Goal: Task Accomplishment & Management: Complete application form

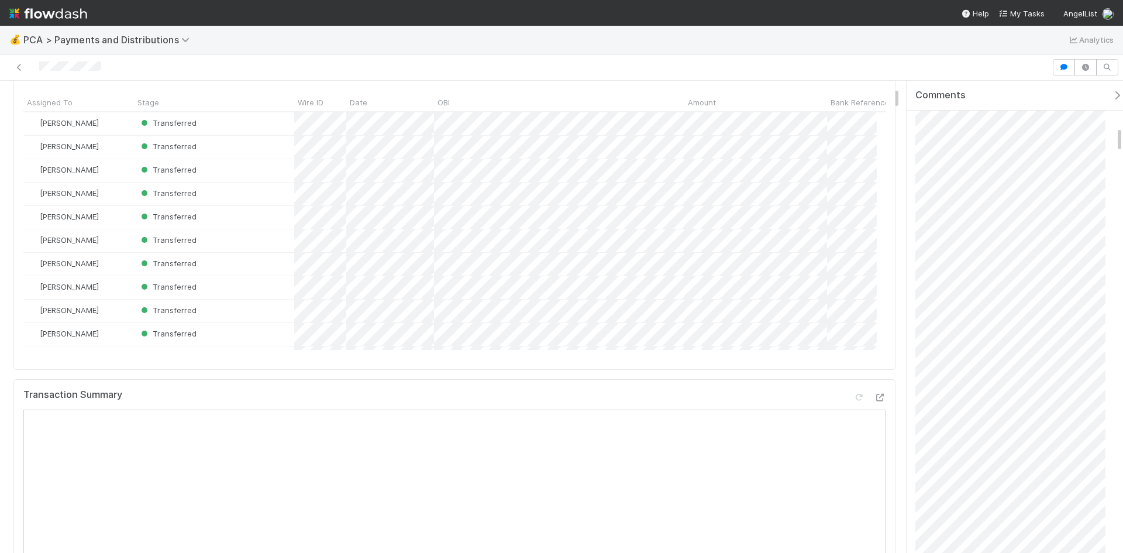
scroll to position [351, 0]
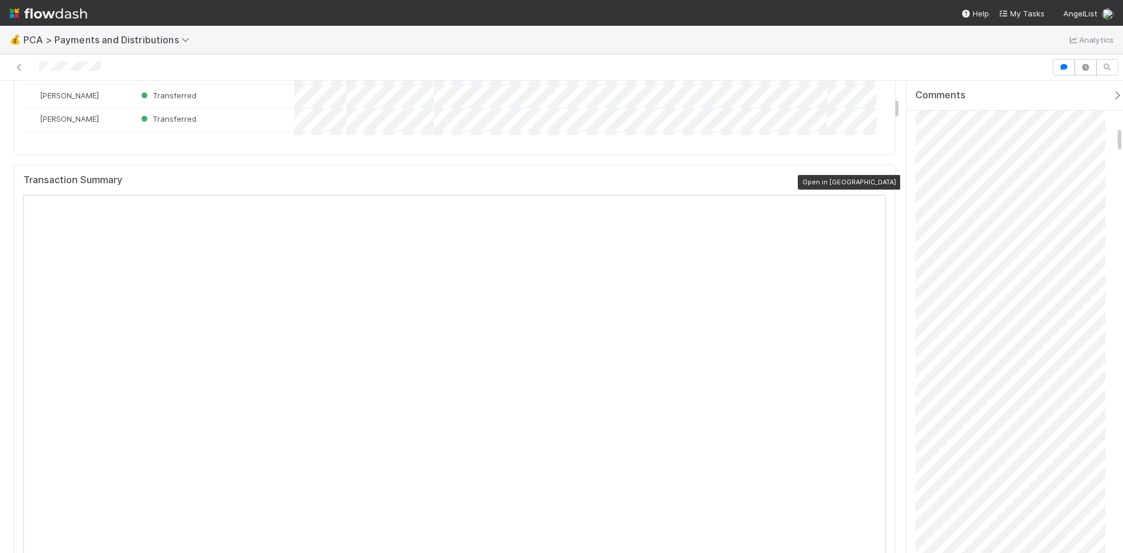
click at [874, 184] on icon at bounding box center [880, 183] width 12 height 8
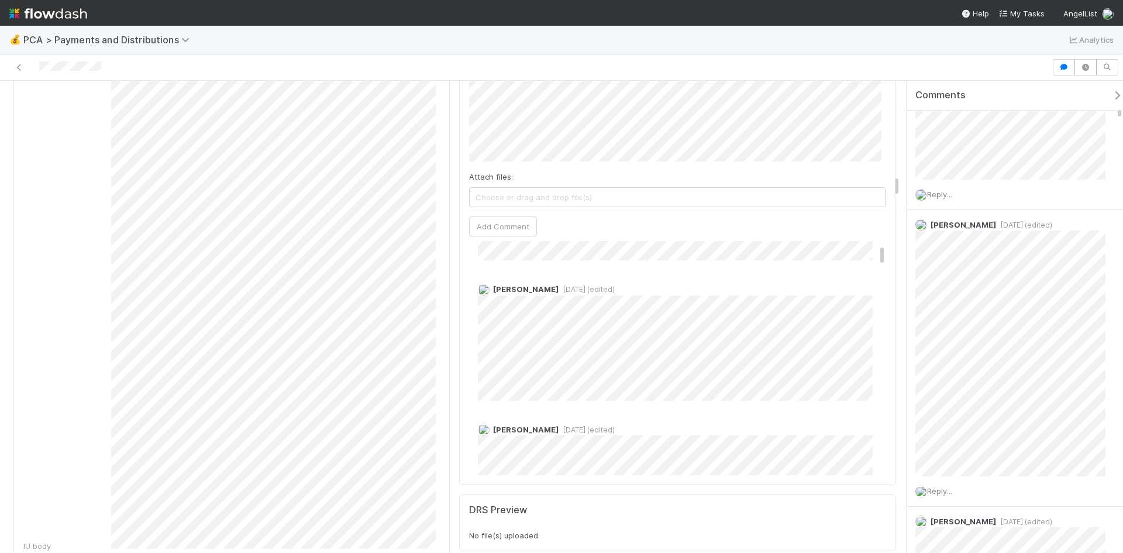
scroll to position [0, 0]
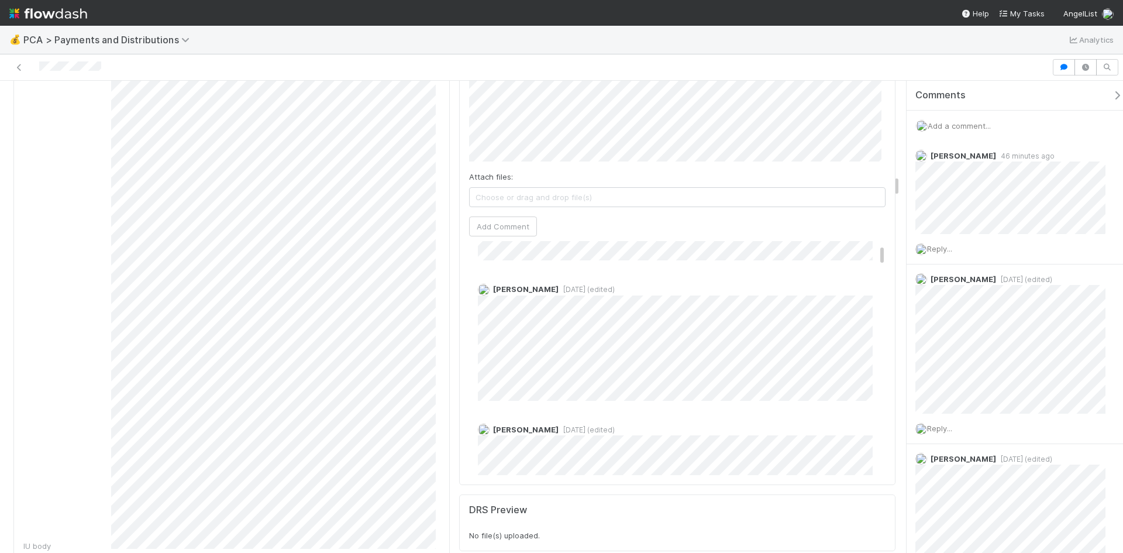
click at [951, 125] on span "Add a comment..." at bounding box center [958, 125] width 63 height 9
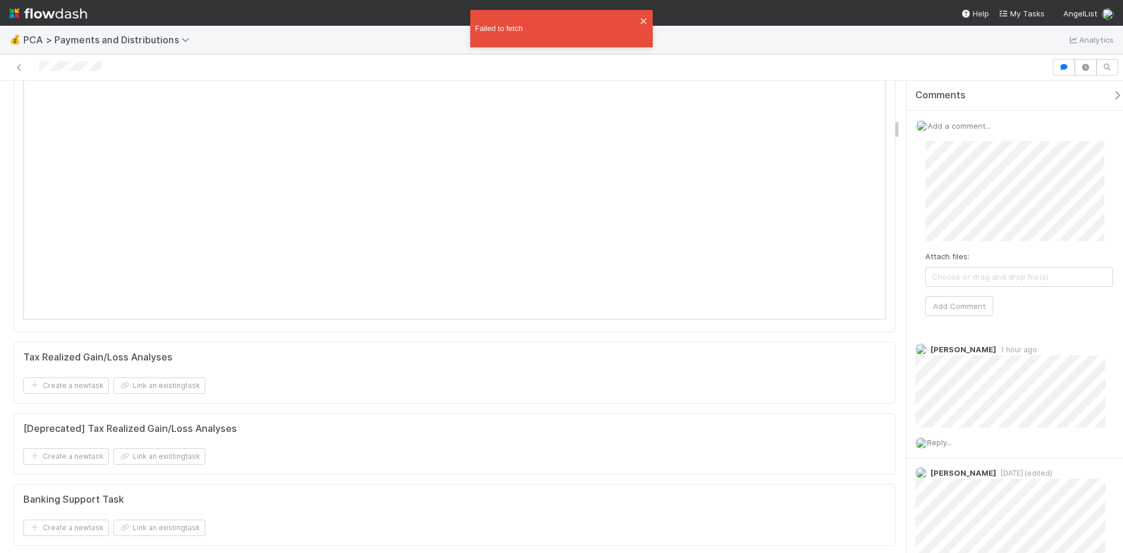
scroll to position [519, 0]
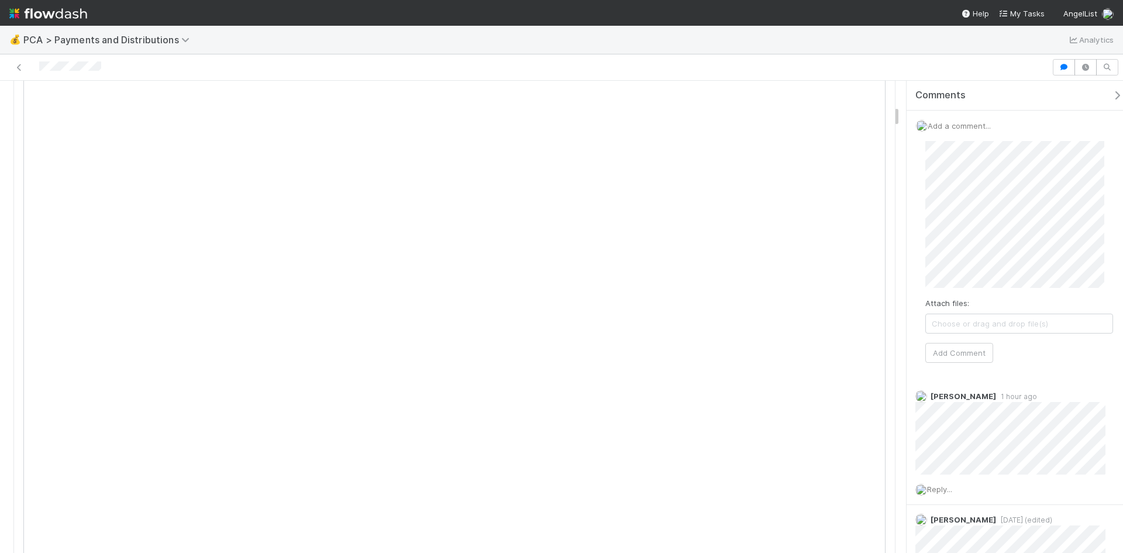
click at [922, 187] on div "Attach files: Choose or drag and drop file(s) Add Comment" at bounding box center [1019, 252] width 206 height 240
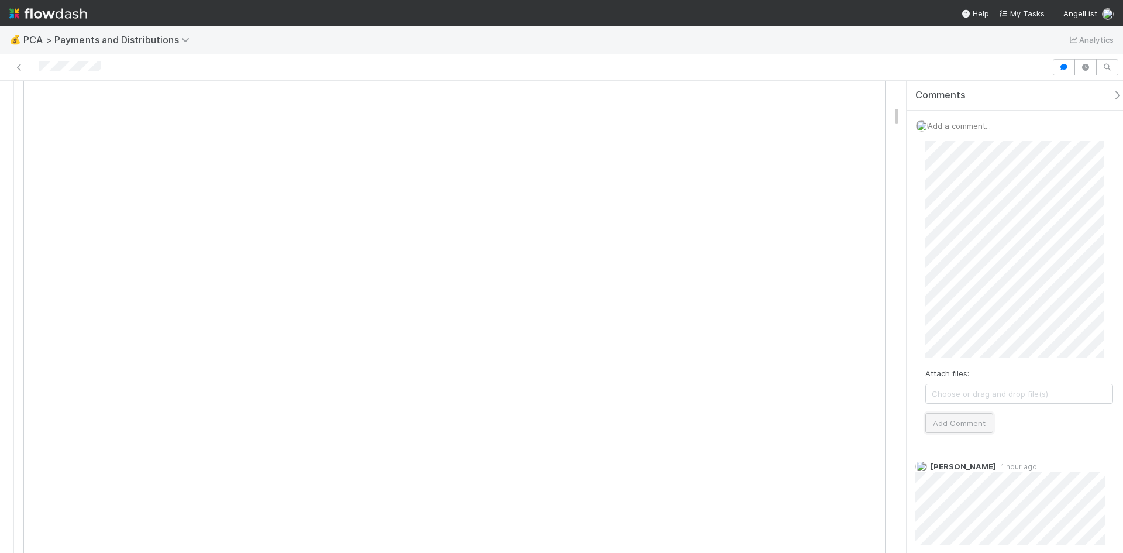
click at [965, 418] on button "Add Comment" at bounding box center [959, 423] width 68 height 20
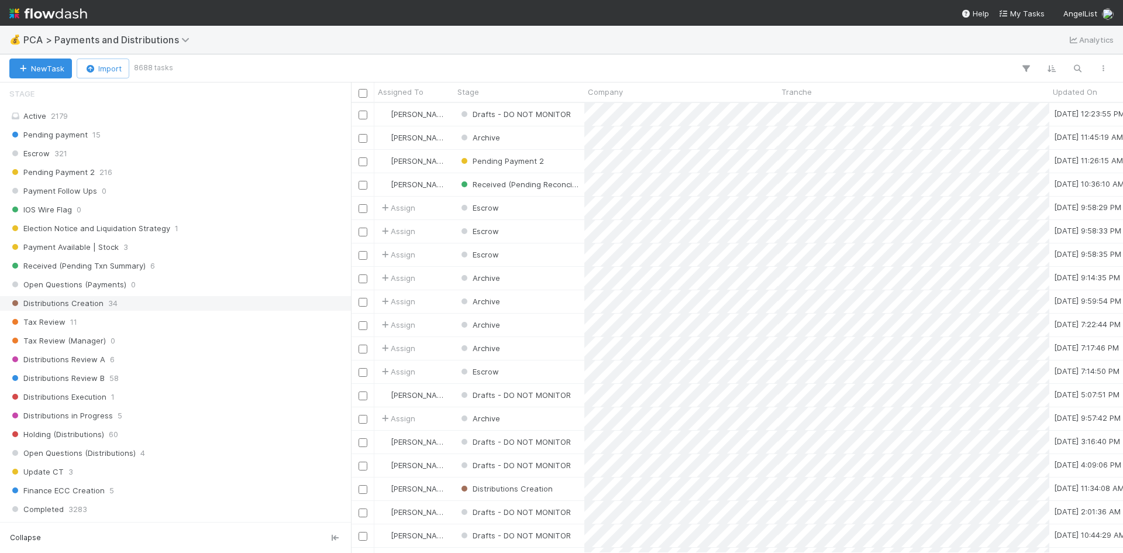
scroll to position [468, 0]
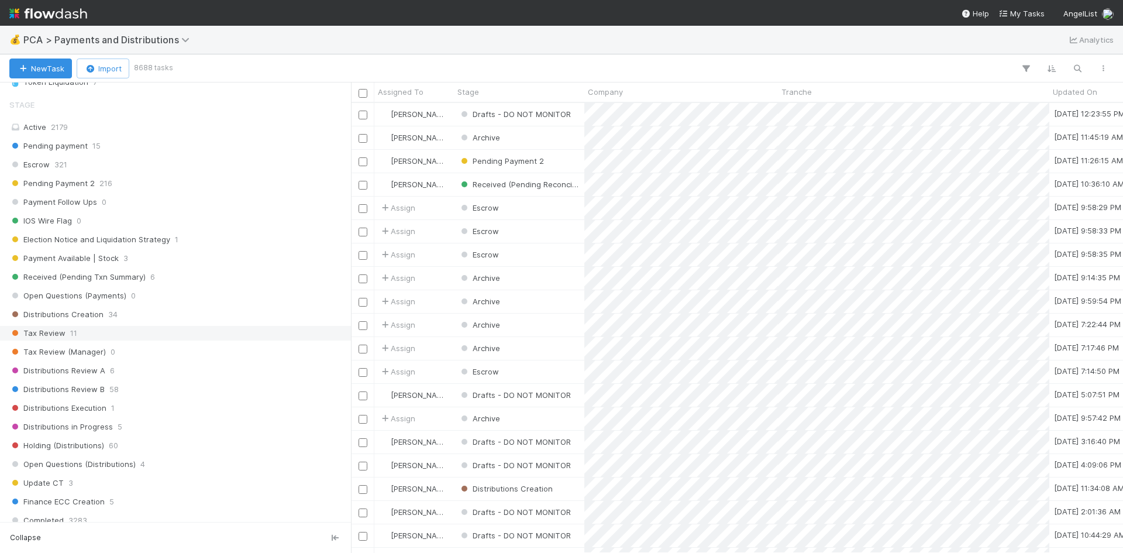
click at [70, 336] on span "11" at bounding box center [73, 333] width 7 height 15
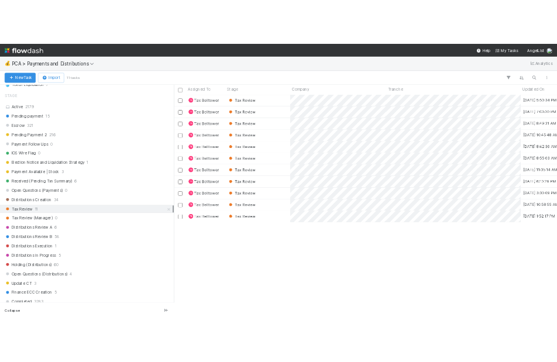
scroll to position [441, 763]
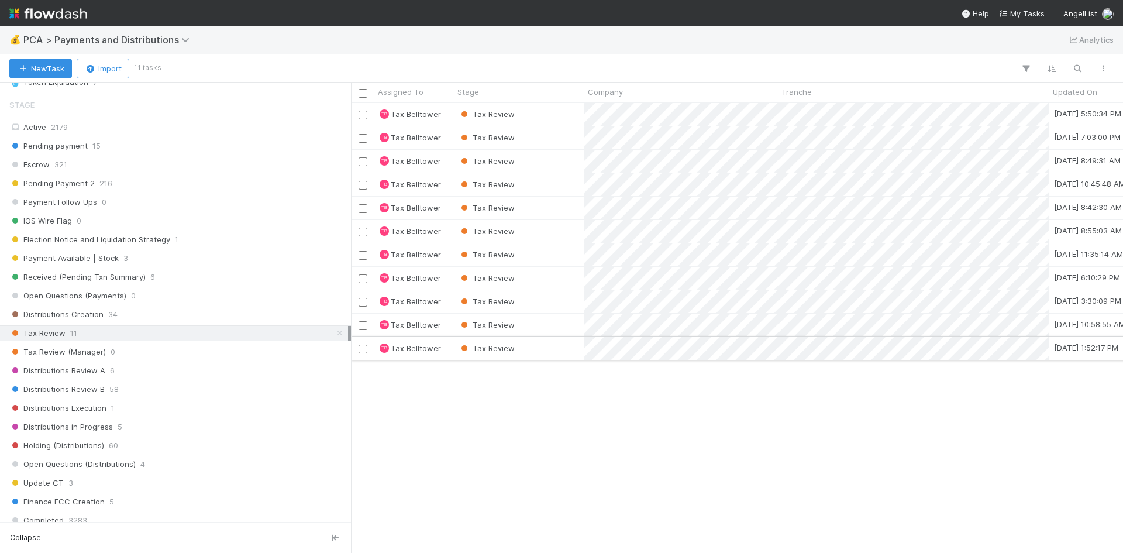
click at [575, 349] on div "Tax Review" at bounding box center [519, 348] width 130 height 23
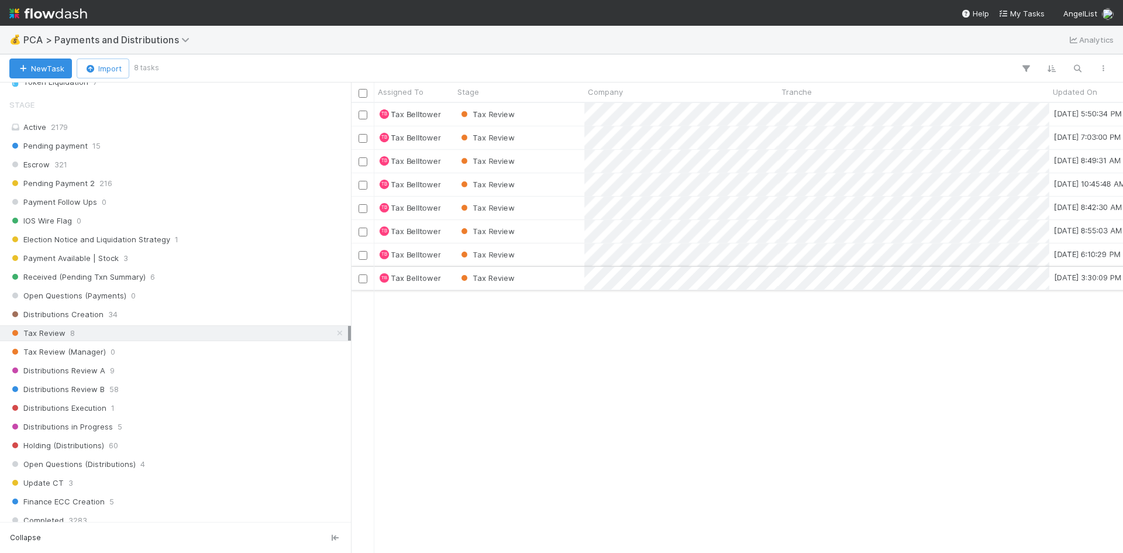
click at [558, 277] on div "Tax Review" at bounding box center [519, 278] width 130 height 23
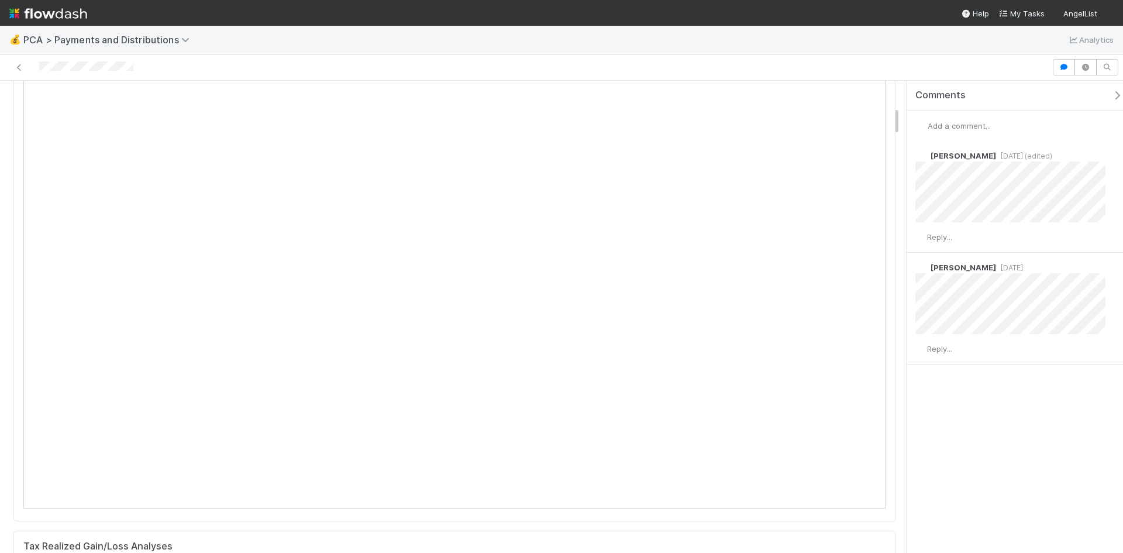
scroll to position [234, 0]
click at [874, 90] on icon at bounding box center [880, 86] width 12 height 8
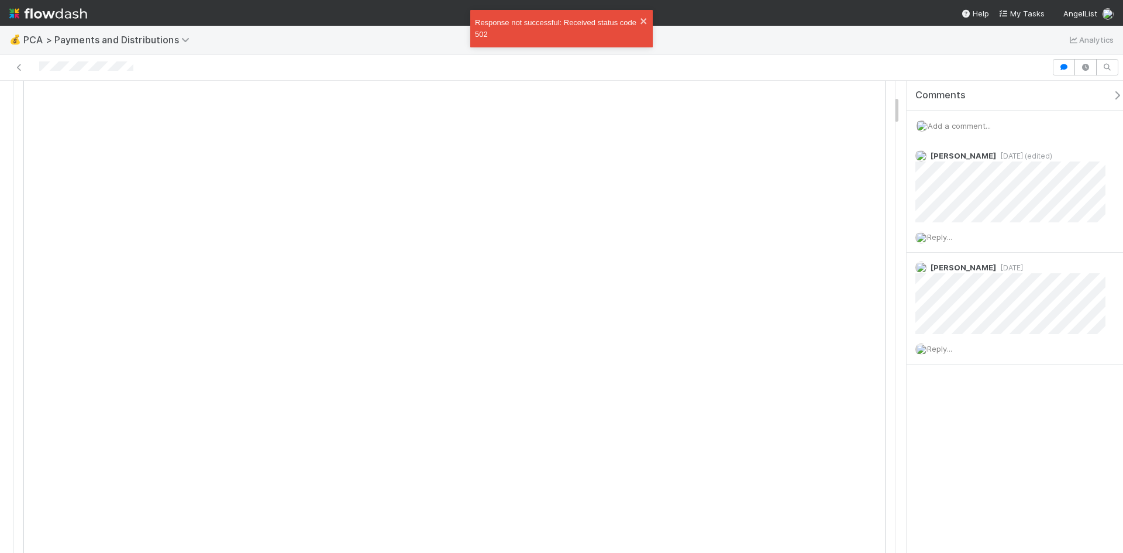
scroll to position [178, 0]
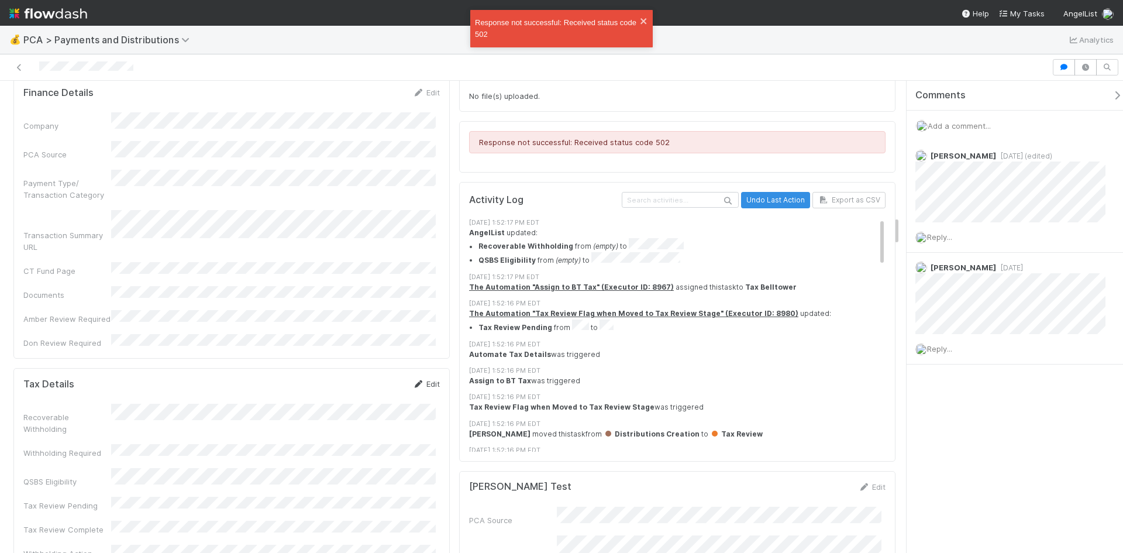
click at [414, 380] on icon at bounding box center [418, 384] width 12 height 8
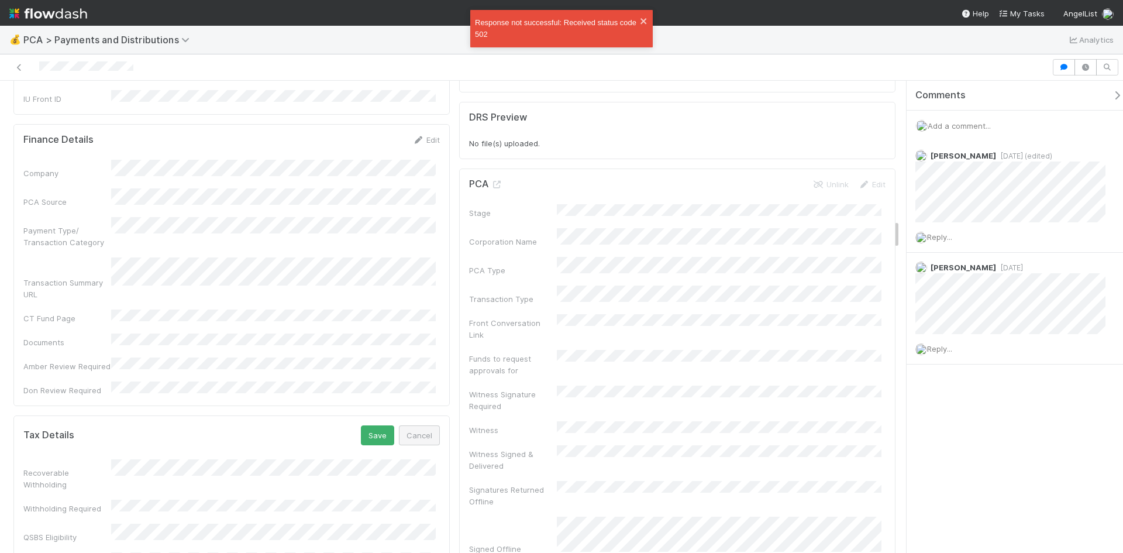
scroll to position [2194, 0]
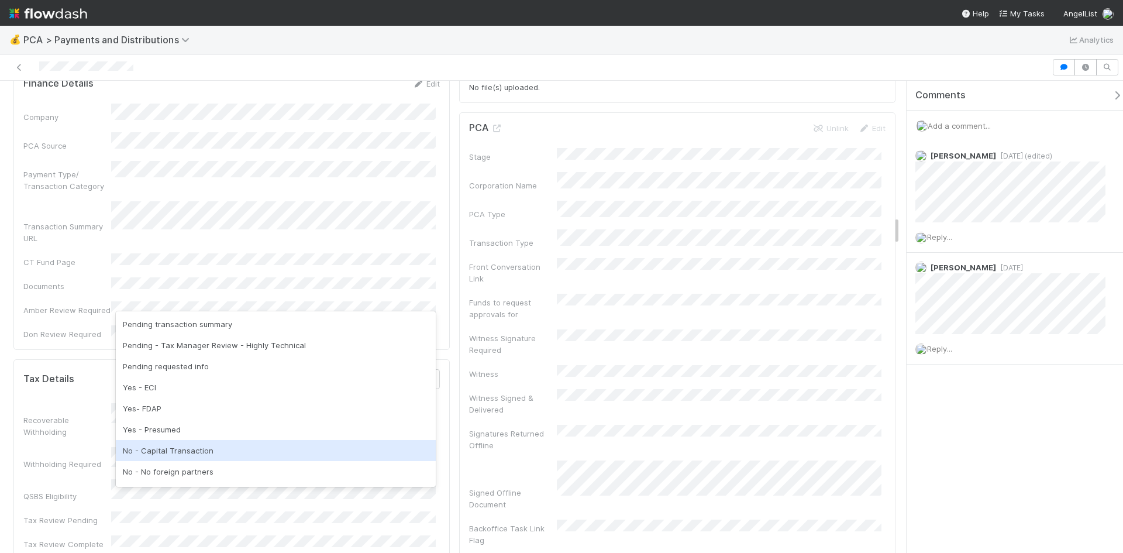
click at [165, 452] on div "No - Capital Transaction" at bounding box center [276, 450] width 320 height 21
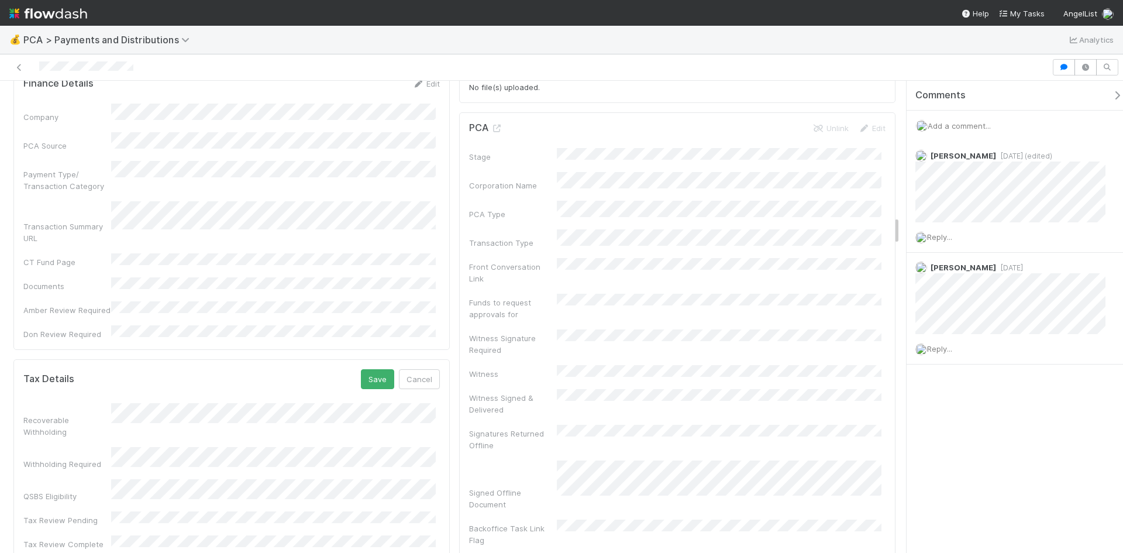
click at [378, 369] on button "Save" at bounding box center [377, 379] width 33 height 20
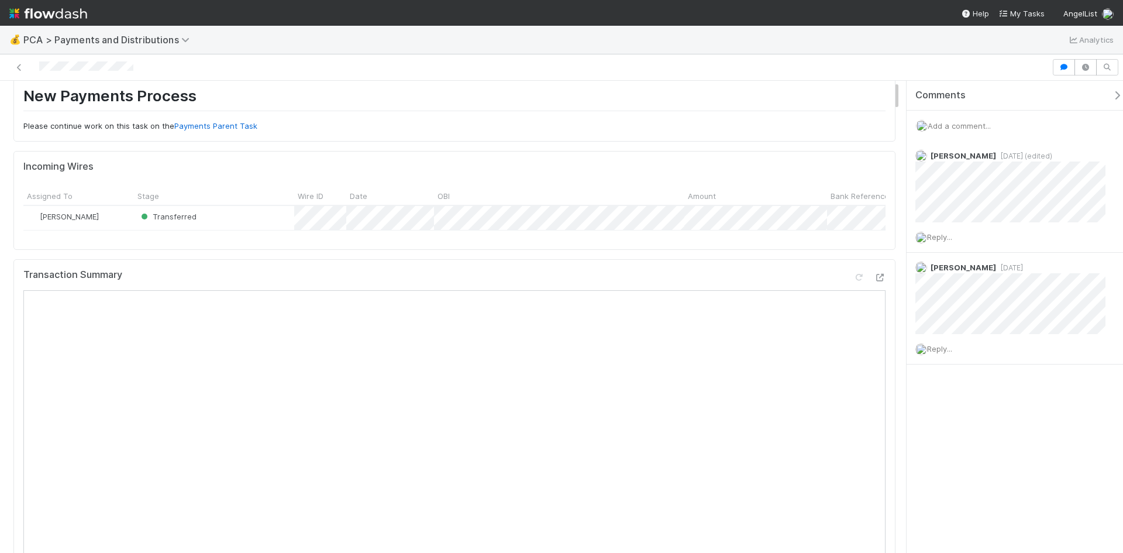
scroll to position [0, 0]
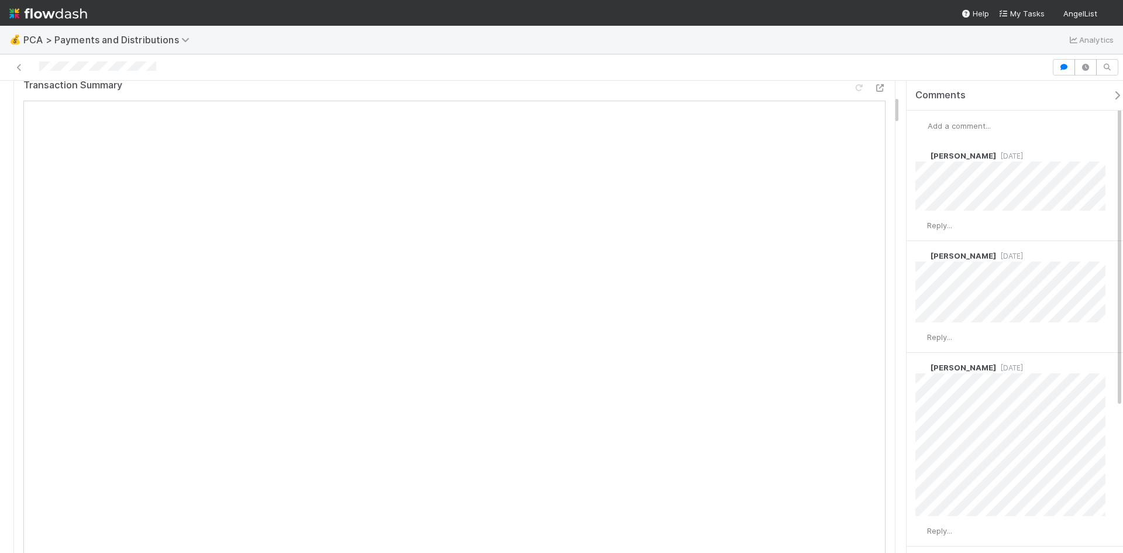
scroll to position [234, 0]
click at [874, 90] on icon at bounding box center [880, 86] width 12 height 8
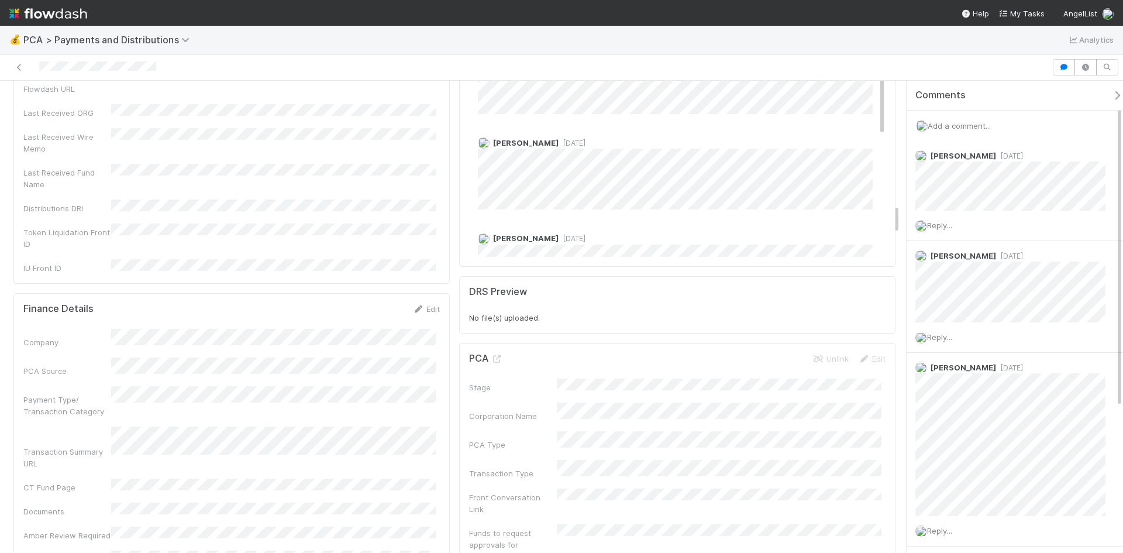
scroll to position [2105, 0]
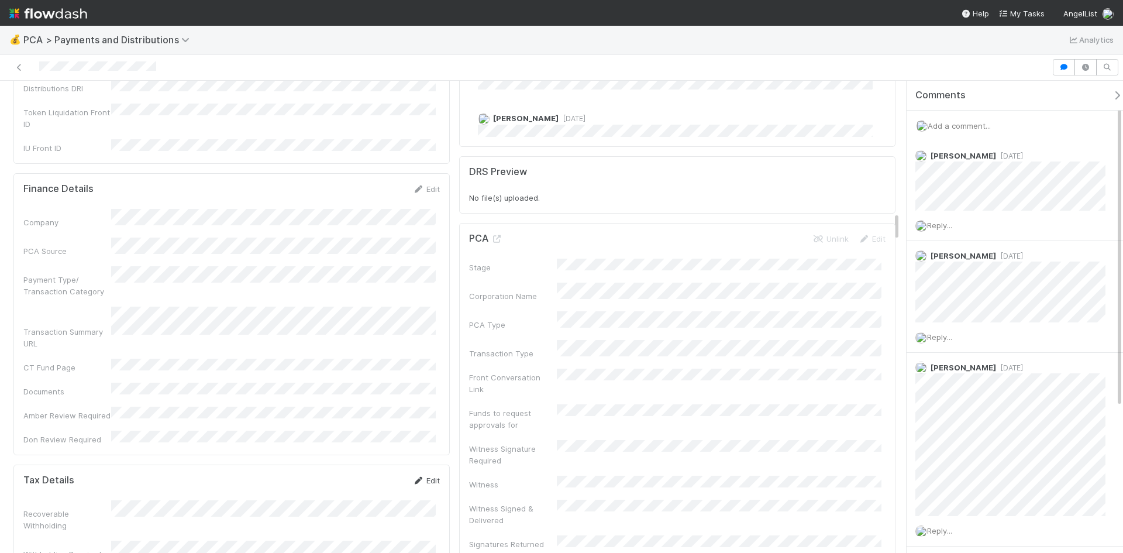
click at [417, 477] on icon at bounding box center [418, 481] width 12 height 8
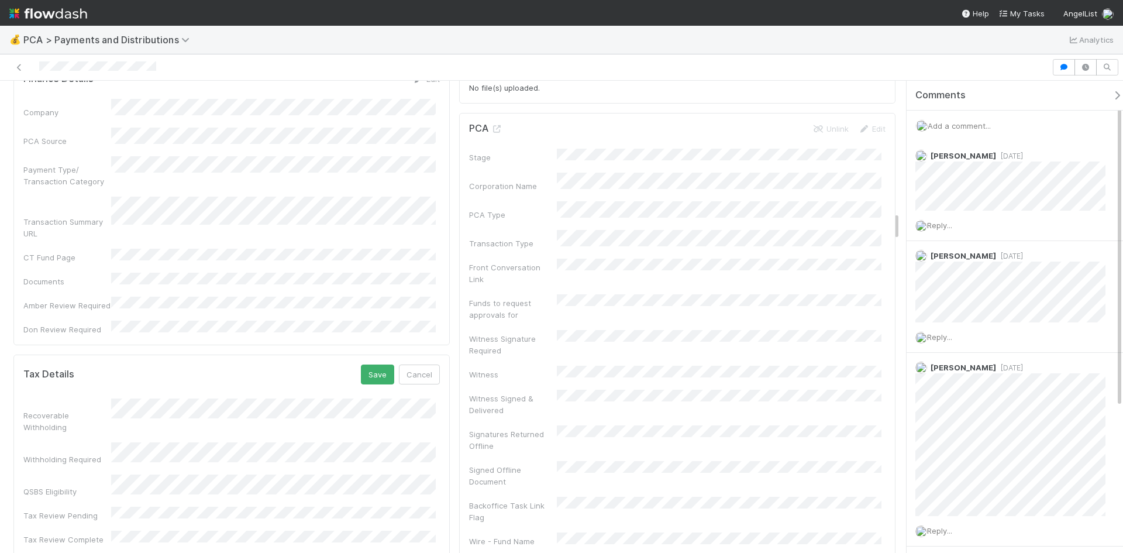
scroll to position [2280, 0]
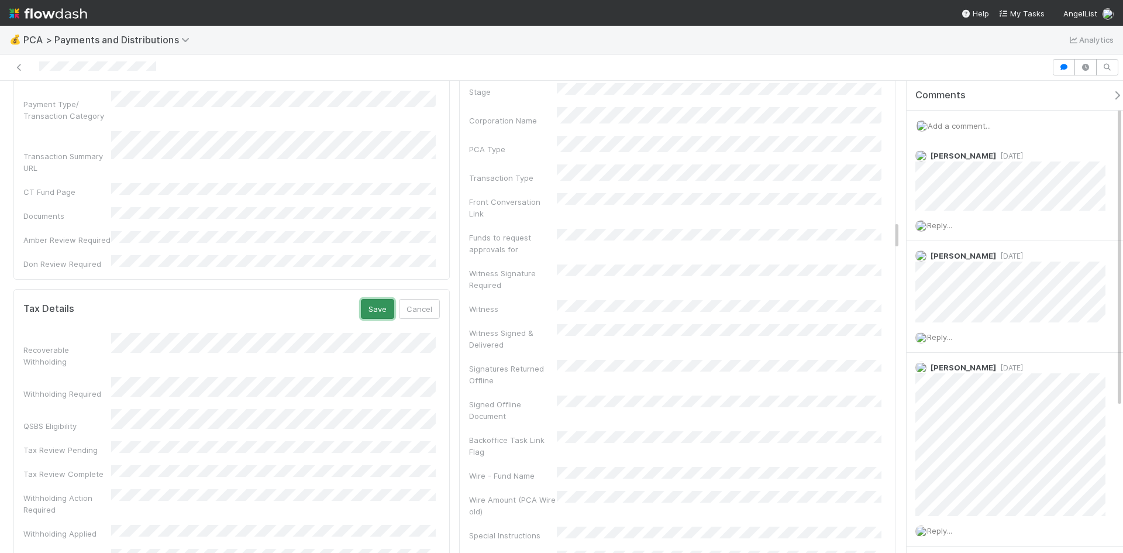
click at [374, 299] on button "Save" at bounding box center [377, 309] width 33 height 20
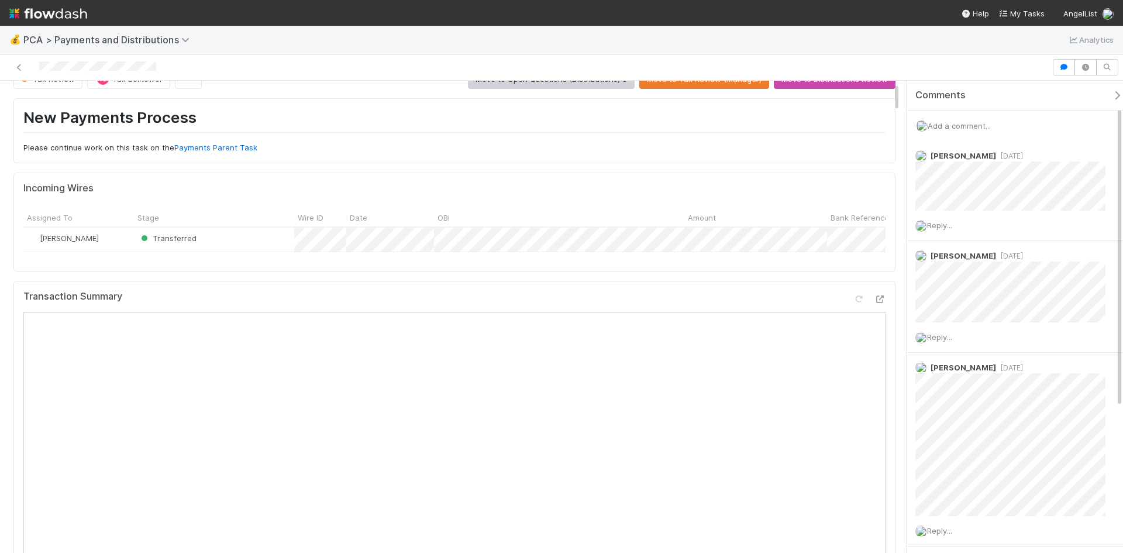
scroll to position [0, 0]
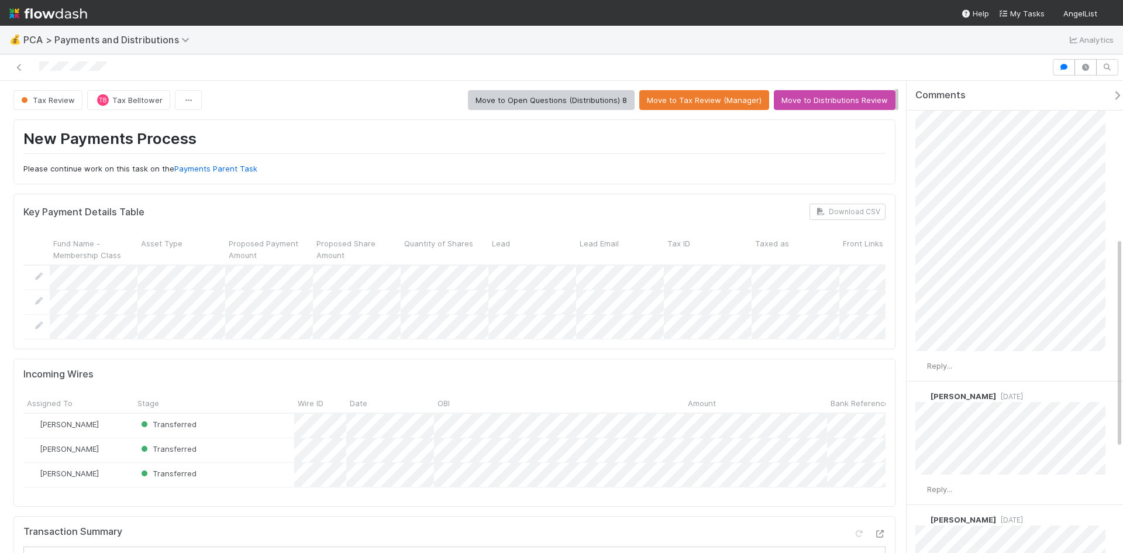
scroll to position [409, 0]
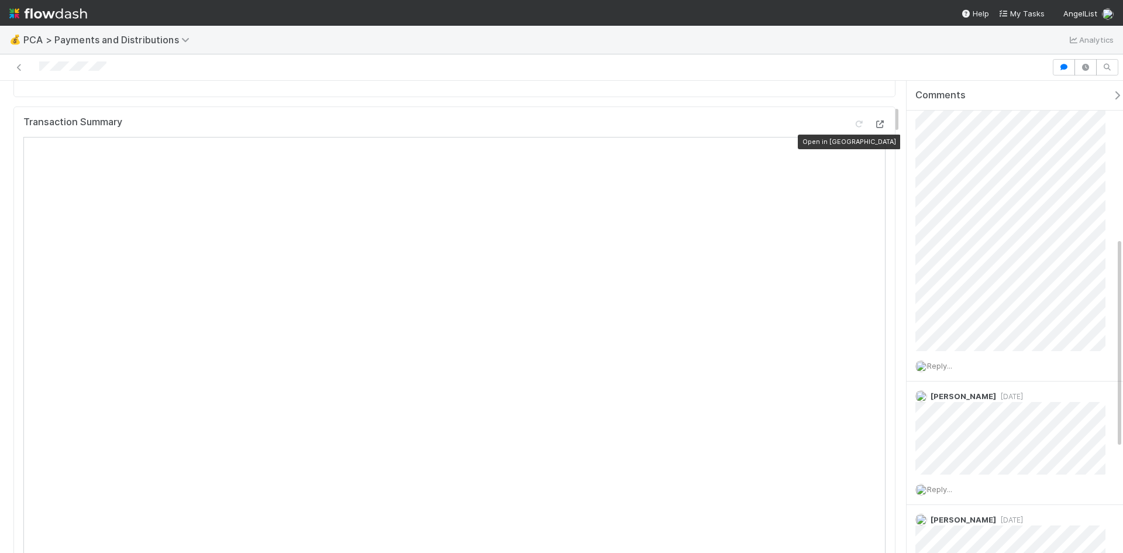
click at [874, 128] on icon at bounding box center [880, 124] width 12 height 8
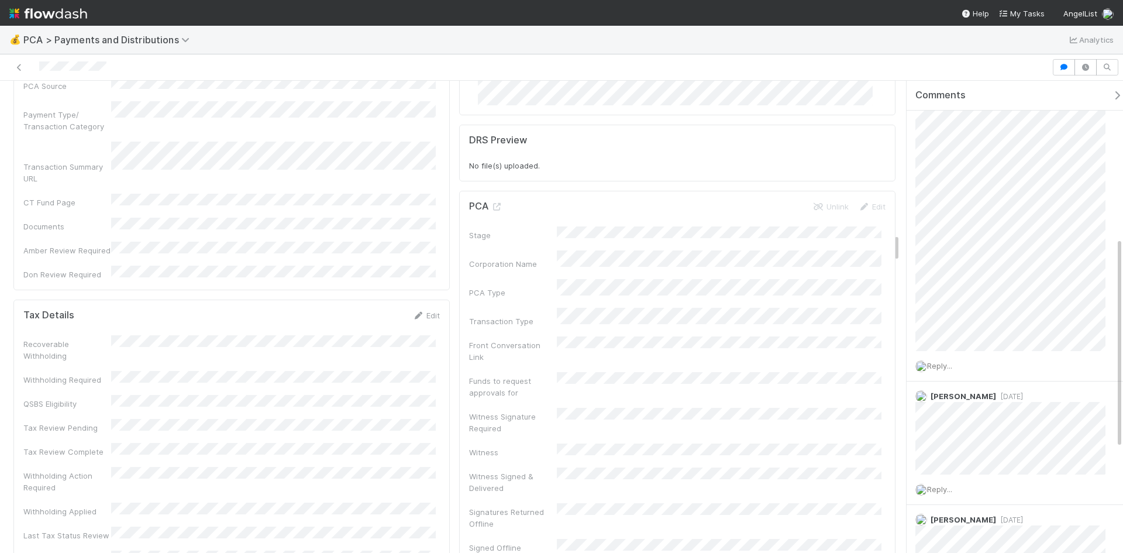
scroll to position [2456, 0]
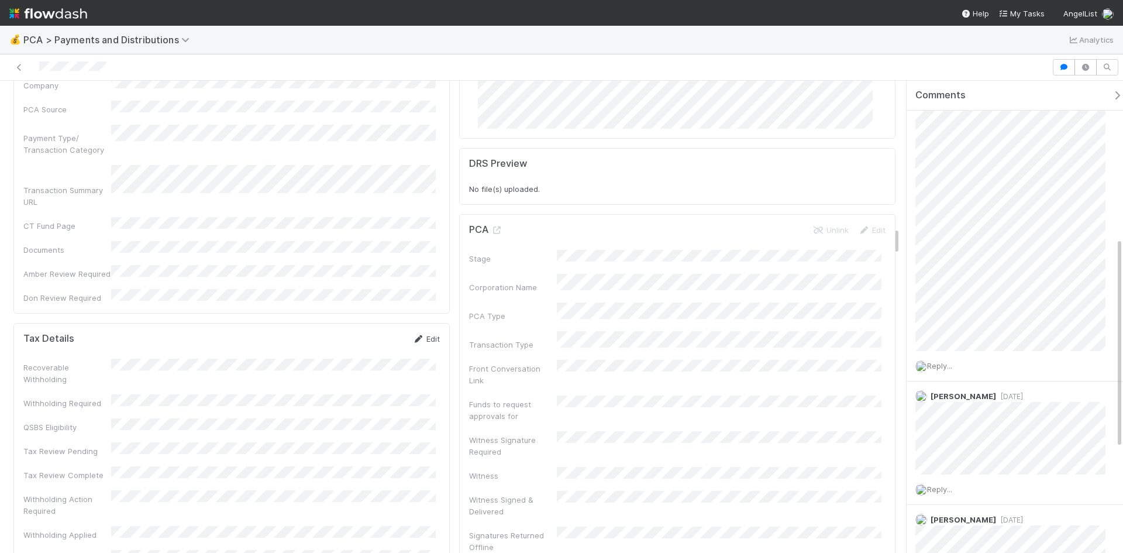
click at [429, 334] on link "Edit" at bounding box center [425, 338] width 27 height 9
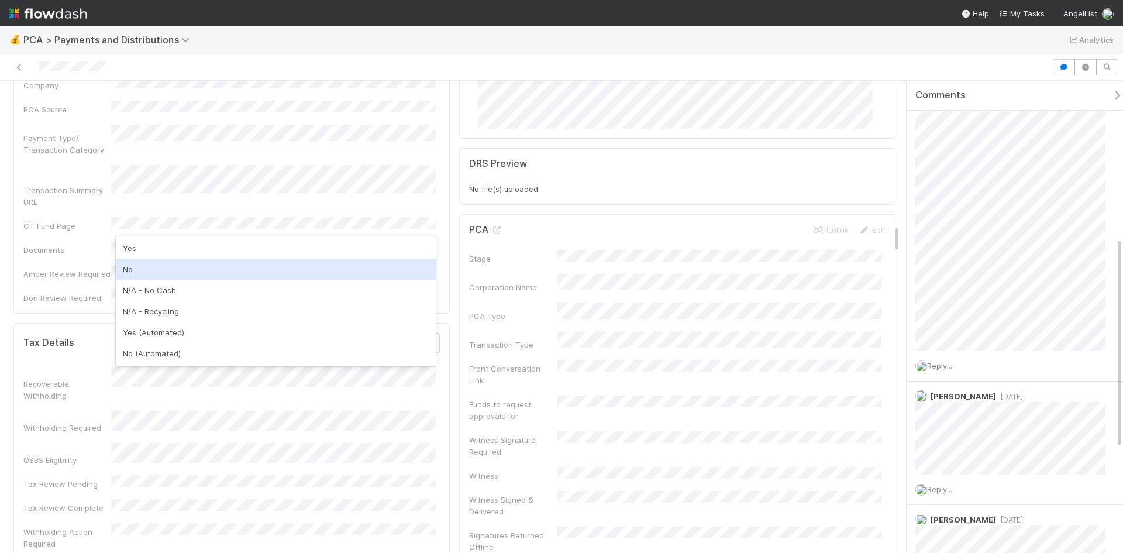
click at [139, 274] on div "No" at bounding box center [276, 268] width 320 height 21
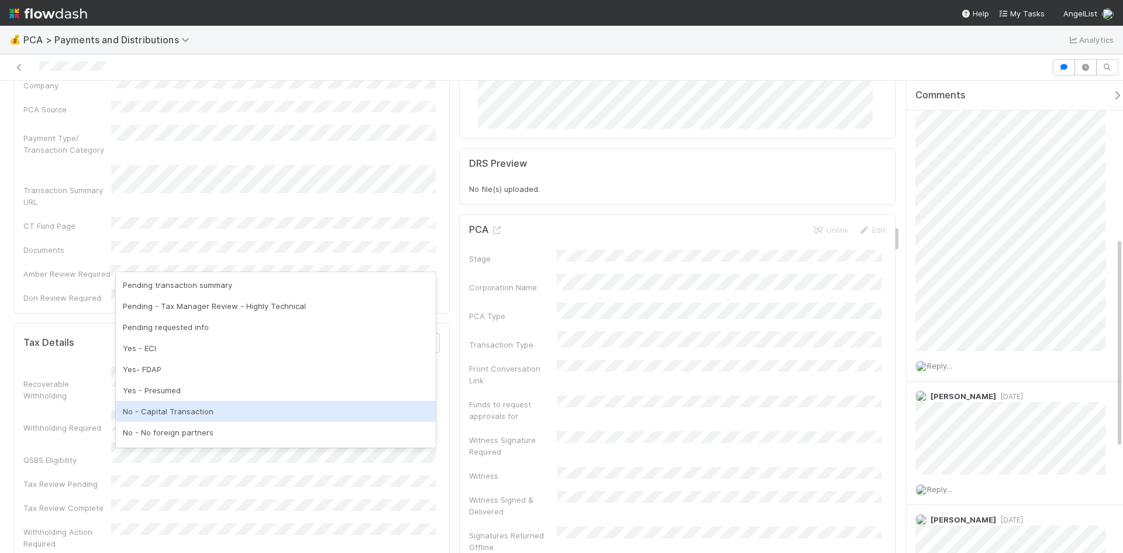
click at [176, 405] on div "No - Capital Transaction" at bounding box center [276, 411] width 320 height 21
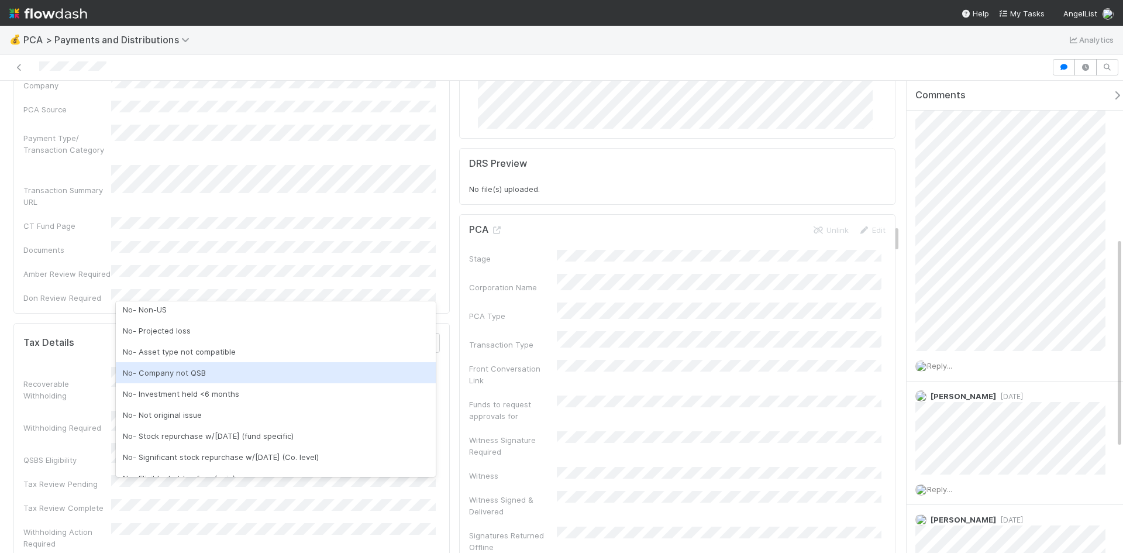
scroll to position [0, 0]
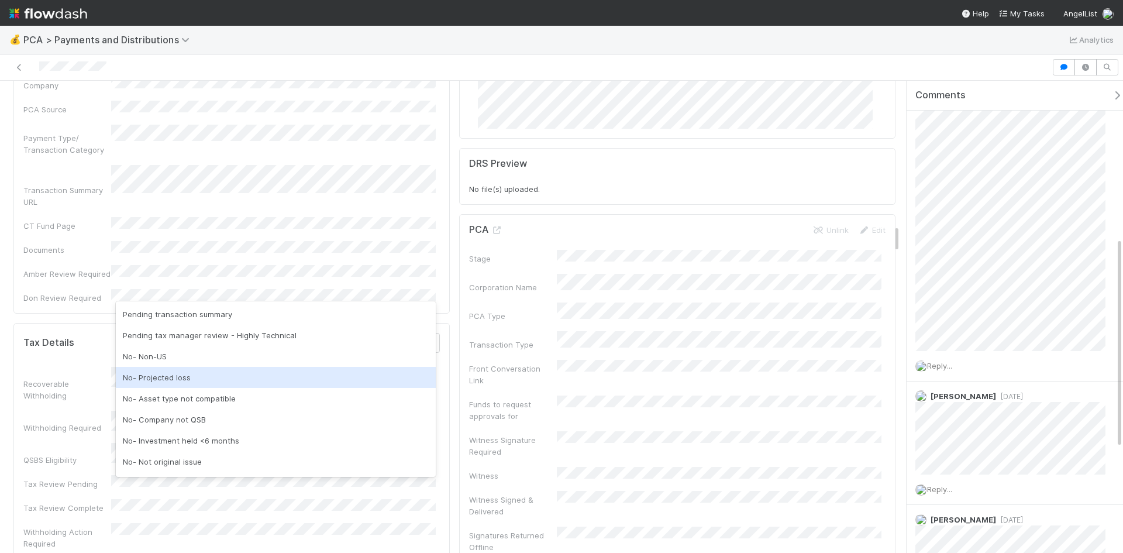
click at [167, 376] on div "No- Projected loss" at bounding box center [276, 377] width 320 height 21
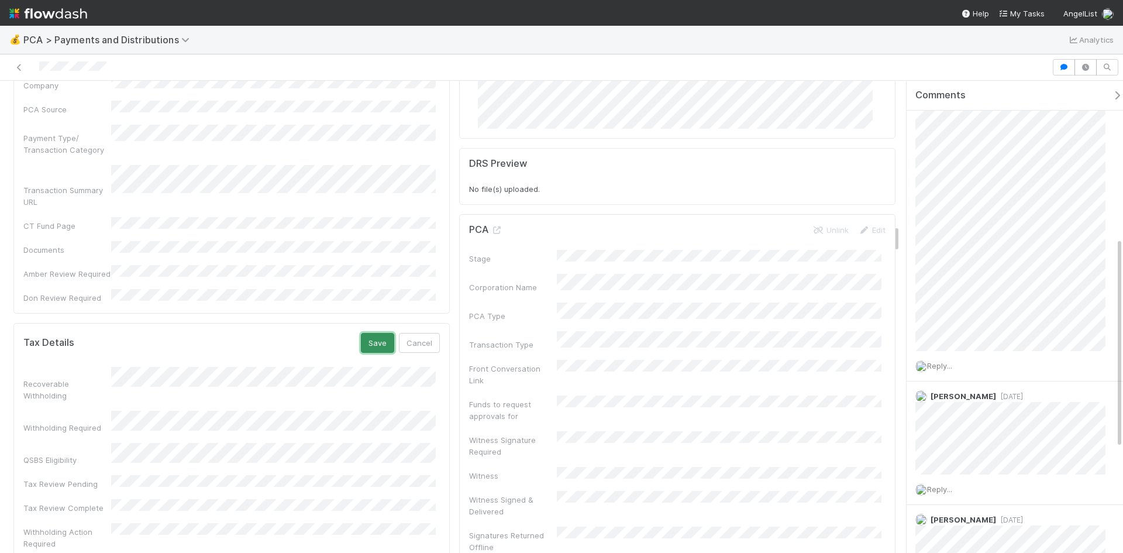
click at [361, 333] on button "Save" at bounding box center [377, 343] width 33 height 20
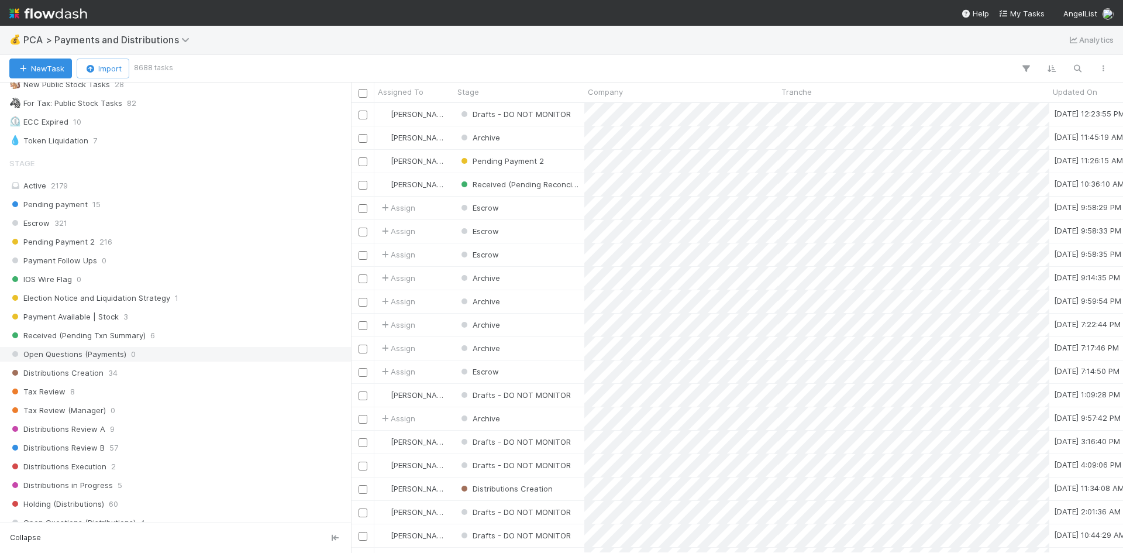
scroll to position [877, 0]
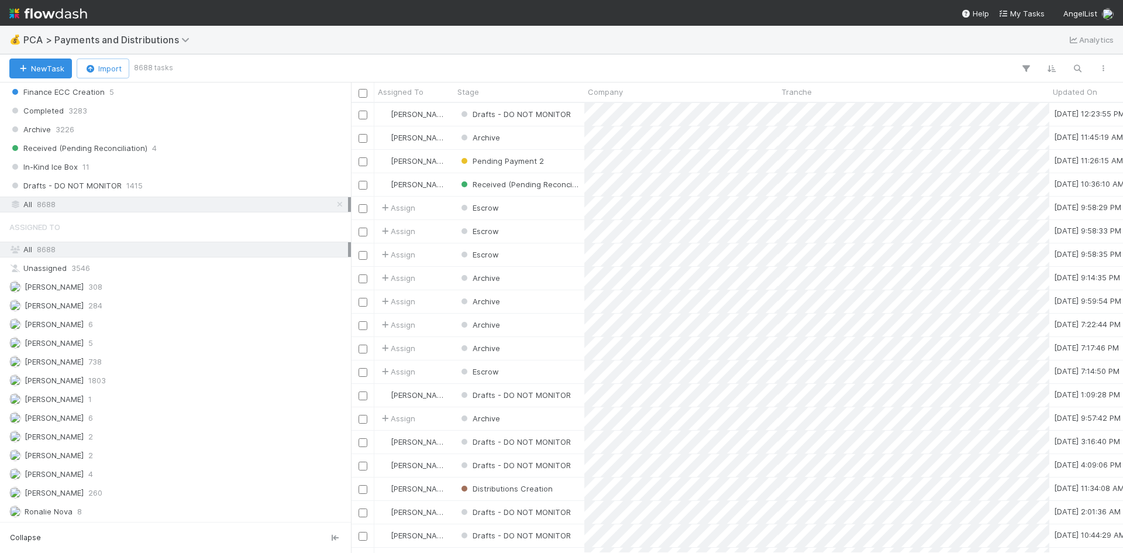
click at [37, 202] on span "8688" at bounding box center [46, 204] width 19 height 15
click at [1076, 68] on icon "button" at bounding box center [1077, 68] width 12 height 11
click at [1006, 51] on input at bounding box center [1016, 49] width 117 height 14
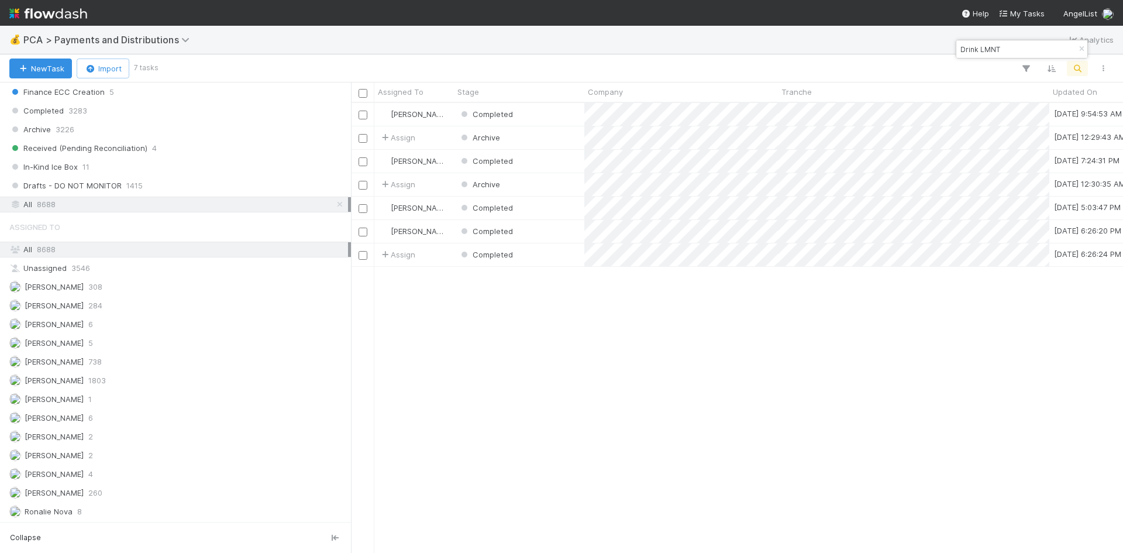
scroll to position [441, 763]
type input "Drink LMNT"
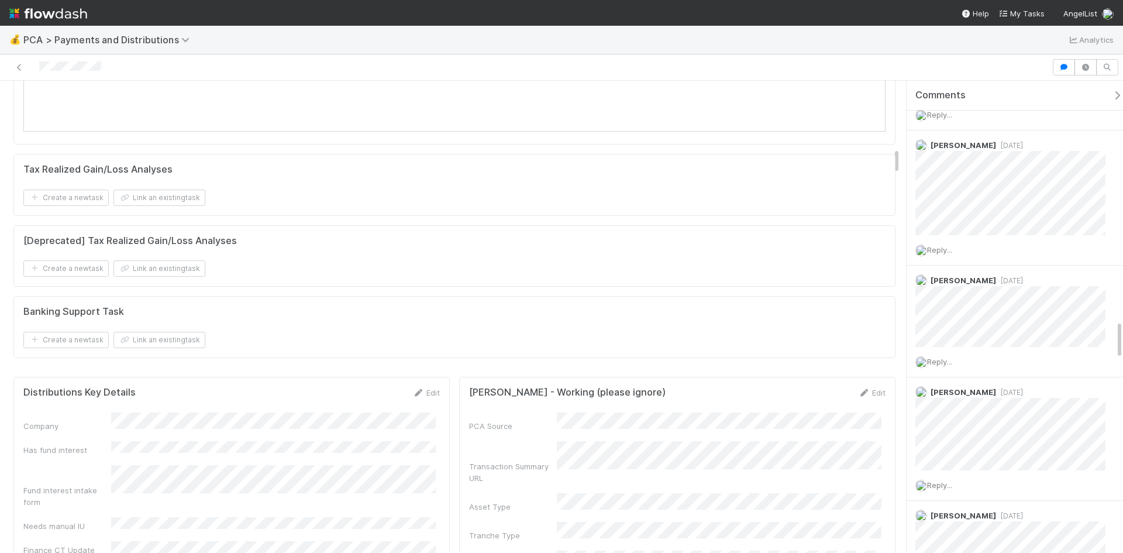
scroll to position [1169, 0]
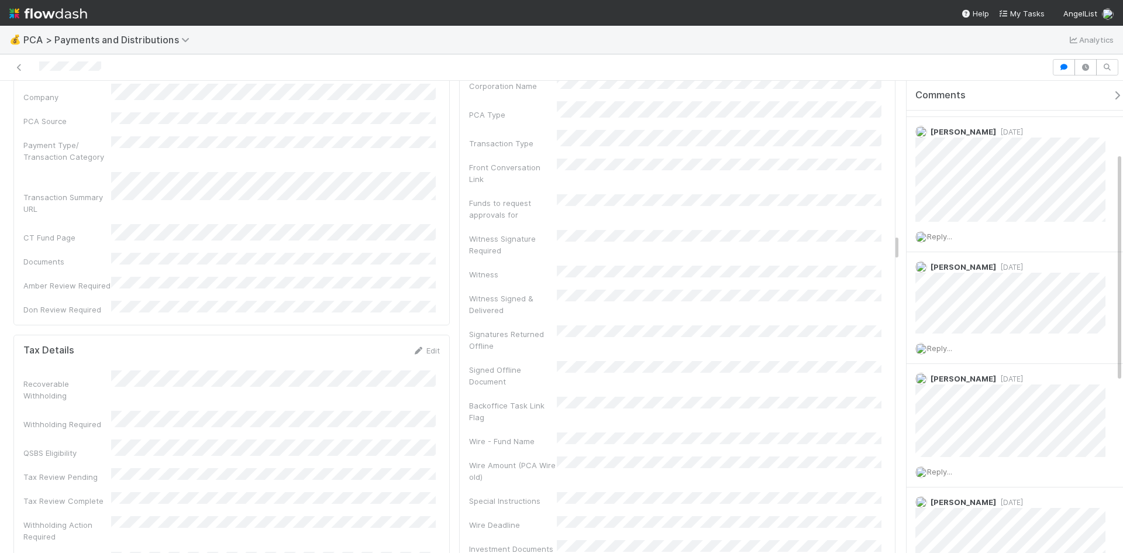
scroll to position [2690, 0]
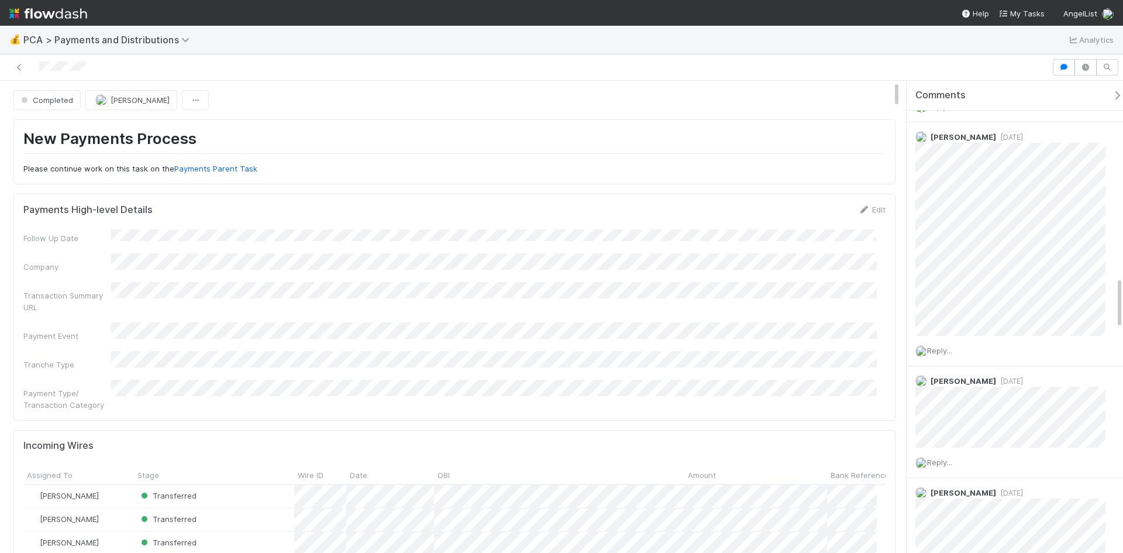
scroll to position [1754, 0]
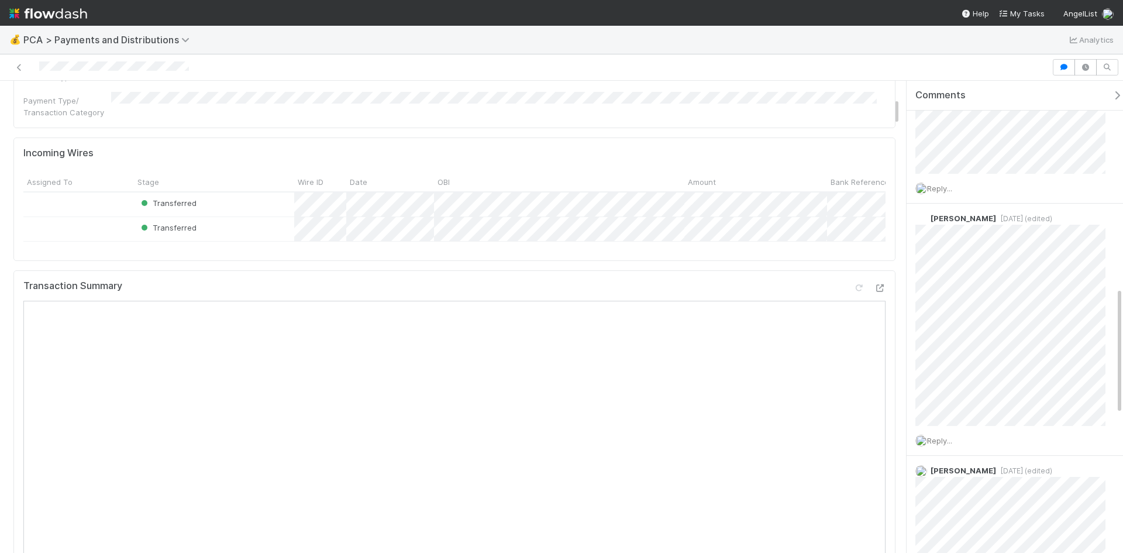
scroll to position [699, 0]
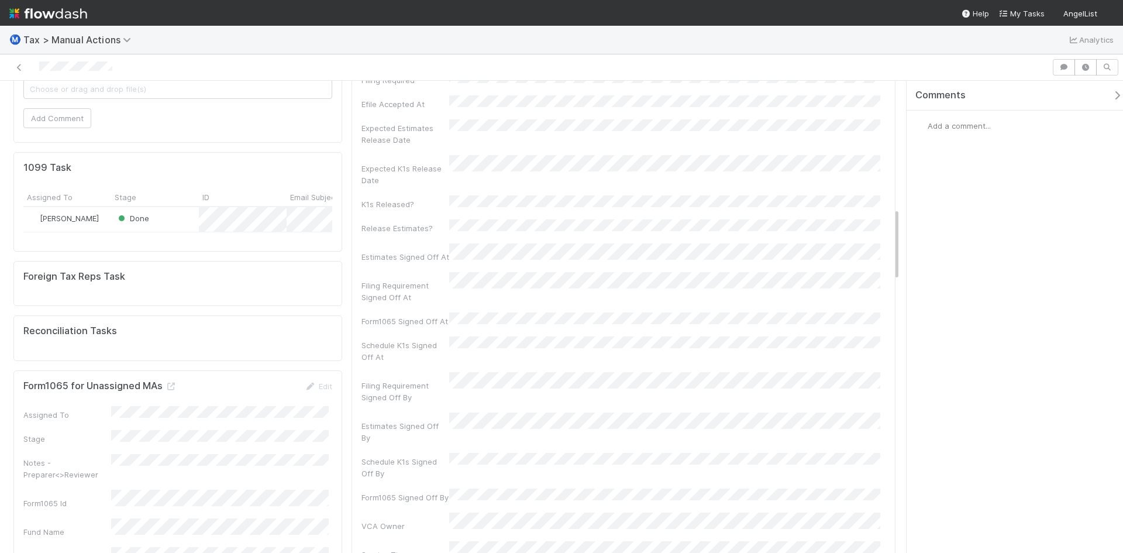
scroll to position [936, 0]
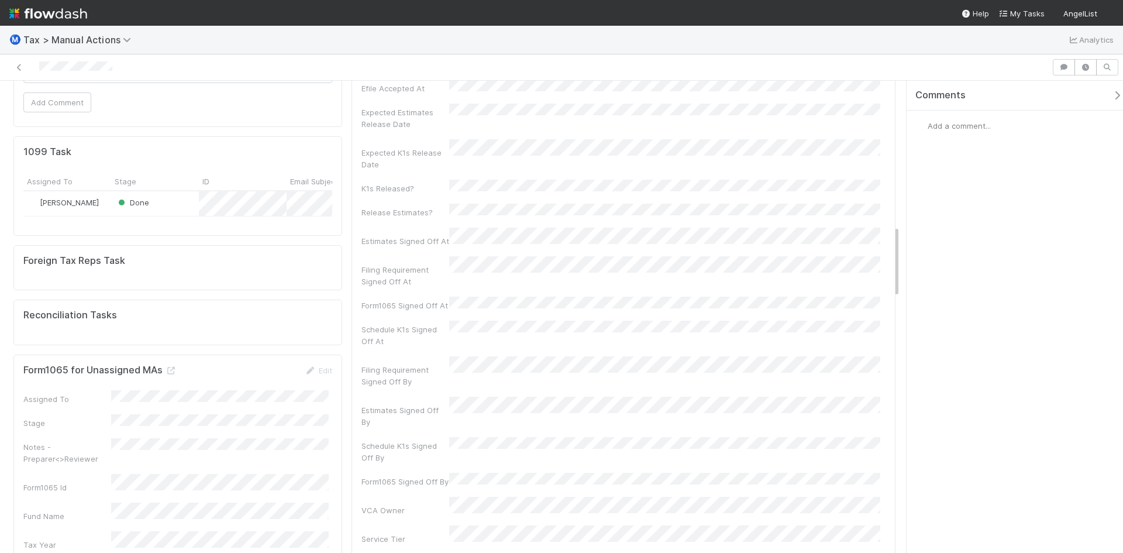
click at [189, 191] on div "Done" at bounding box center [155, 203] width 88 height 25
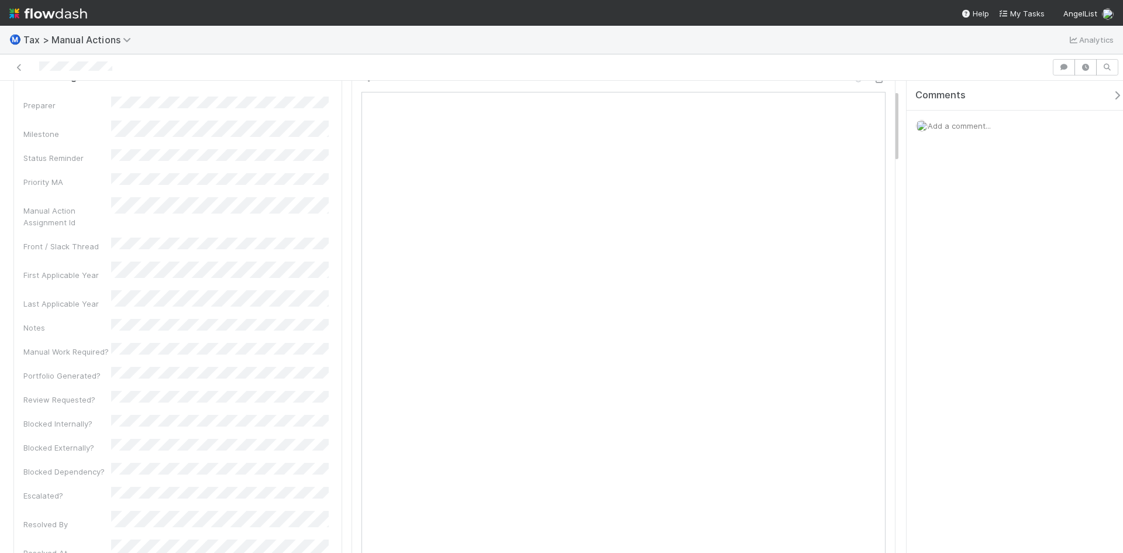
scroll to position [0, 0]
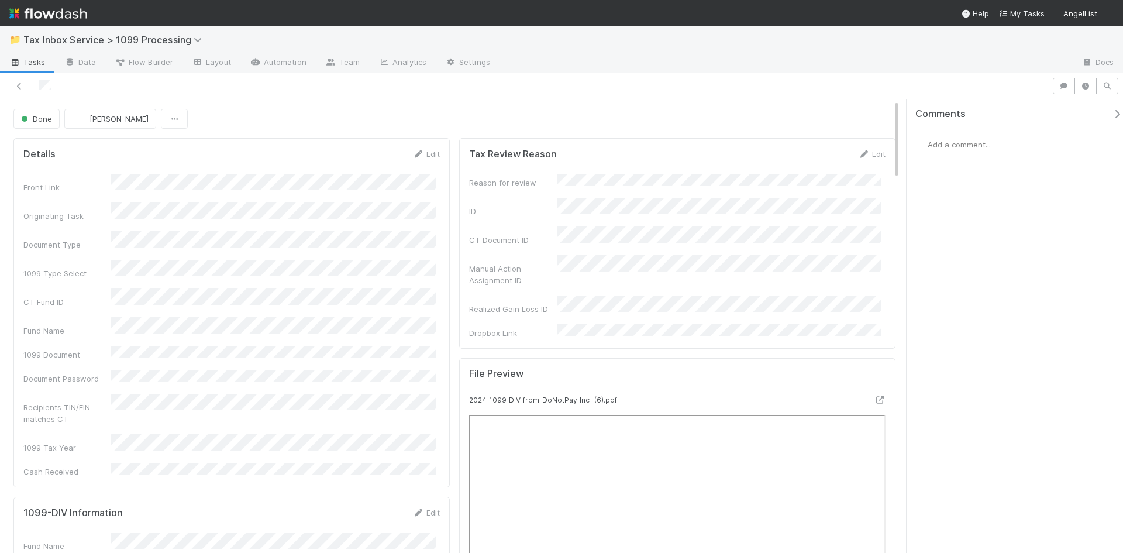
scroll to position [117, 0]
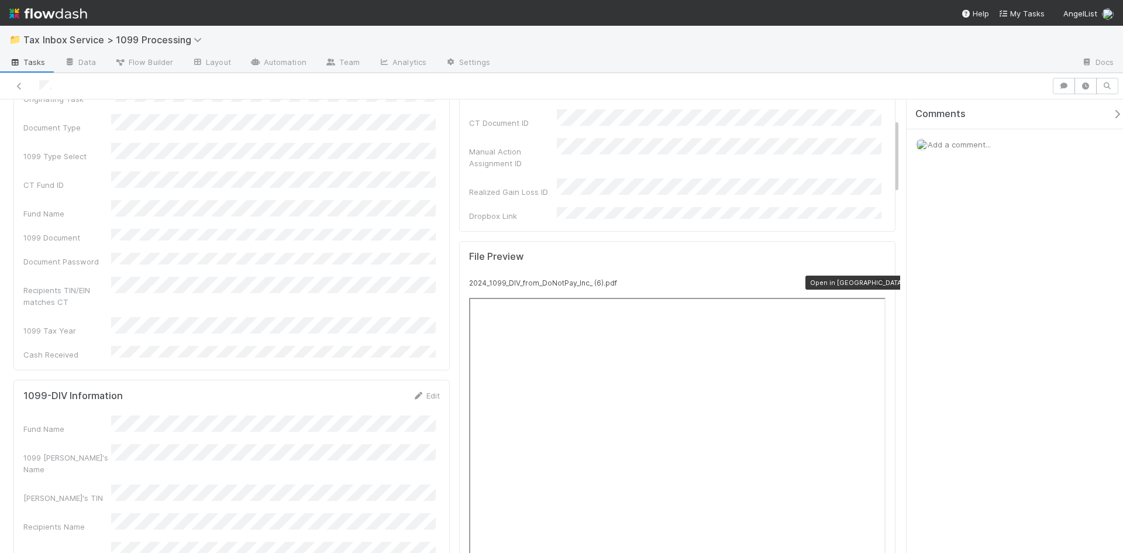
click at [874, 279] on icon at bounding box center [880, 283] width 12 height 8
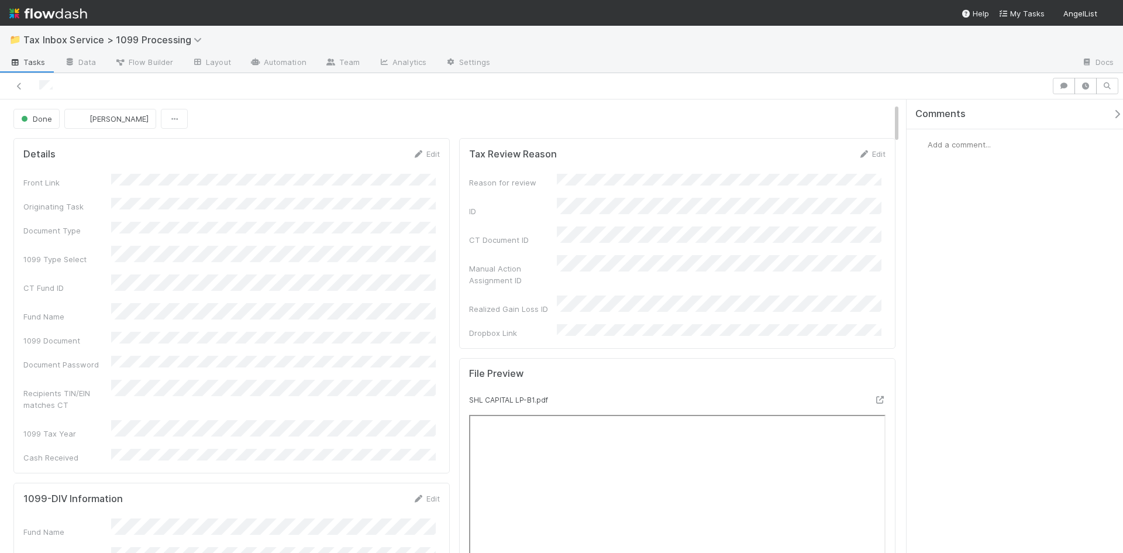
scroll to position [117, 0]
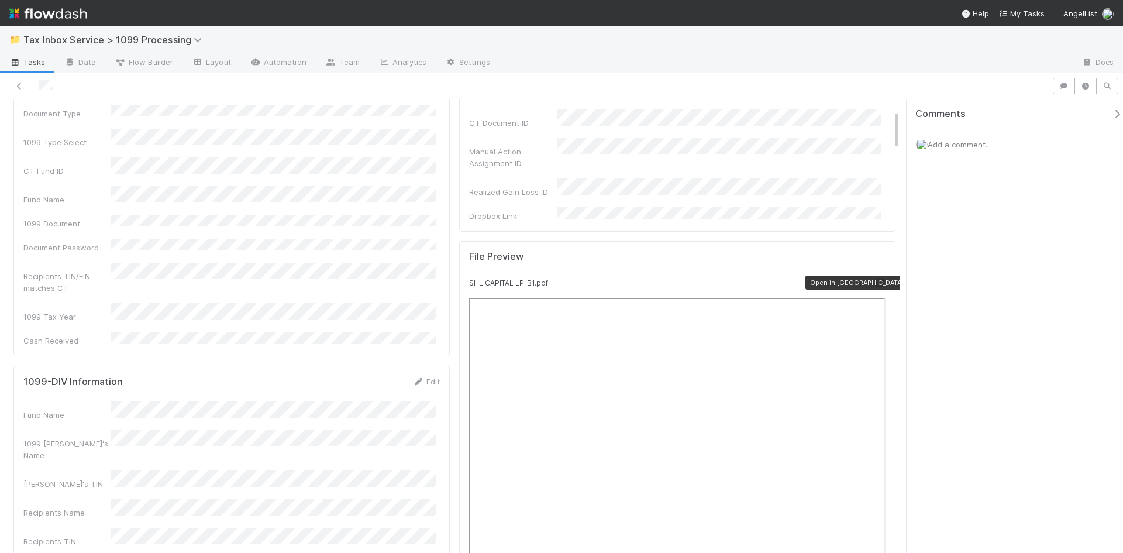
click at [874, 279] on icon at bounding box center [880, 283] width 12 height 8
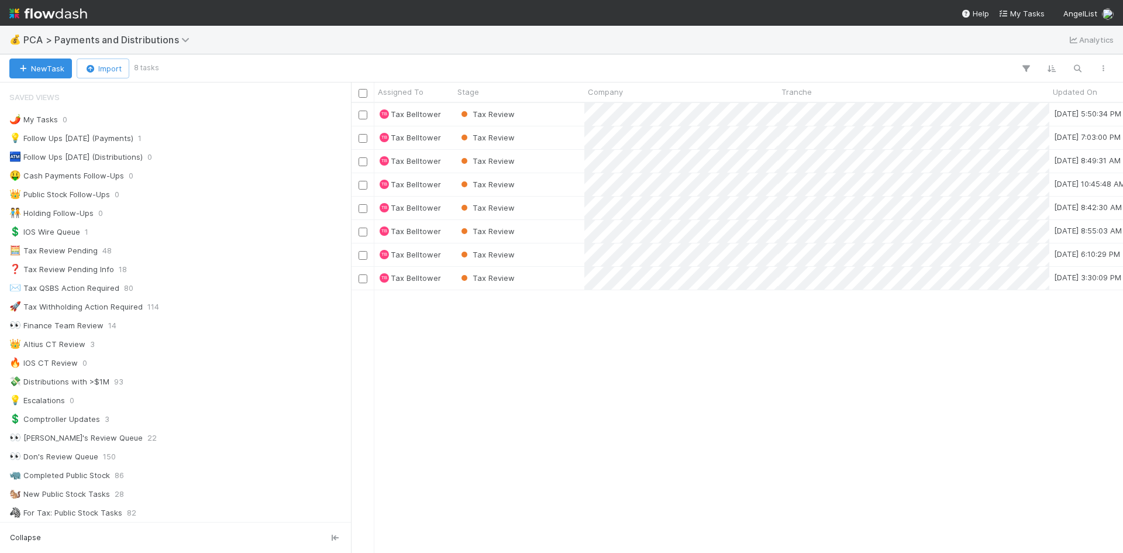
scroll to position [468, 0]
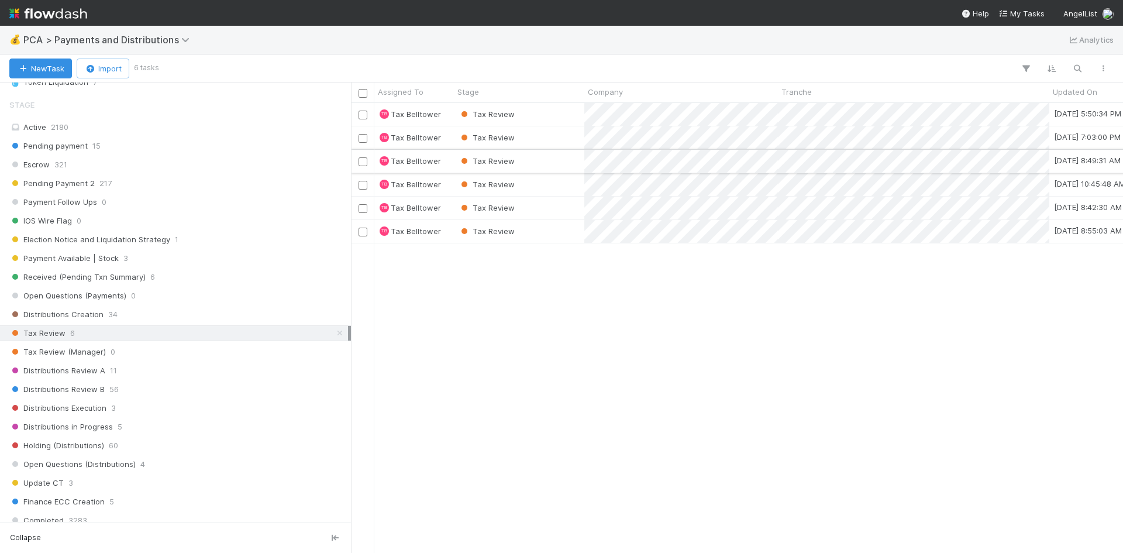
click at [561, 160] on div "Tax Review" at bounding box center [519, 161] width 130 height 23
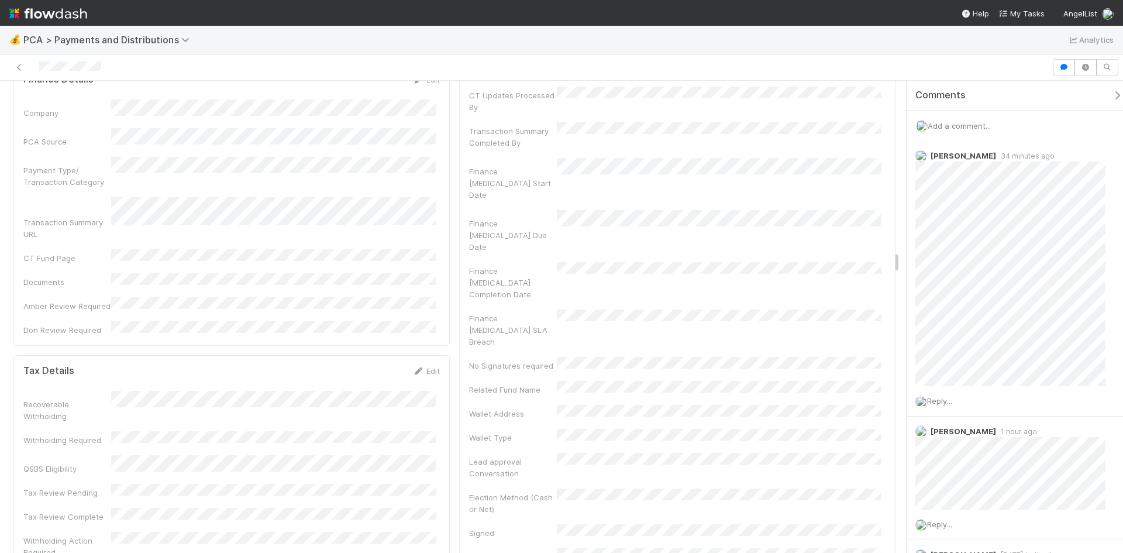
scroll to position [3801, 0]
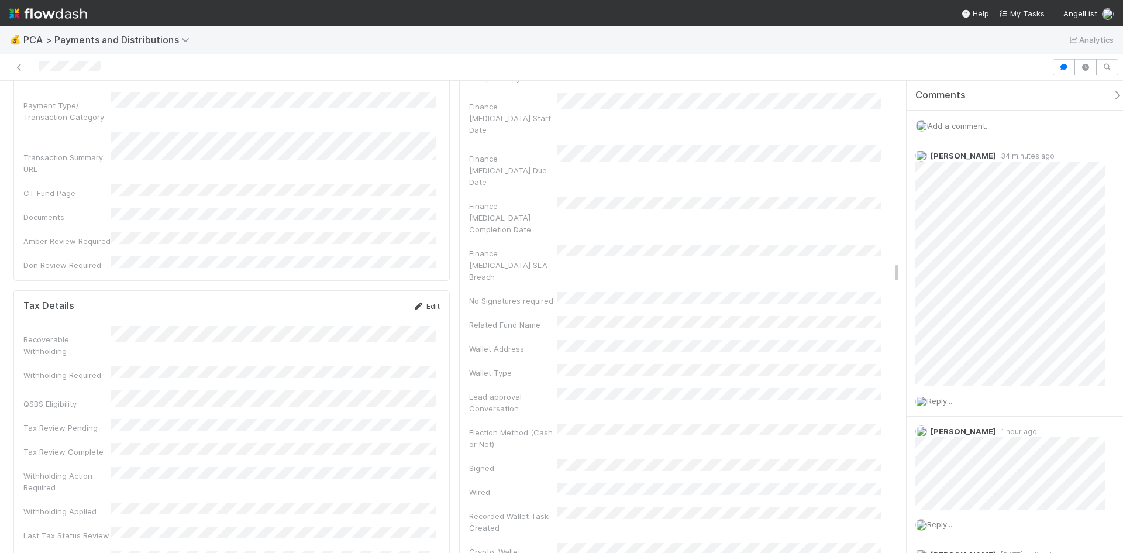
click at [418, 302] on icon at bounding box center [418, 306] width 12 height 8
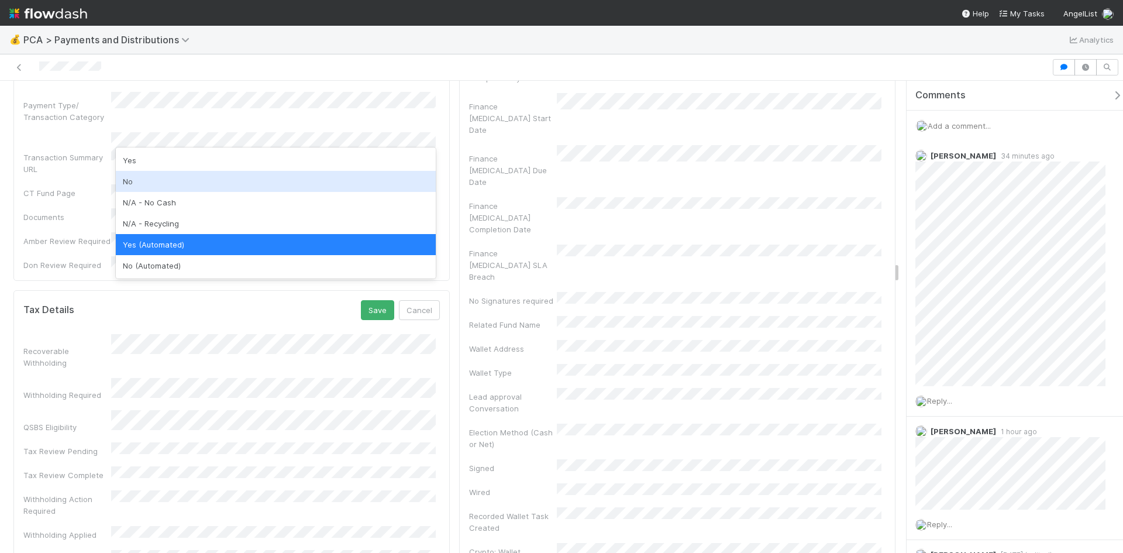
click at [163, 185] on div "No" at bounding box center [276, 181] width 320 height 21
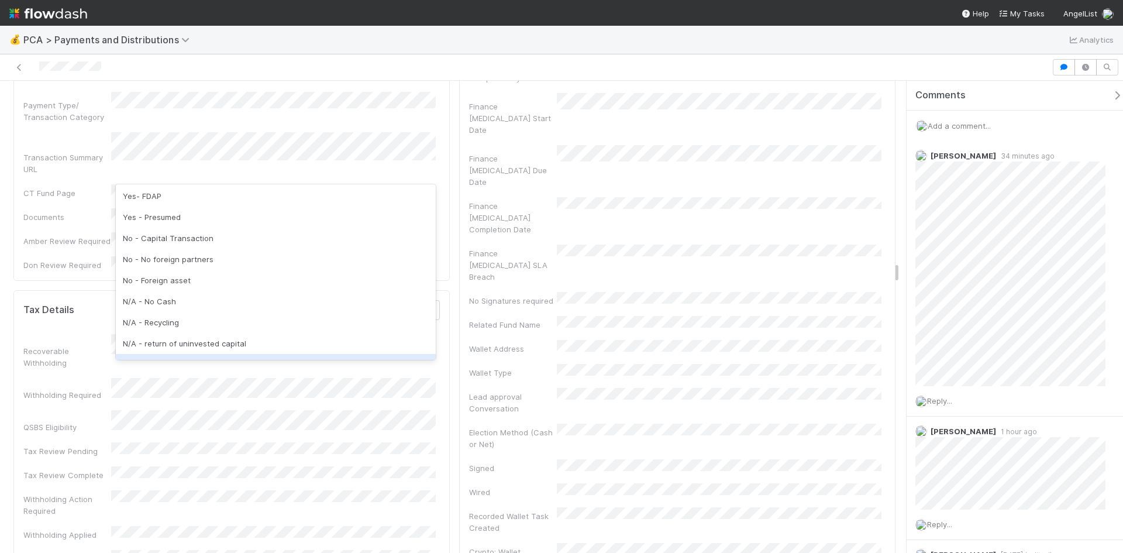
scroll to position [145, 0]
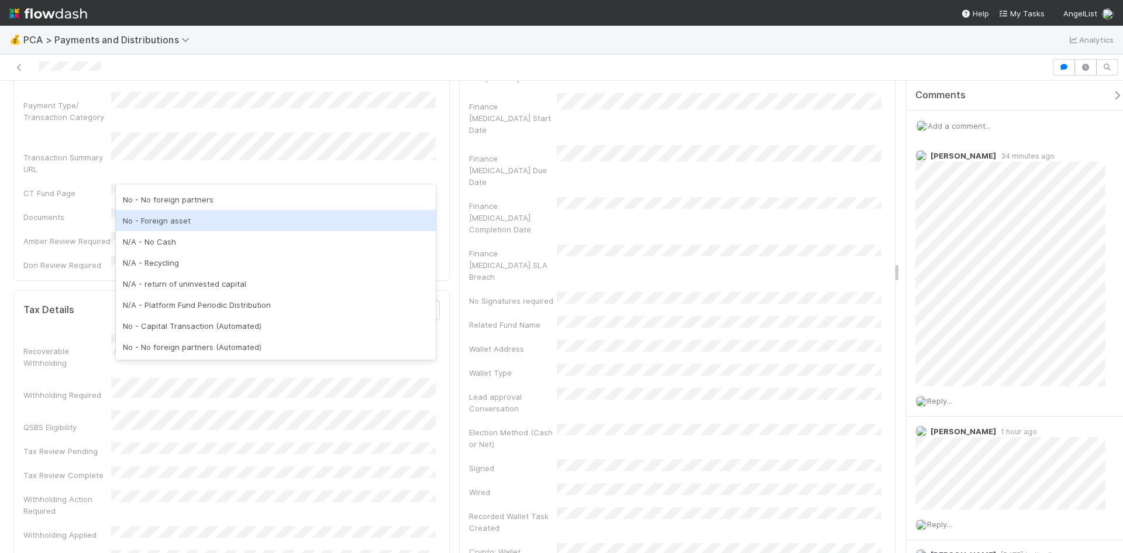
click at [71, 389] on div "Withholding Required" at bounding box center [67, 395] width 88 height 12
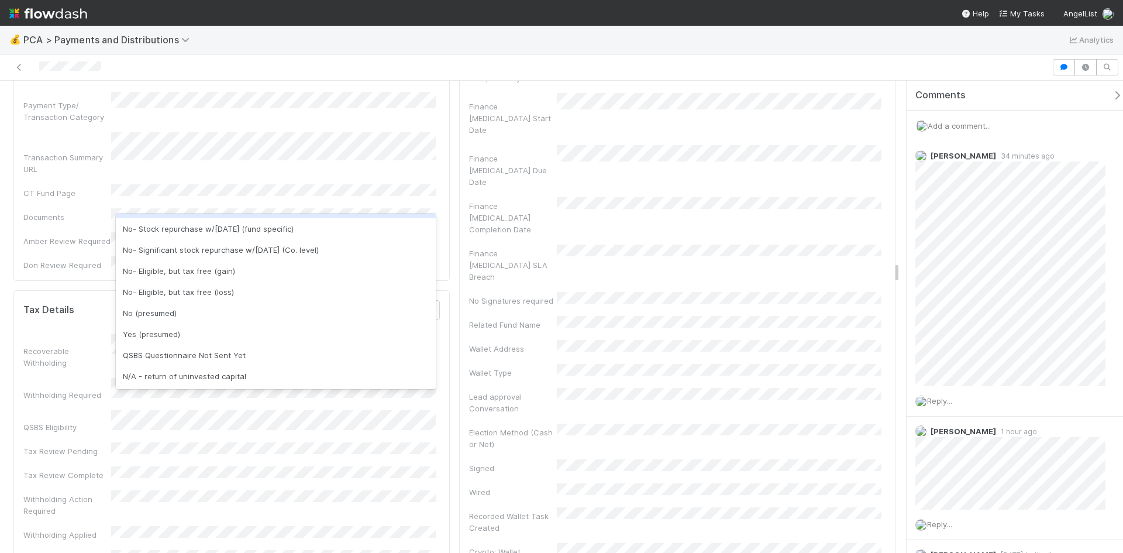
scroll to position [0, 0]
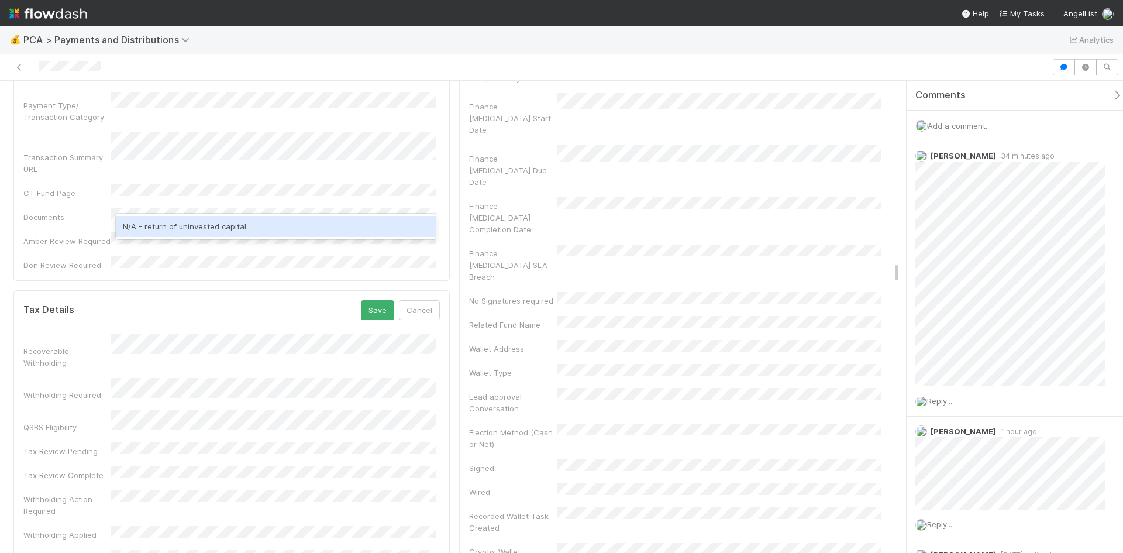
click at [205, 228] on div "N/A - return of uninvested capital" at bounding box center [276, 226] width 320 height 21
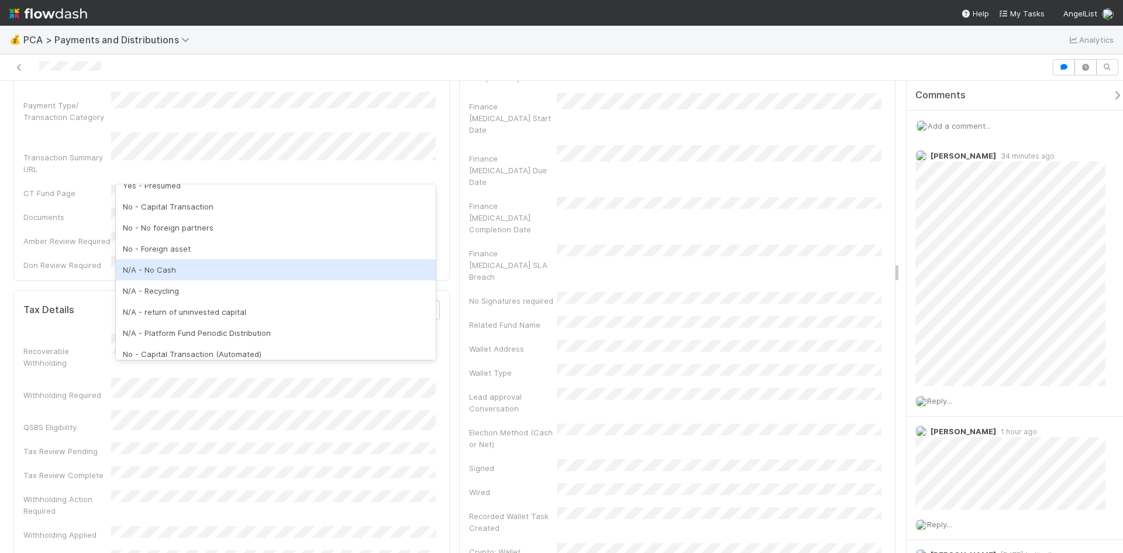
scroll to position [145, 0]
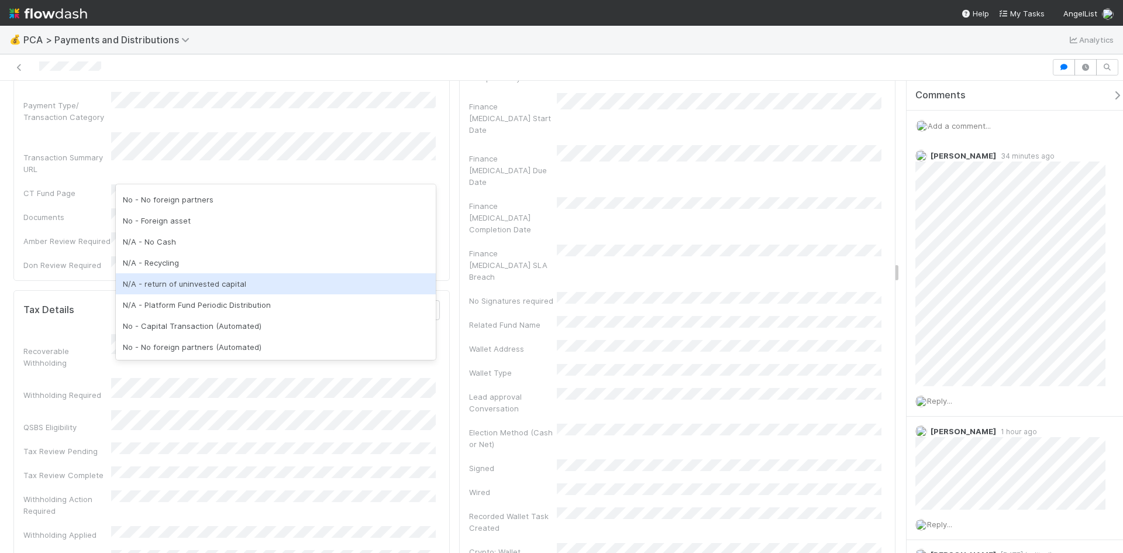
click at [218, 281] on div "N/A - return of uninvested capital" at bounding box center [276, 283] width 320 height 21
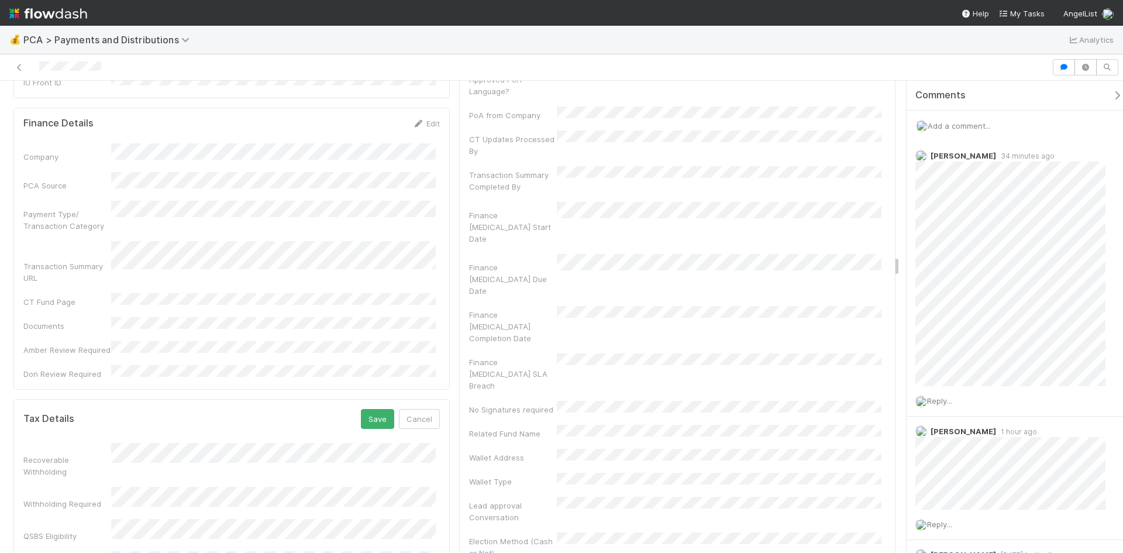
scroll to position [3684, 0]
click at [369, 417] on button "Save" at bounding box center [377, 427] width 33 height 20
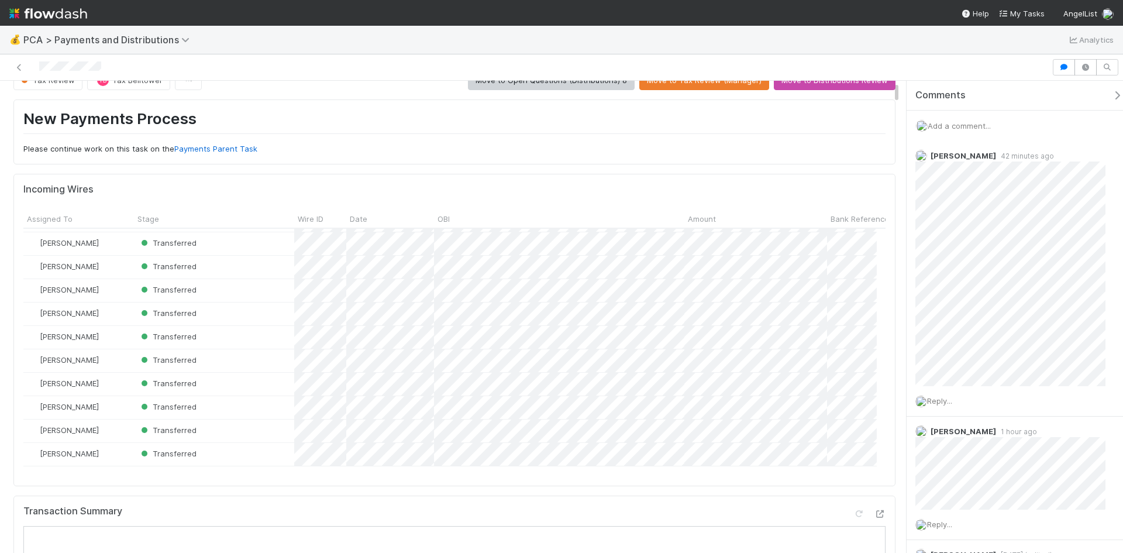
scroll to position [0, 0]
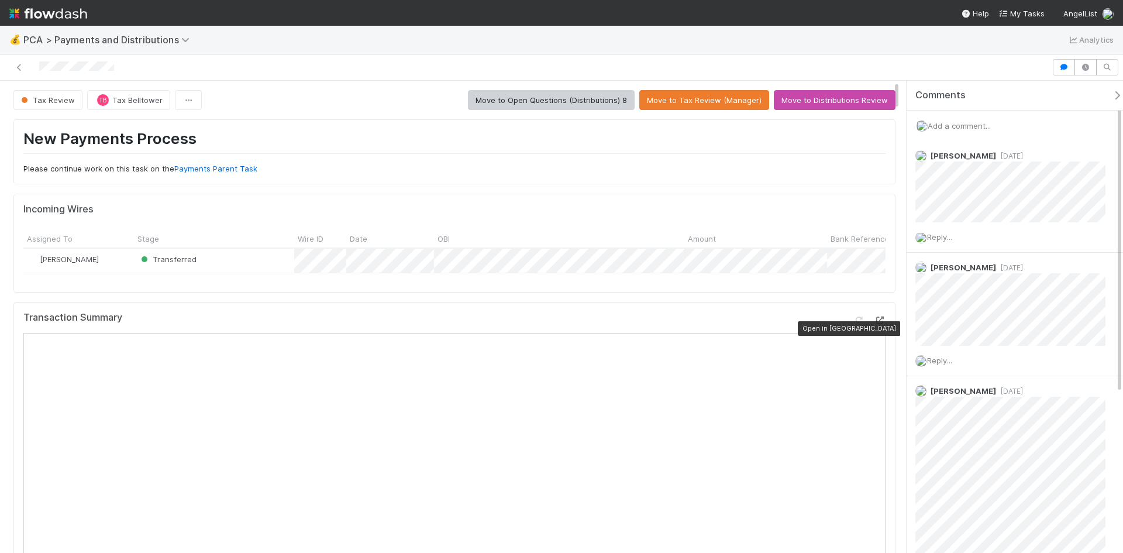
click at [874, 324] on icon at bounding box center [880, 320] width 12 height 8
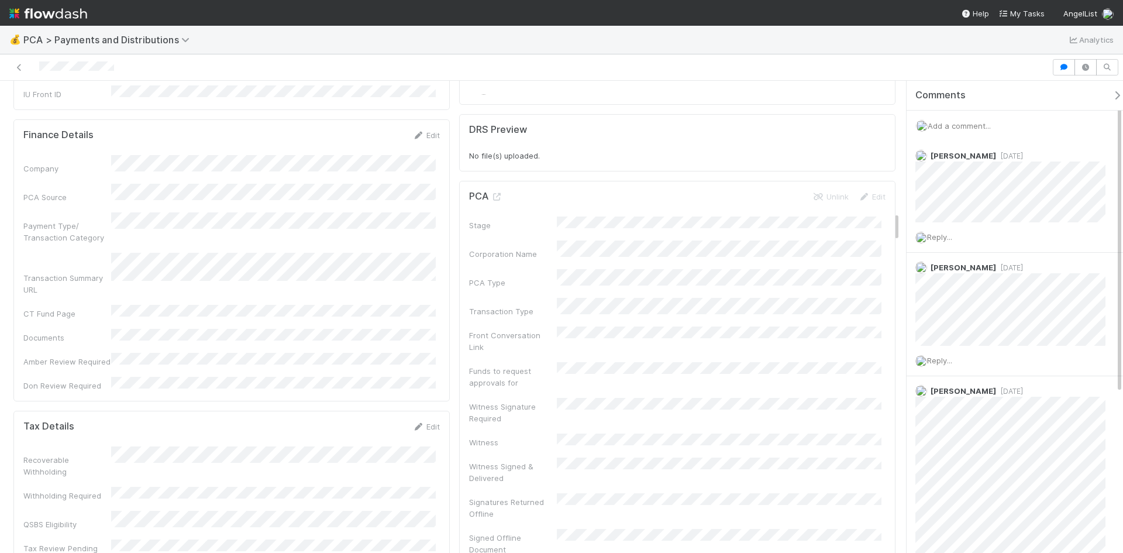
scroll to position [2163, 0]
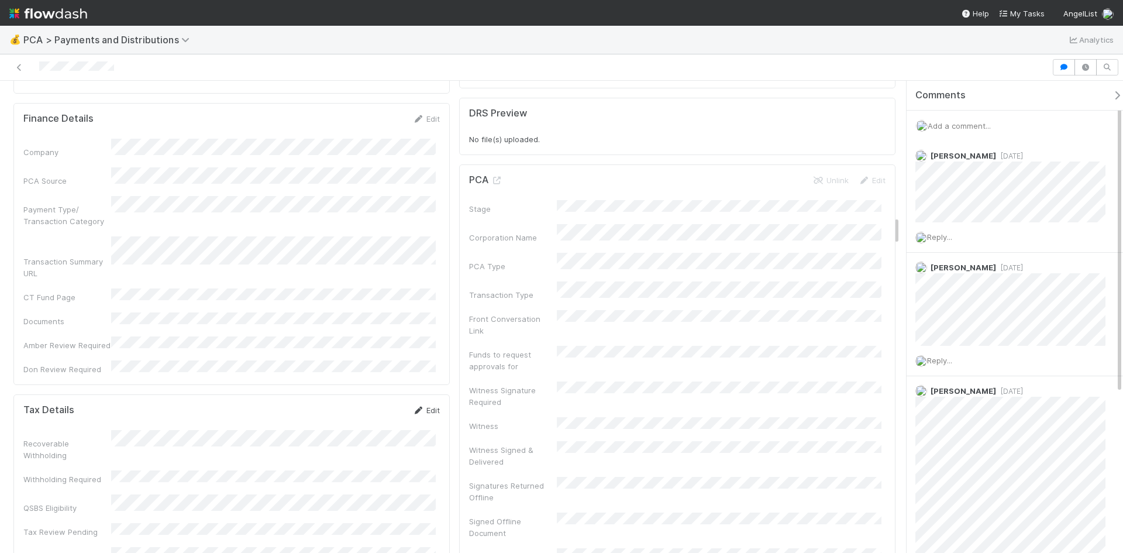
click at [422, 405] on link "Edit" at bounding box center [425, 409] width 27 height 9
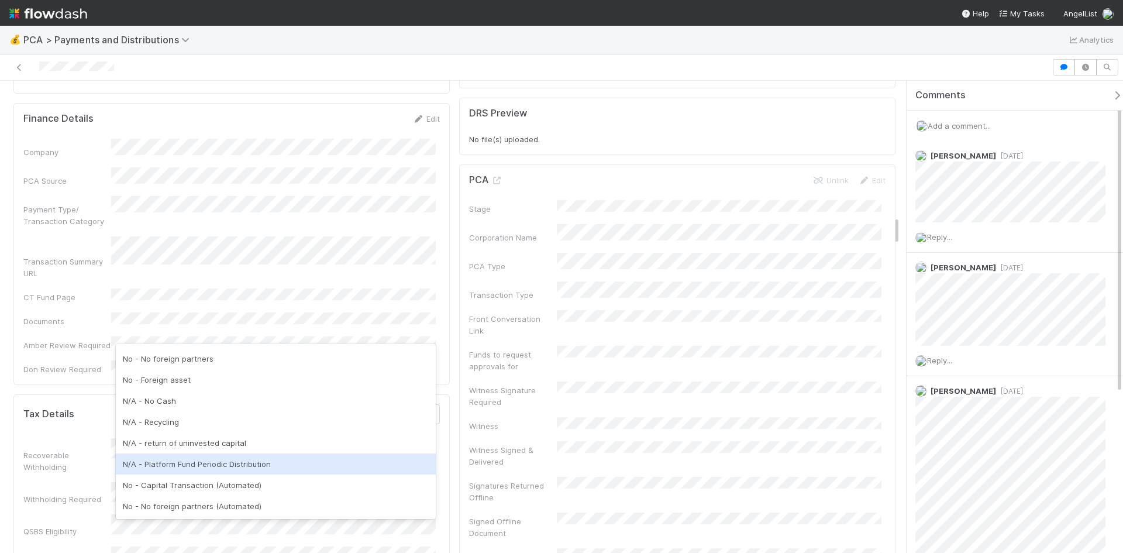
scroll to position [0, 0]
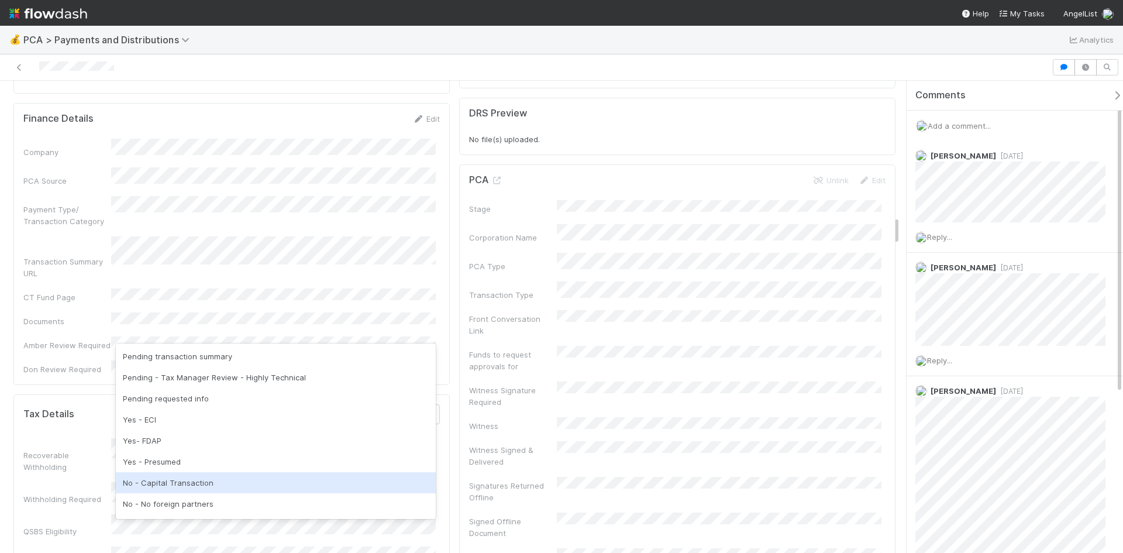
click at [163, 476] on div "No - Capital Transaction" at bounding box center [276, 482] width 320 height 21
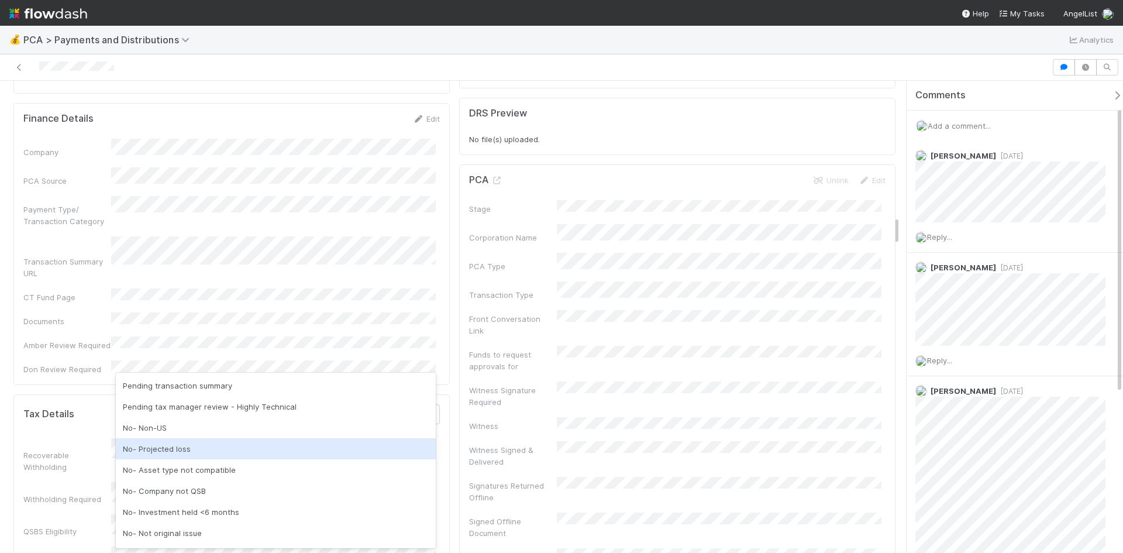
click at [168, 453] on div "No- Projected loss" at bounding box center [276, 448] width 320 height 21
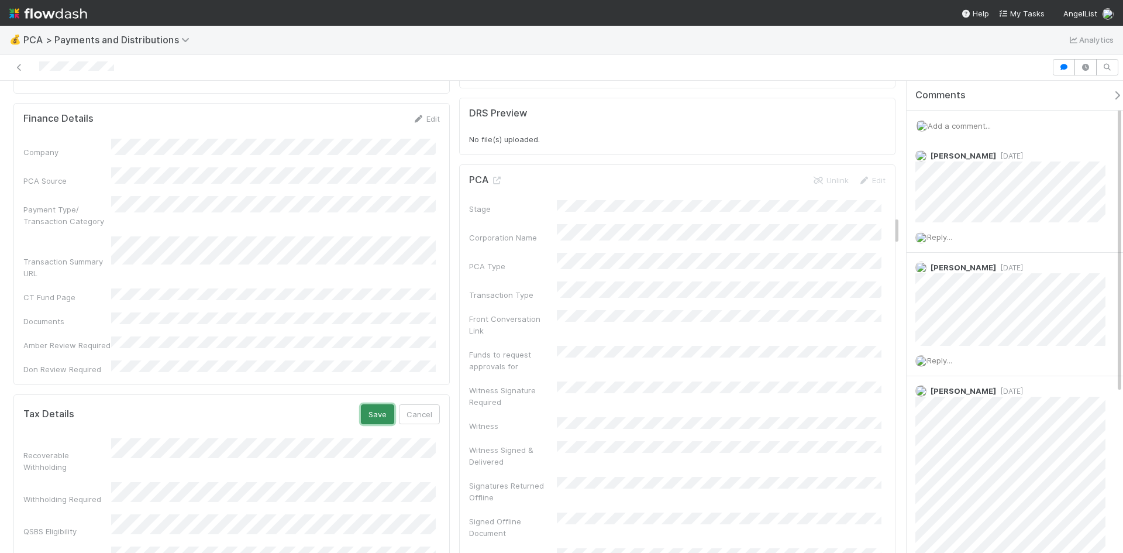
click at [372, 404] on button "Save" at bounding box center [377, 414] width 33 height 20
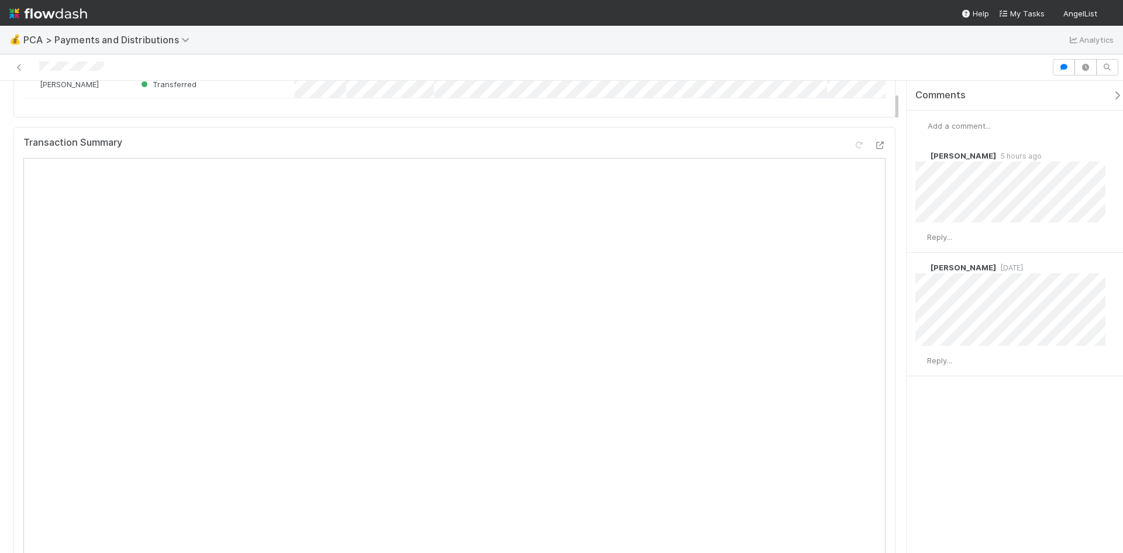
scroll to position [175, 0]
click at [874, 149] on icon at bounding box center [880, 145] width 12 height 8
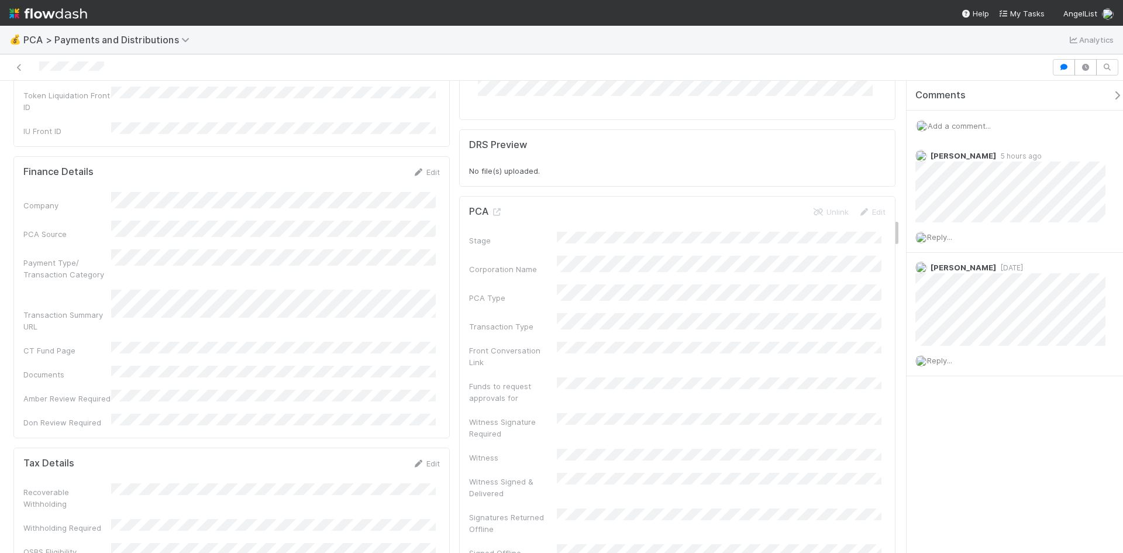
scroll to position [2222, 0]
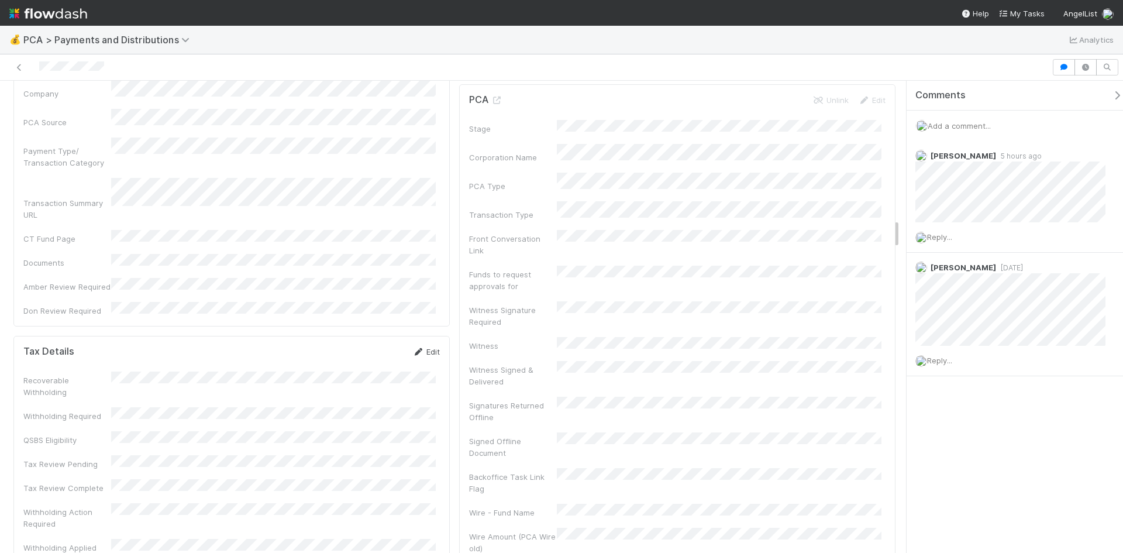
click at [426, 347] on link "Edit" at bounding box center [425, 351] width 27 height 9
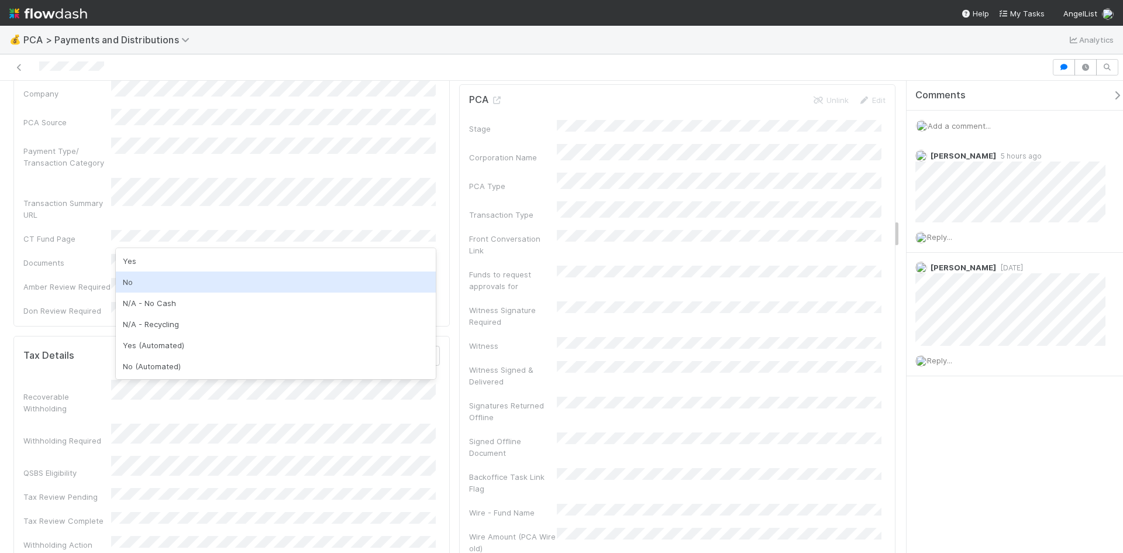
click at [149, 283] on div "No" at bounding box center [276, 281] width 320 height 21
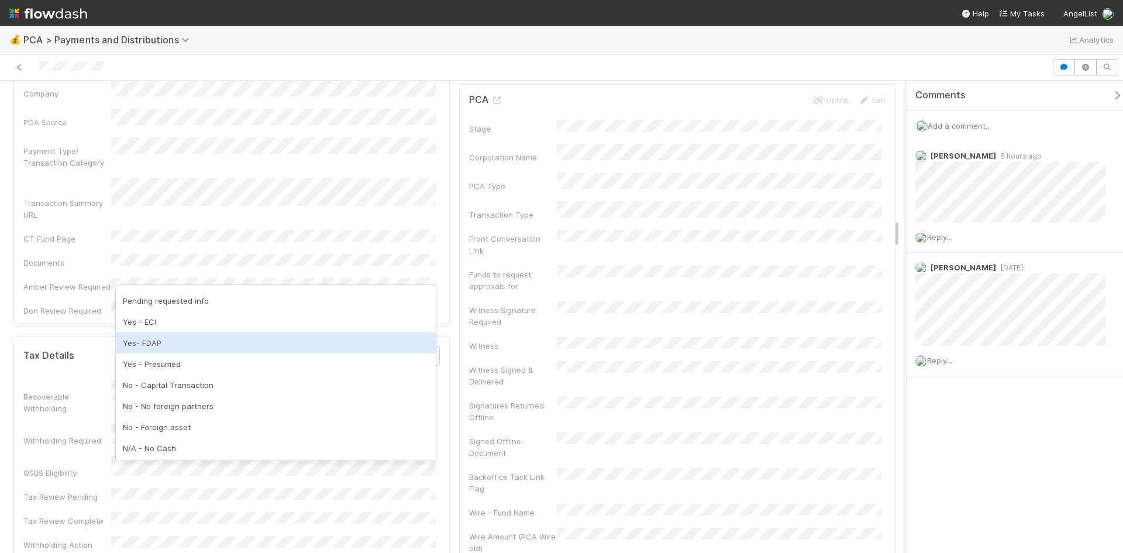
scroll to position [58, 0]
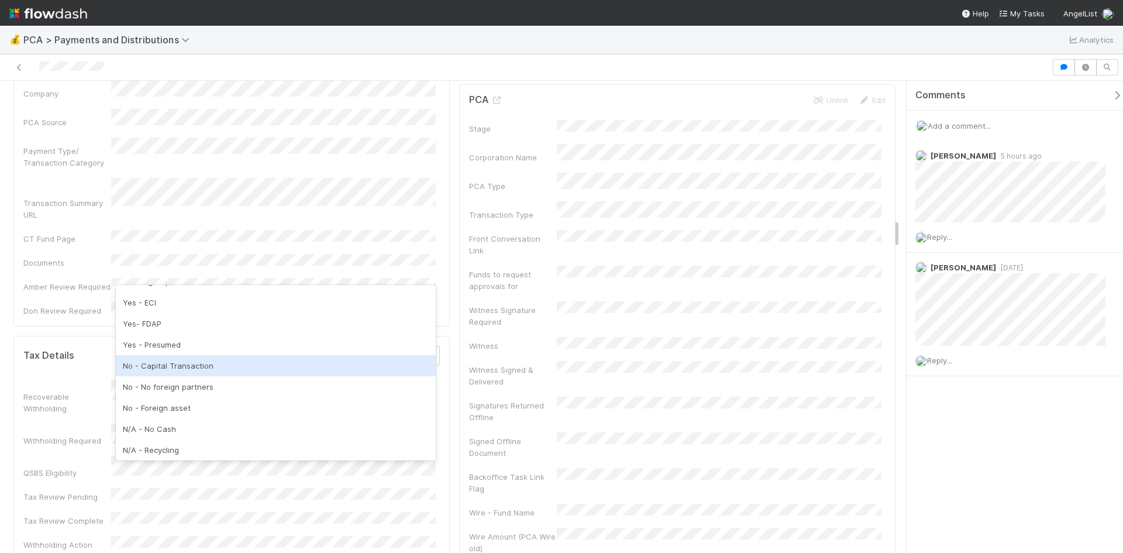
click at [168, 371] on div "No - Capital Transaction" at bounding box center [276, 365] width 320 height 21
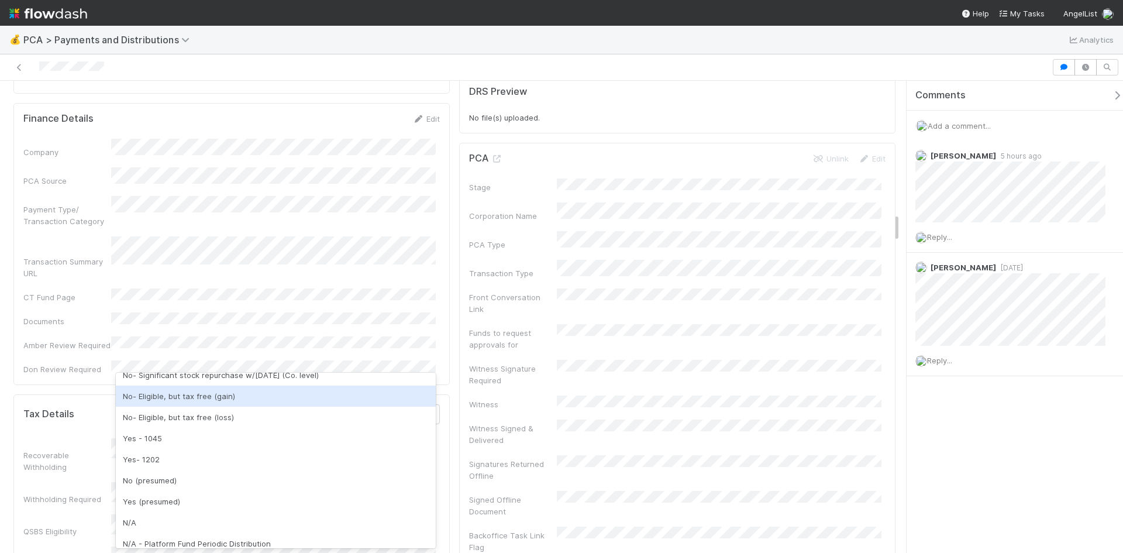
scroll to position [234, 0]
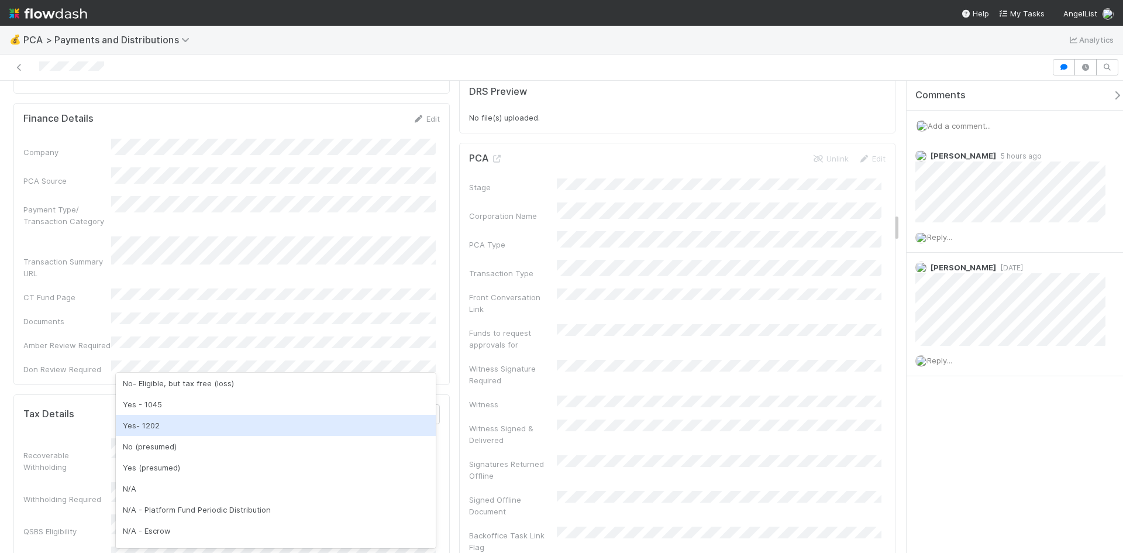
click at [167, 428] on div "Yes- 1202" at bounding box center [276, 425] width 320 height 21
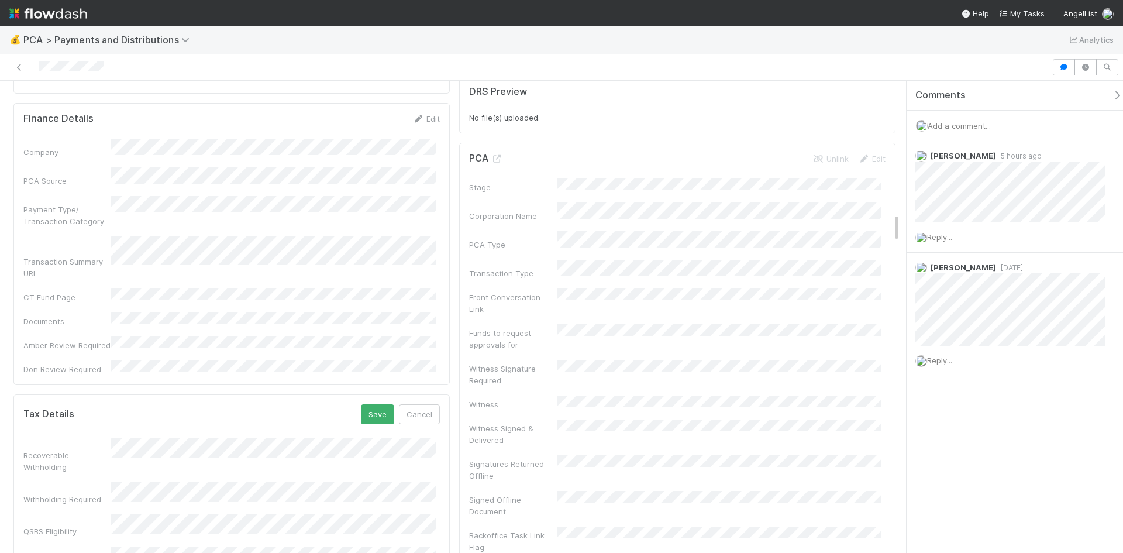
click at [976, 126] on span "Add a comment..." at bounding box center [958, 125] width 63 height 9
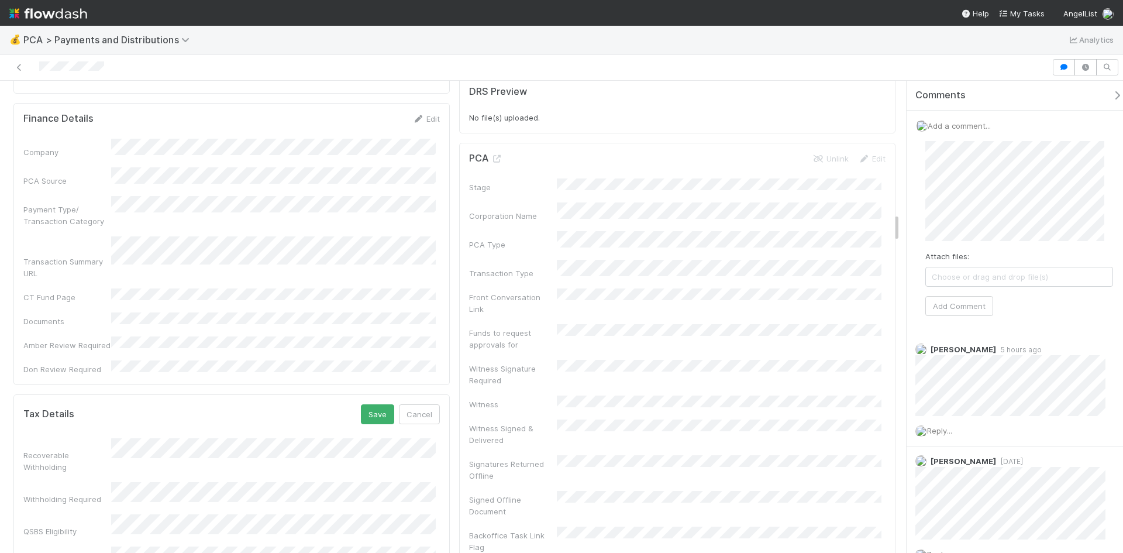
click at [900, 182] on div "Comments Add a comment... Attach files: Choose or drag and drop file(s) Add Com…" at bounding box center [1011, 317] width 223 height 472
click at [1018, 285] on span "Choose or drag and drop file(s)" at bounding box center [1019, 288] width 187 height 19
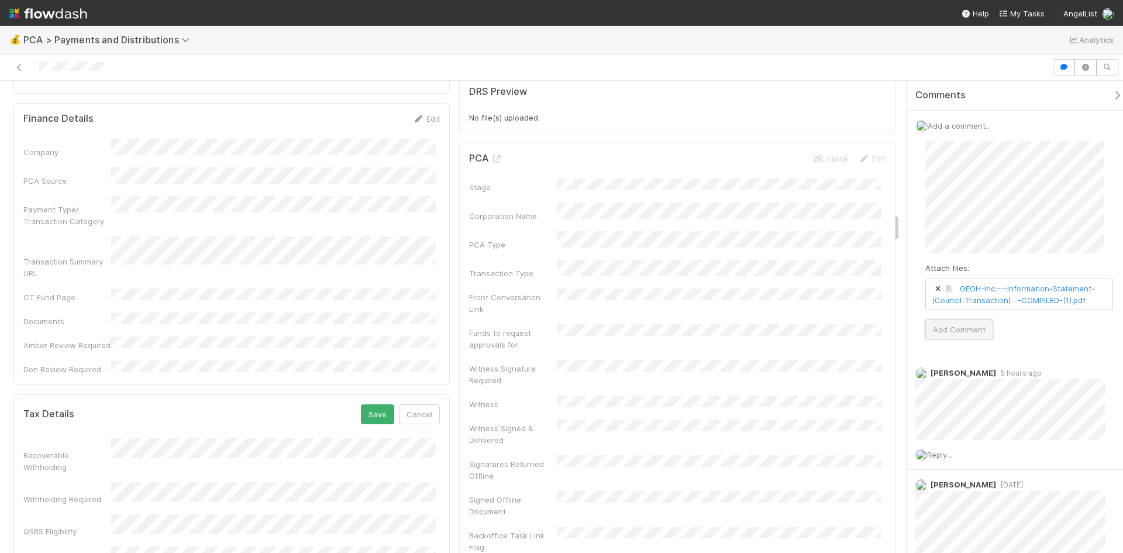
click at [967, 332] on button "Add Comment" at bounding box center [959, 329] width 68 height 20
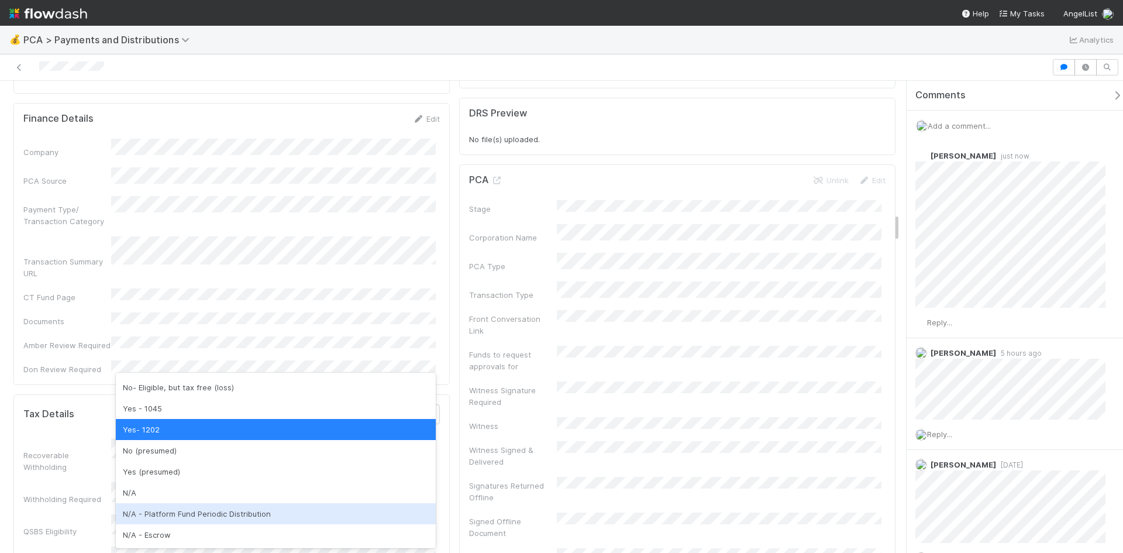
scroll to position [246, 0]
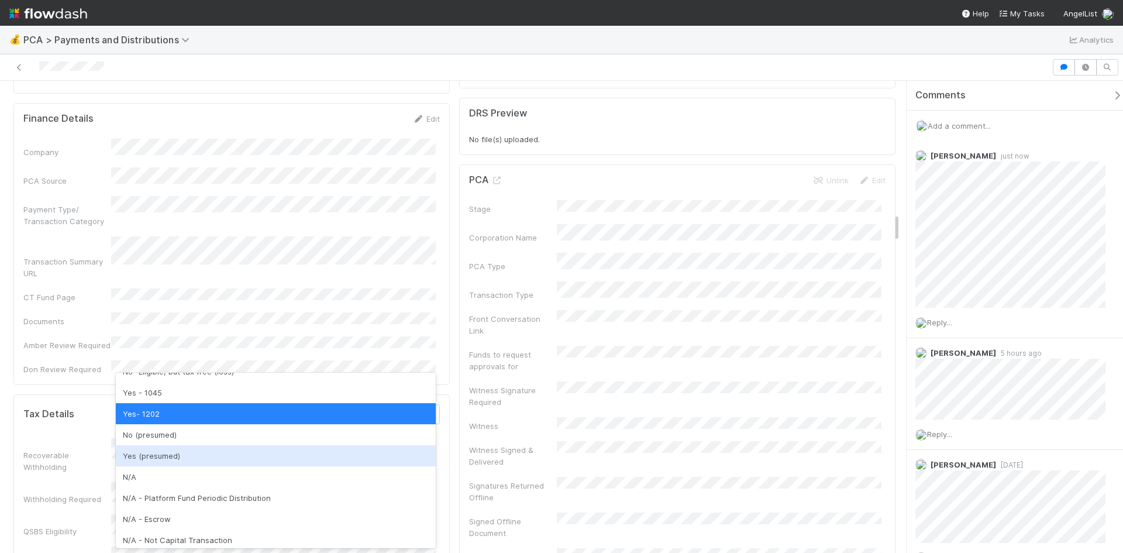
click at [149, 463] on div "Yes (presumed)" at bounding box center [276, 455] width 320 height 21
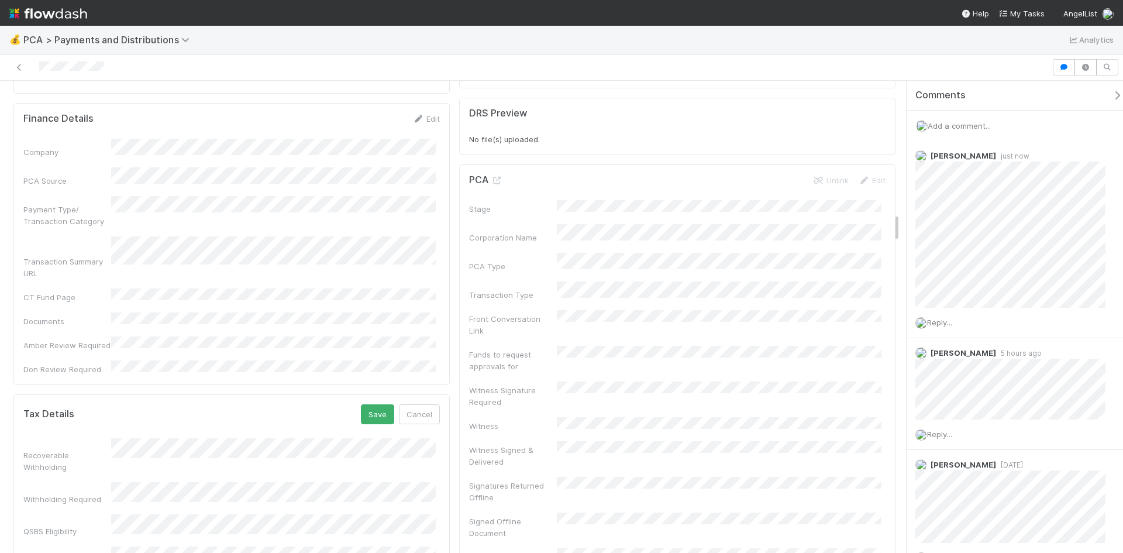
click at [374, 404] on button "Save" at bounding box center [377, 414] width 33 height 20
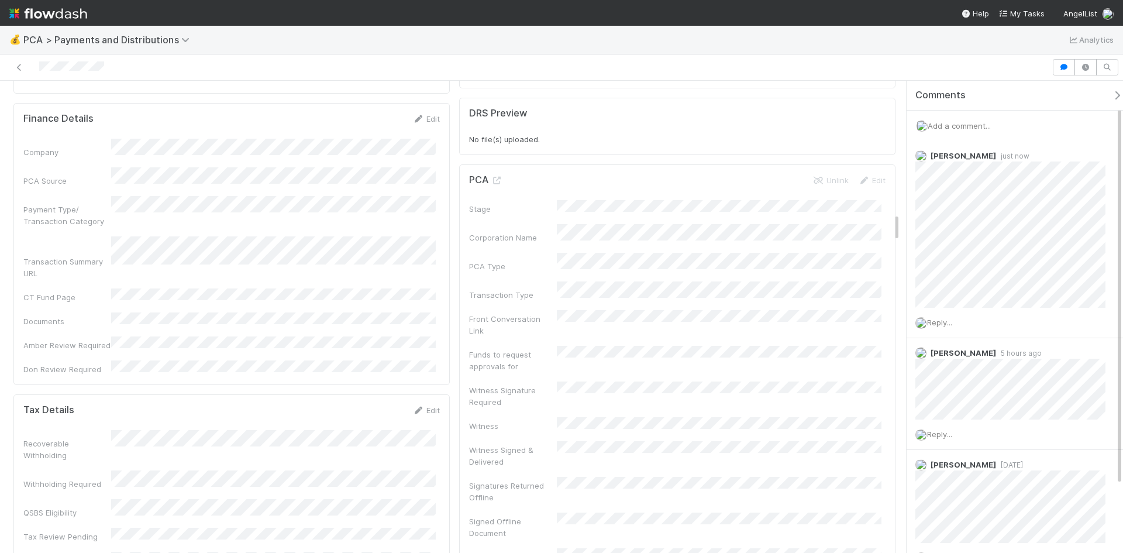
click at [979, 126] on span "Add a comment..." at bounding box center [958, 125] width 63 height 9
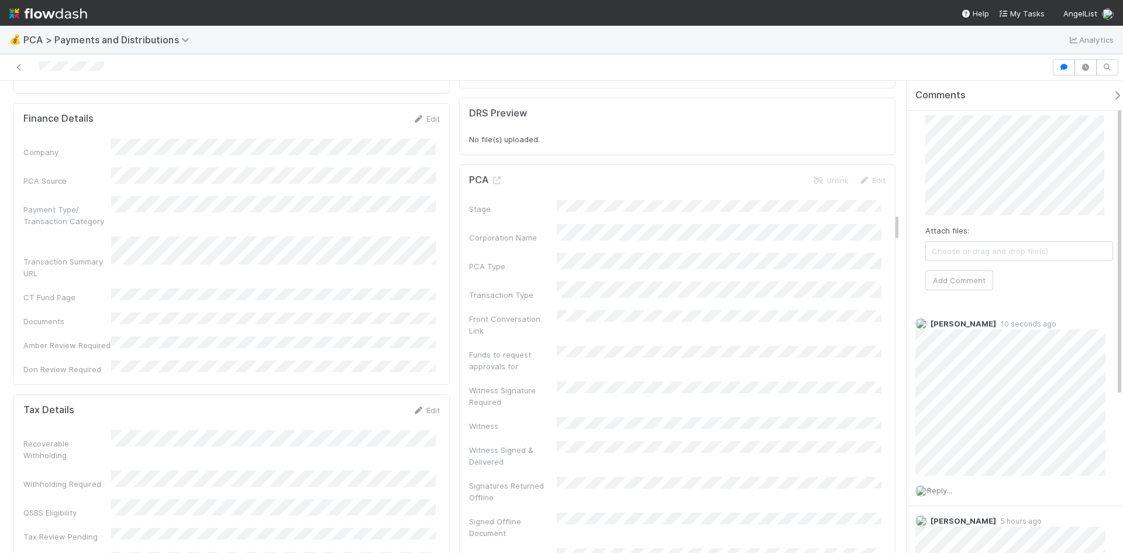
scroll to position [0, 0]
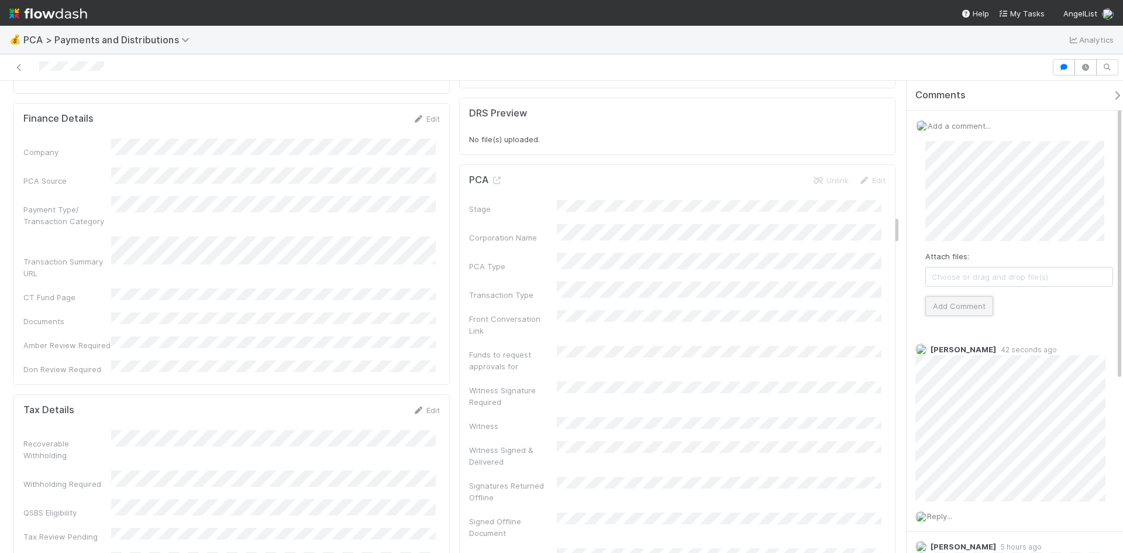
click at [974, 306] on button "Add Comment" at bounding box center [959, 306] width 68 height 20
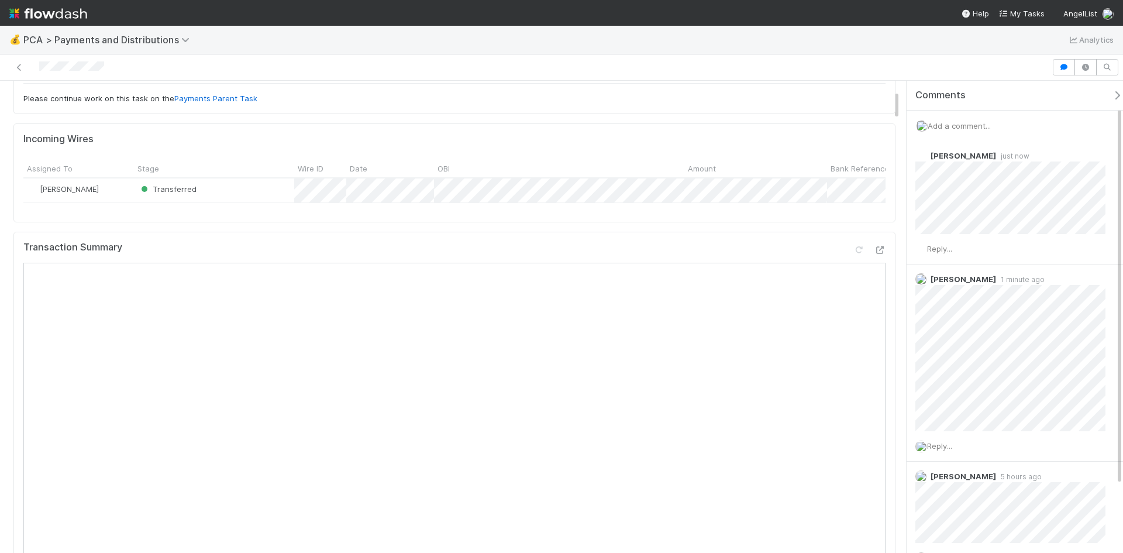
scroll to position [58, 0]
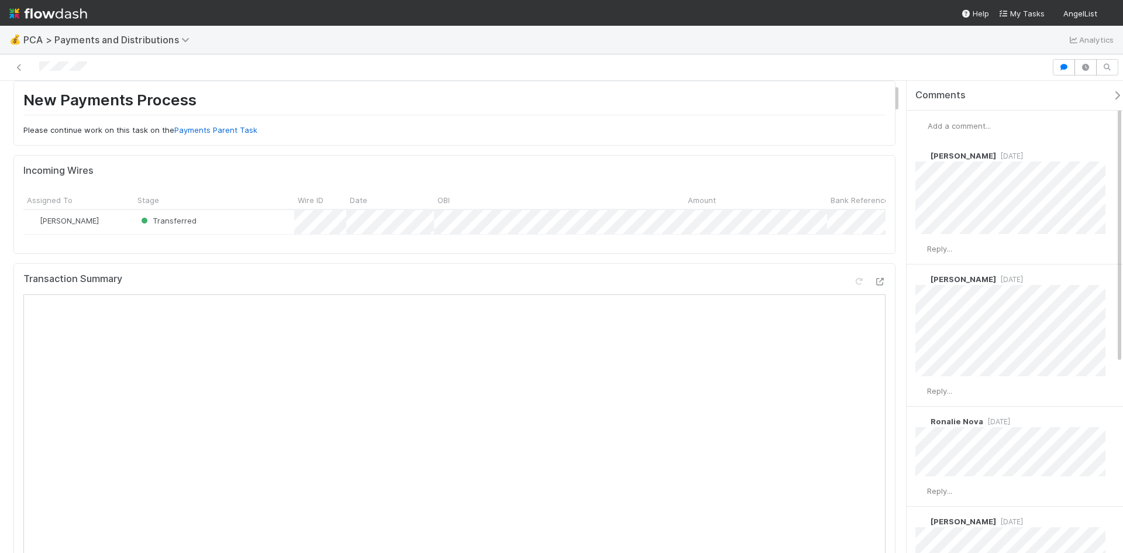
scroll to position [58, 0]
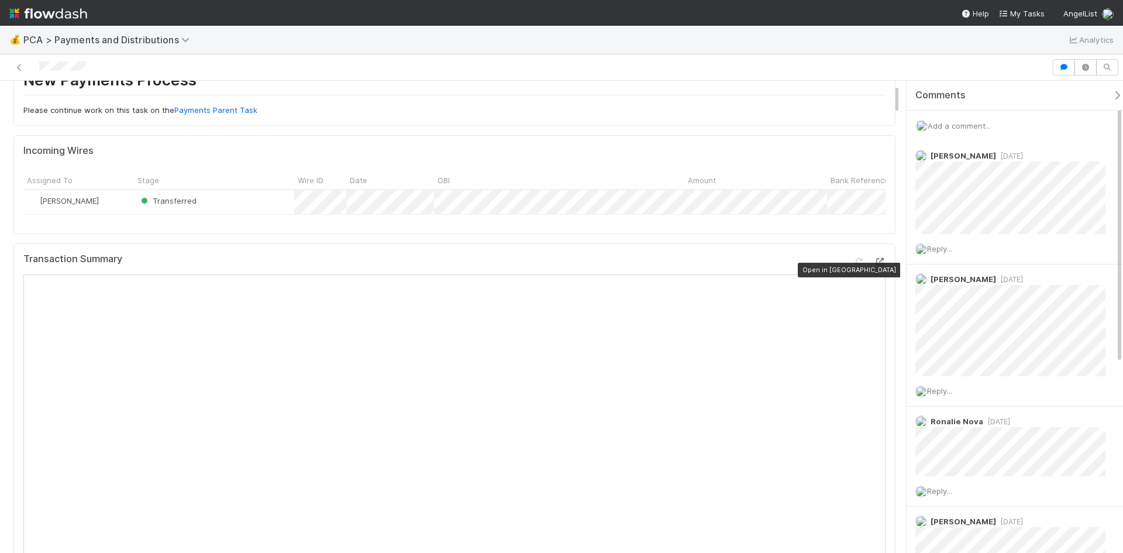
click at [874, 265] on icon at bounding box center [880, 262] width 12 height 8
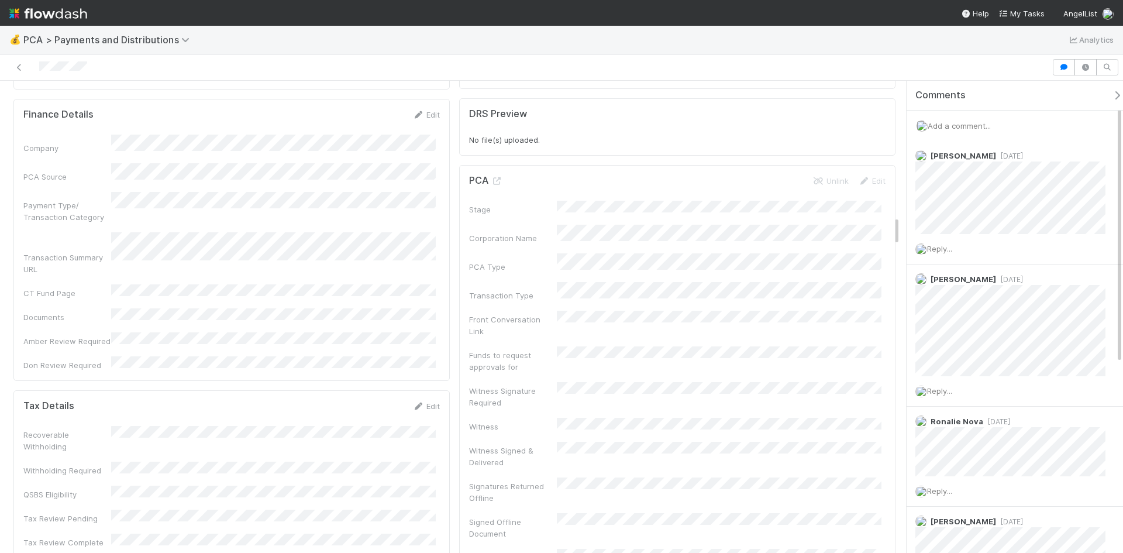
scroll to position [2163, 0]
click at [434, 401] on link "Edit" at bounding box center [425, 405] width 27 height 9
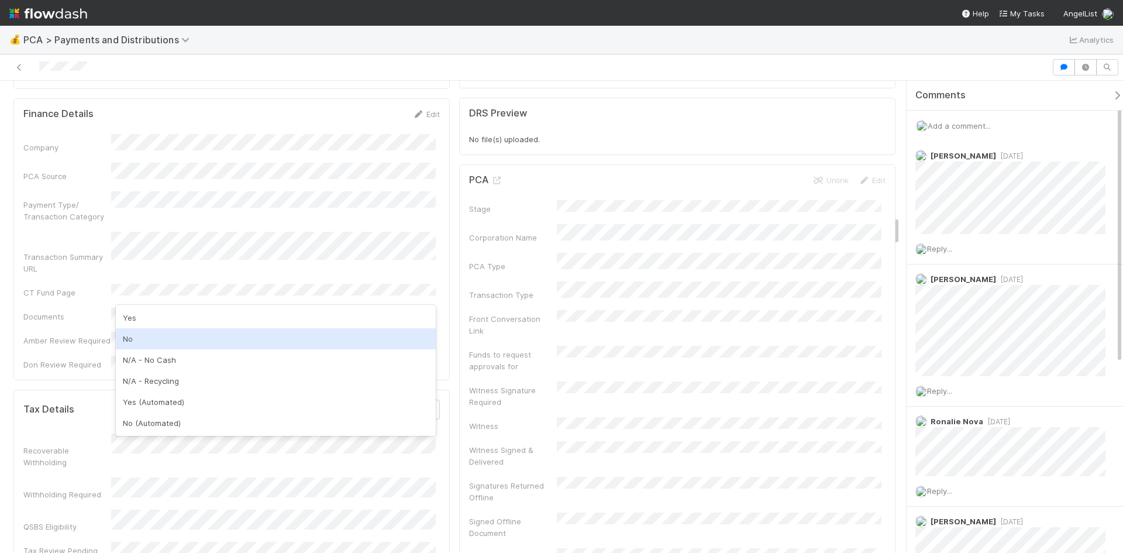
click at [153, 341] on div "No" at bounding box center [276, 338] width 320 height 21
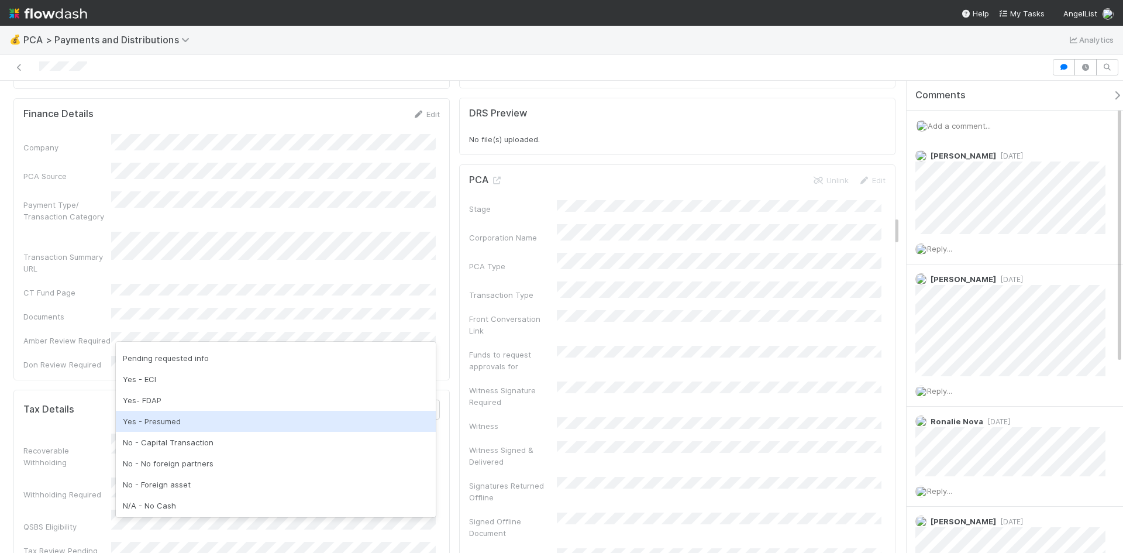
scroll to position [58, 0]
click at [177, 427] on div "No - Capital Transaction" at bounding box center [276, 422] width 320 height 21
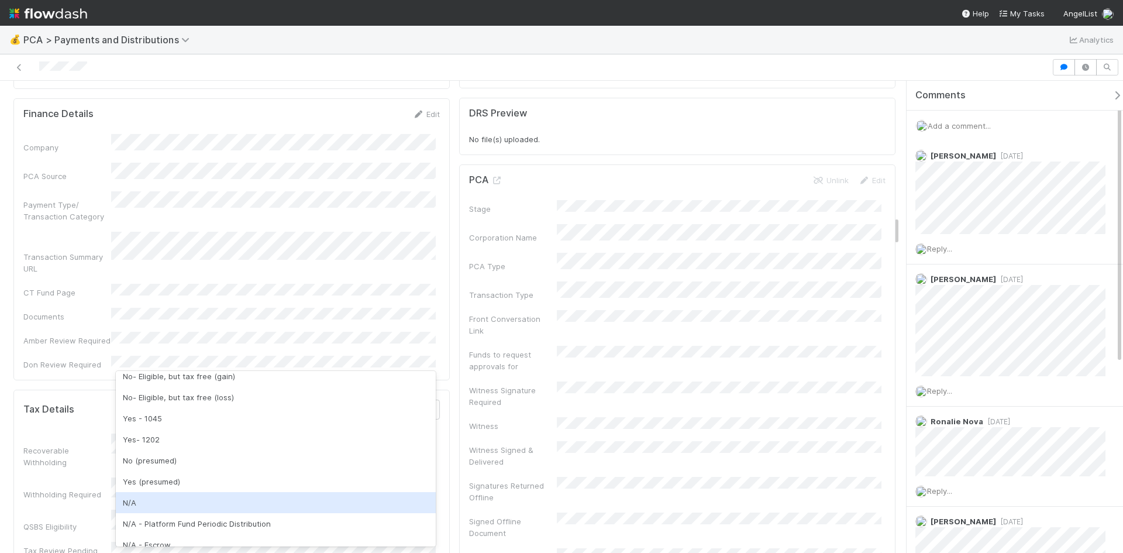
scroll to position [234, 0]
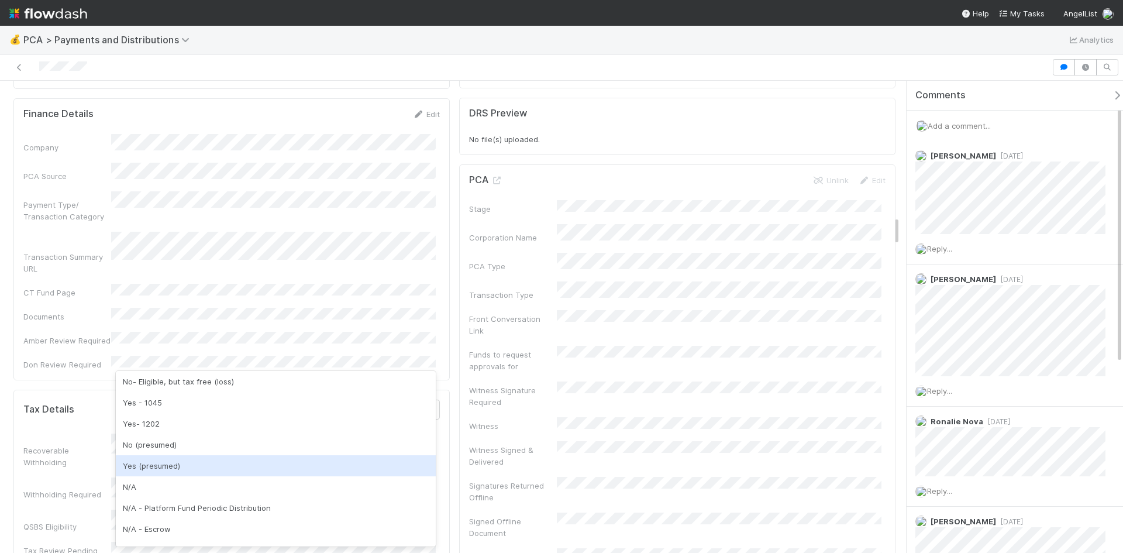
click at [159, 460] on div "Yes (presumed)" at bounding box center [276, 465] width 320 height 21
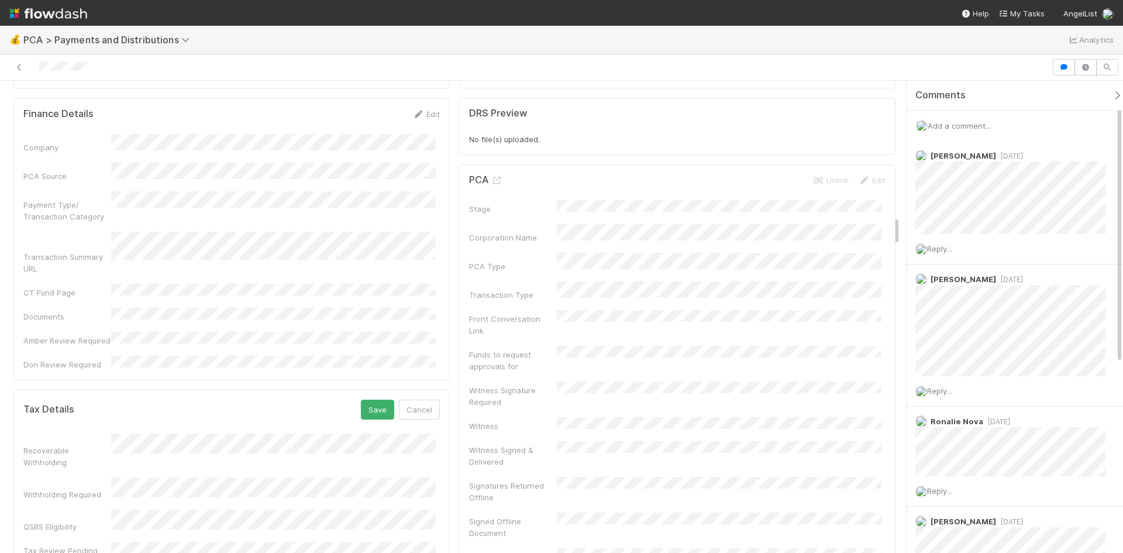
click at [964, 122] on span "Add a comment..." at bounding box center [958, 125] width 63 height 9
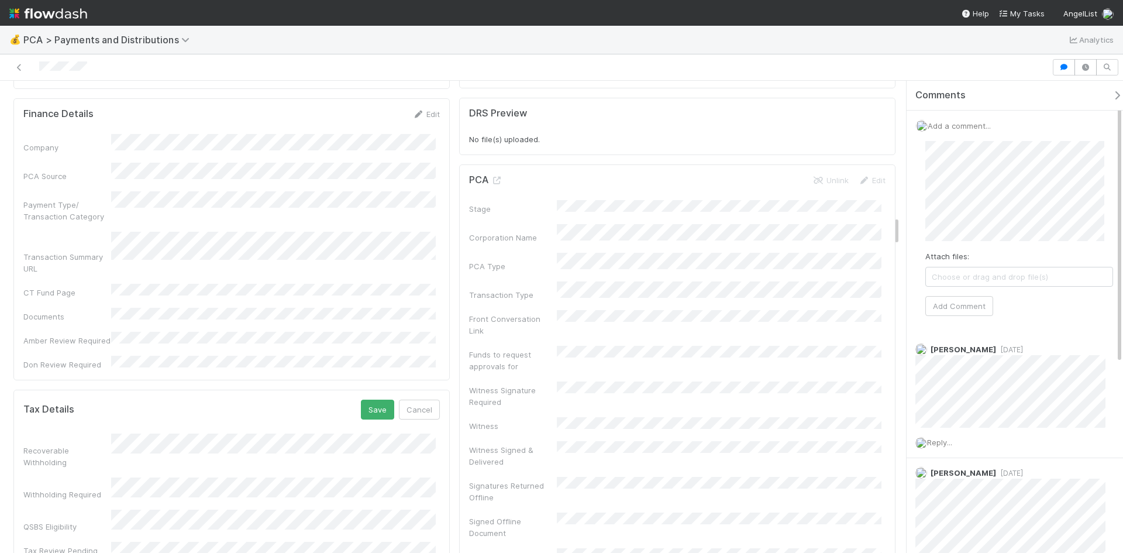
click at [920, 188] on div "Attach files: Choose or drag and drop file(s) Add Comment" at bounding box center [1019, 229] width 206 height 194
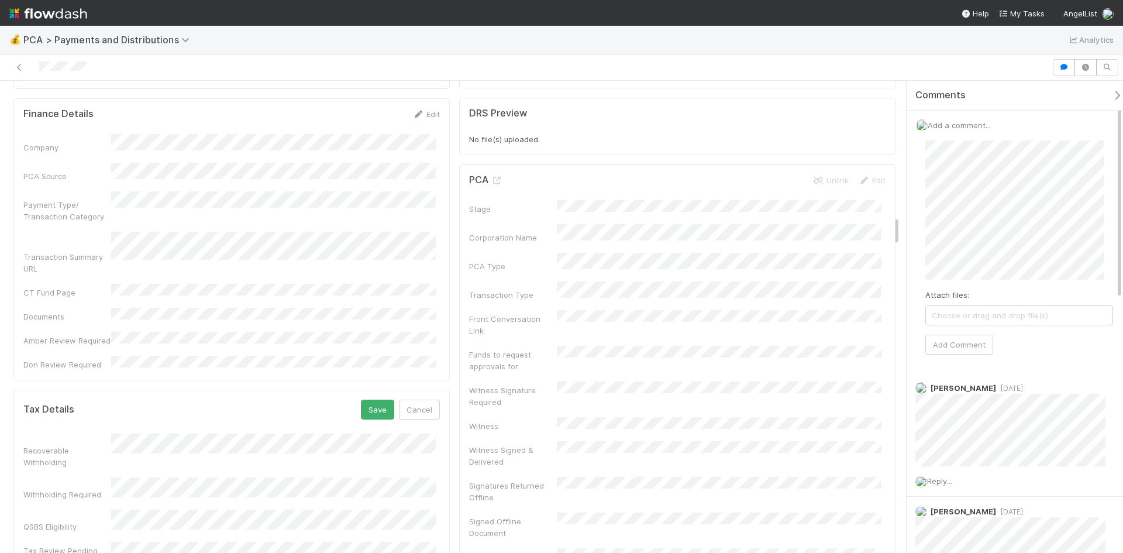
scroll to position [0, 0]
click at [964, 344] on button "Add Comment" at bounding box center [959, 345] width 68 height 20
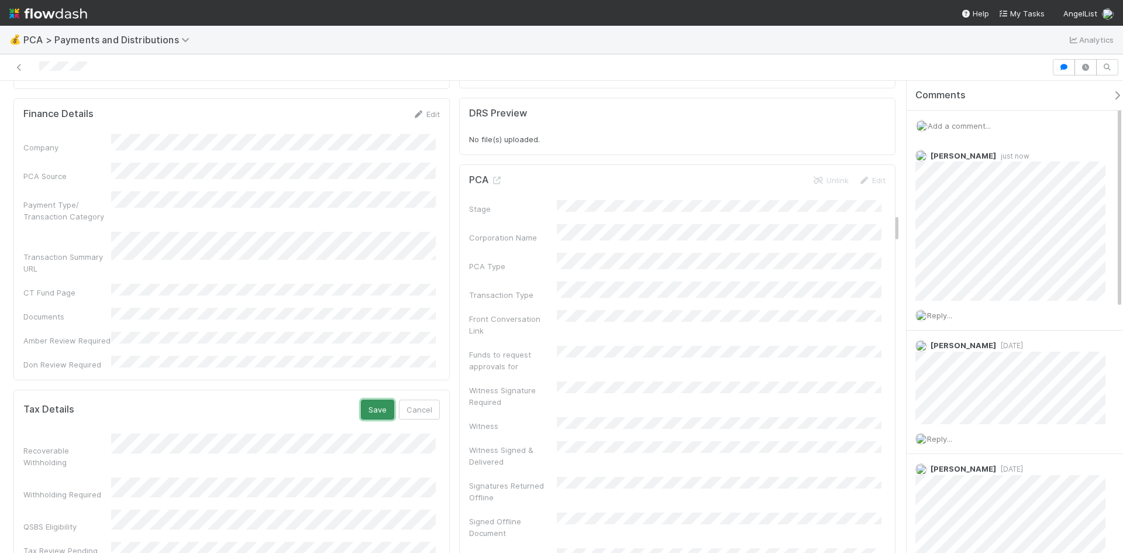
click at [379, 399] on button "Save" at bounding box center [377, 409] width 33 height 20
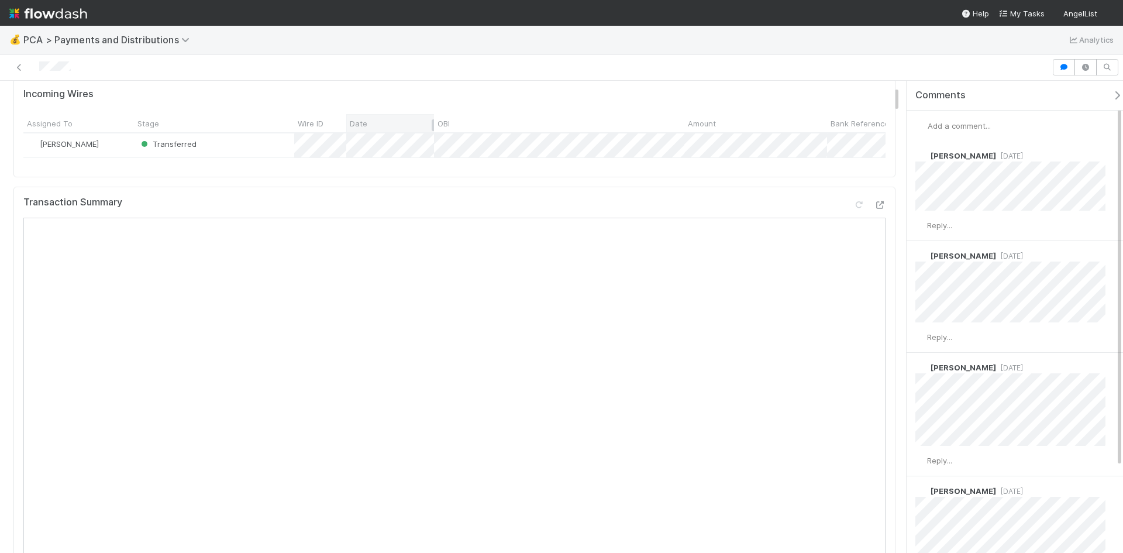
scroll to position [117, 0]
click at [874, 207] on icon at bounding box center [880, 203] width 12 height 8
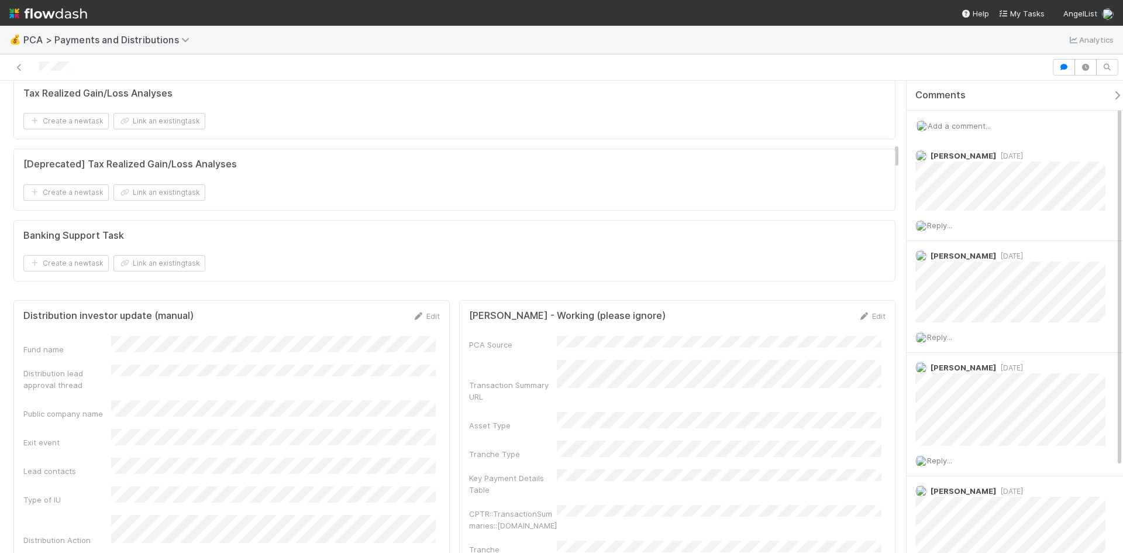
scroll to position [819, 0]
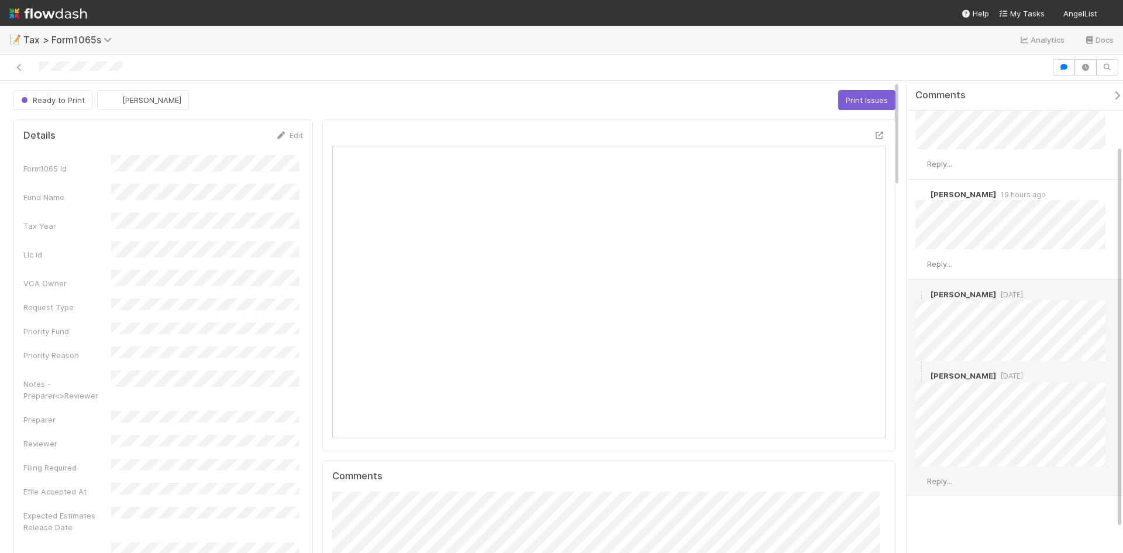
scroll to position [110, 0]
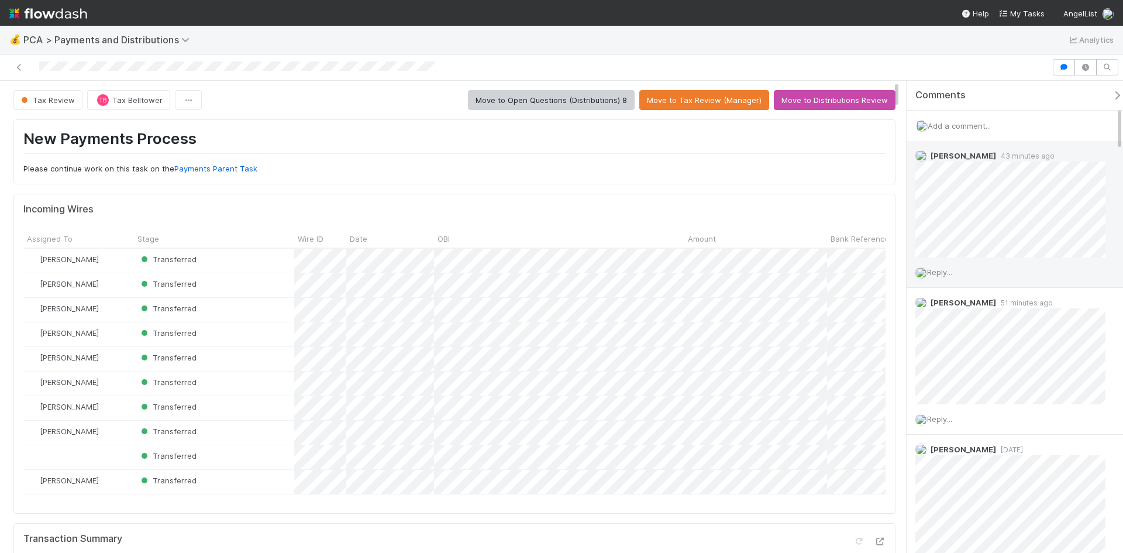
click at [952, 270] on span "Reply..." at bounding box center [939, 271] width 25 height 9
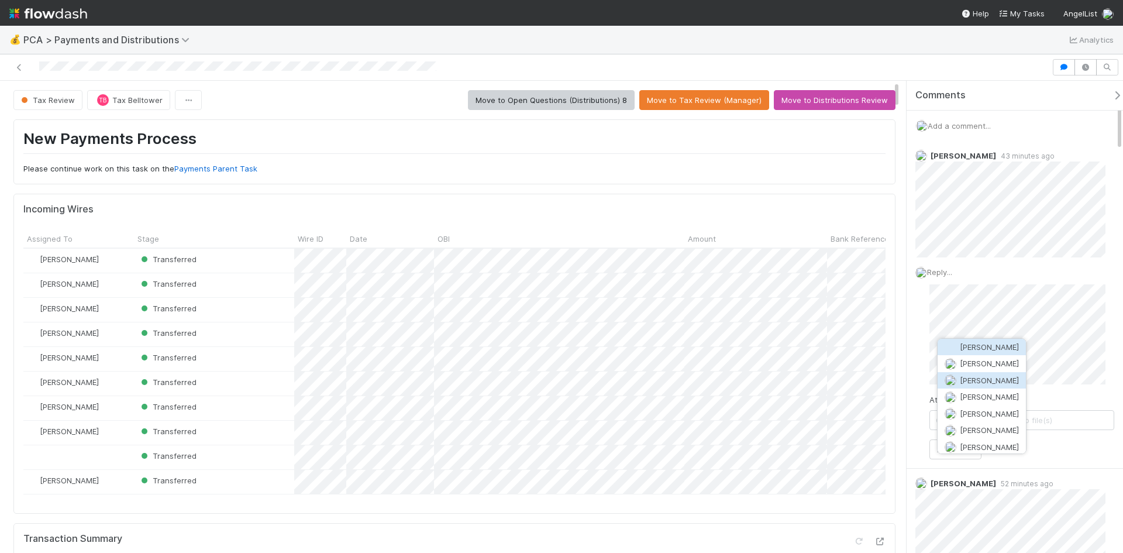
click at [990, 374] on button "Blake Hall" at bounding box center [981, 380] width 88 height 16
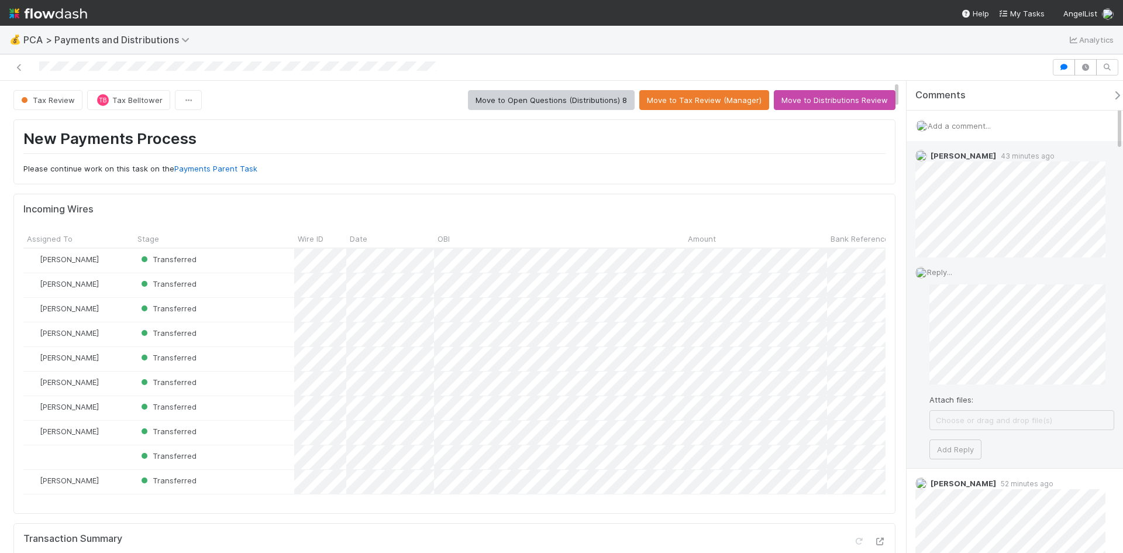
click at [923, 340] on div "Reply... Attach files: Choose or drag and drop file(s) Add Reply" at bounding box center [1014, 362] width 216 height 210
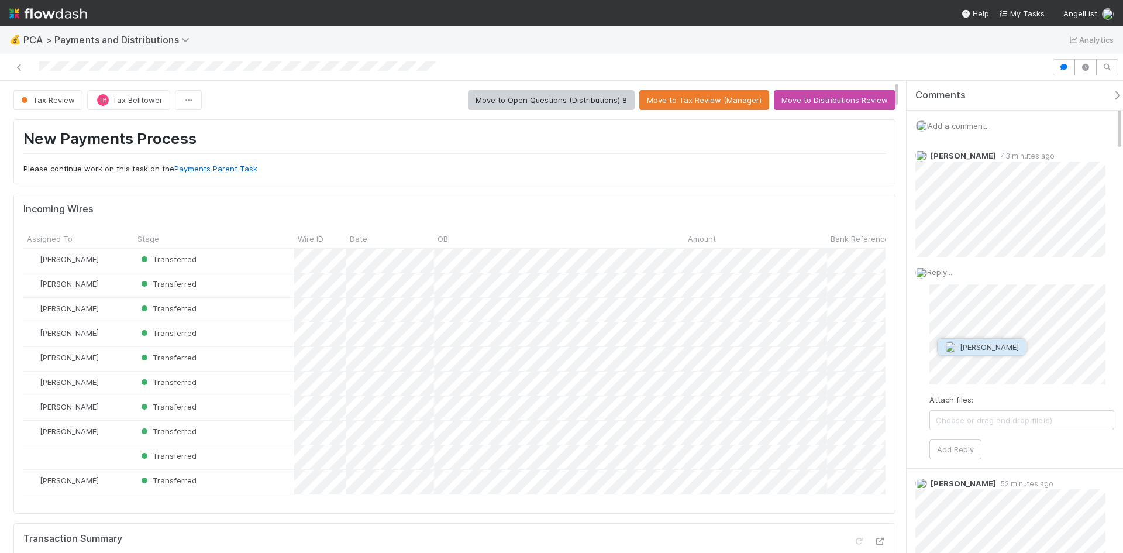
click at [965, 350] on span "[PERSON_NAME]" at bounding box center [989, 346] width 59 height 9
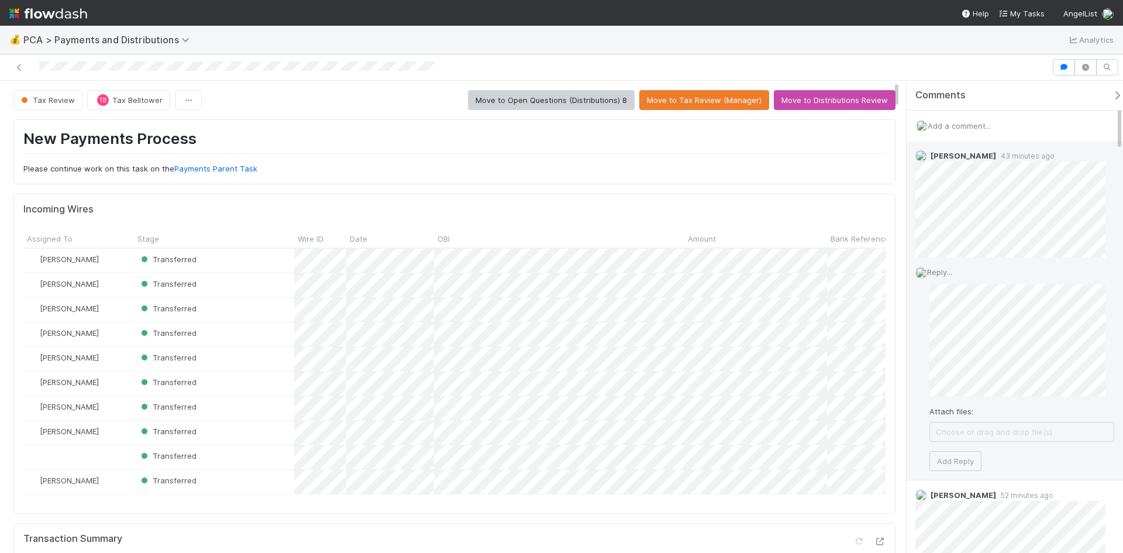
click at [1000, 434] on span "Choose or drag and drop file(s)" at bounding box center [1022, 431] width 184 height 19
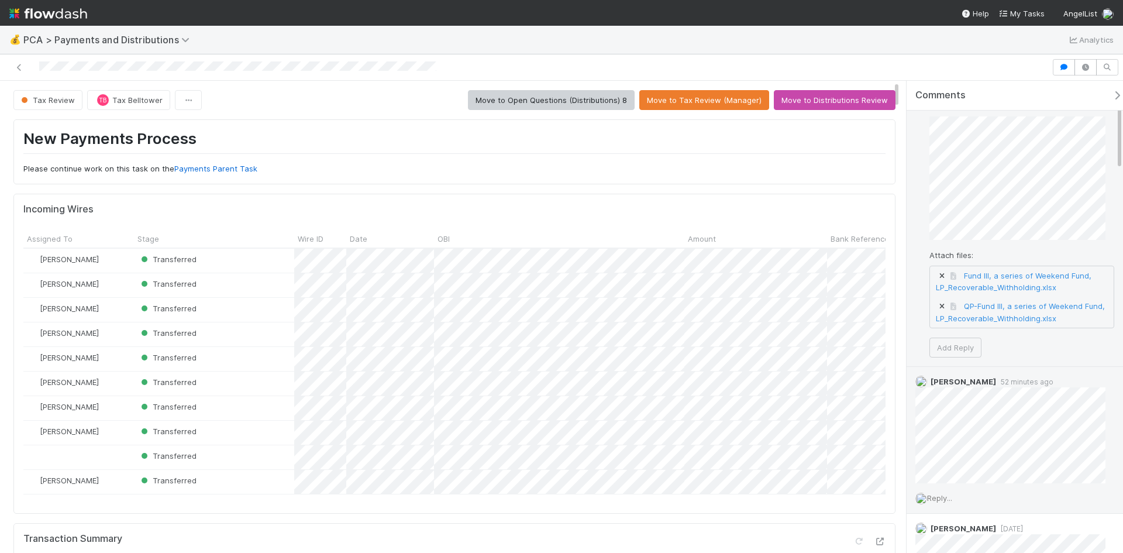
scroll to position [175, 0]
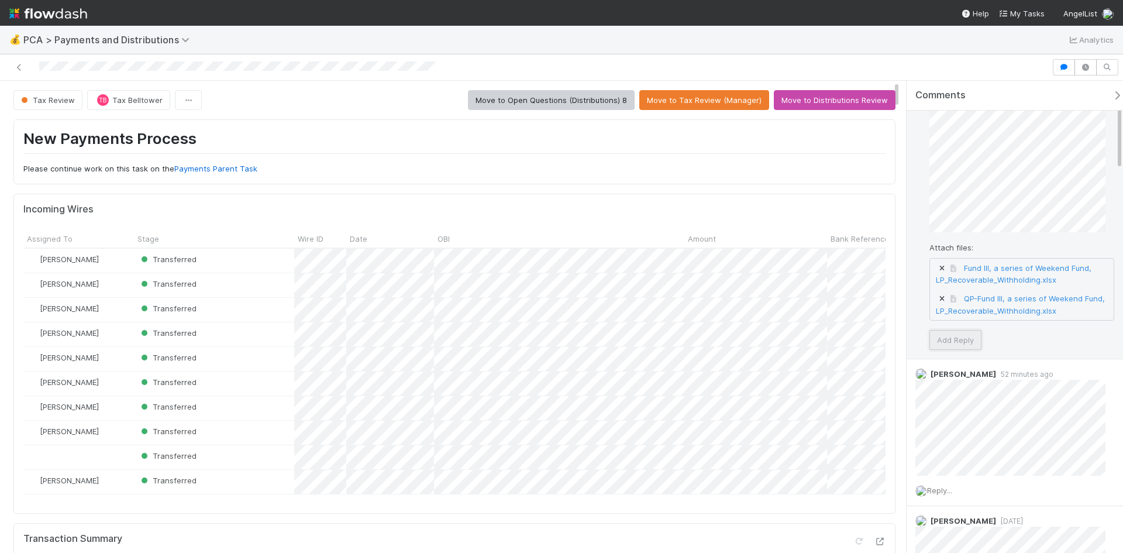
click at [961, 343] on button "Add Reply" at bounding box center [955, 340] width 52 height 20
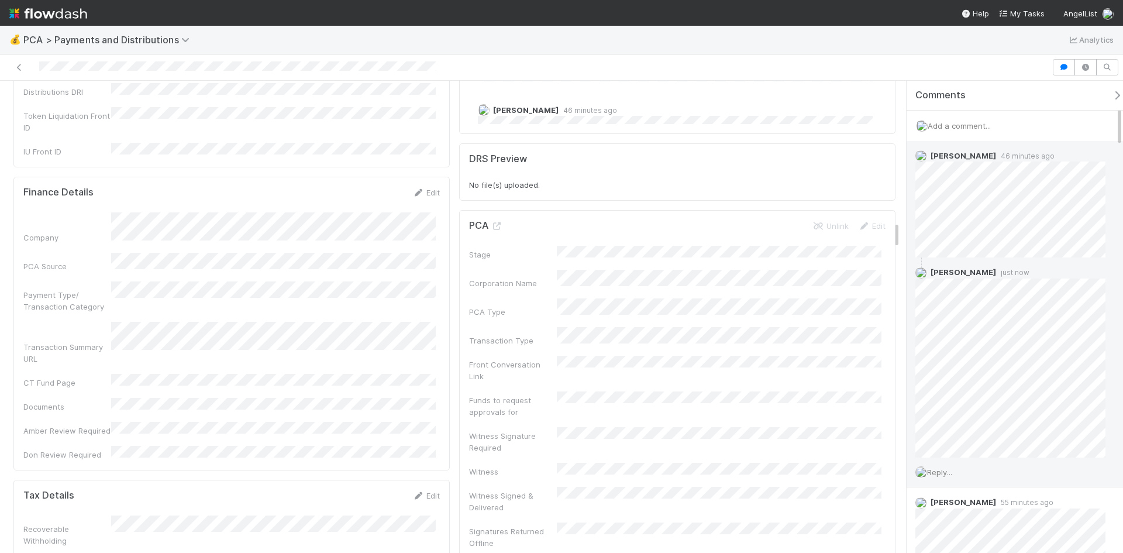
scroll to position [2514, 0]
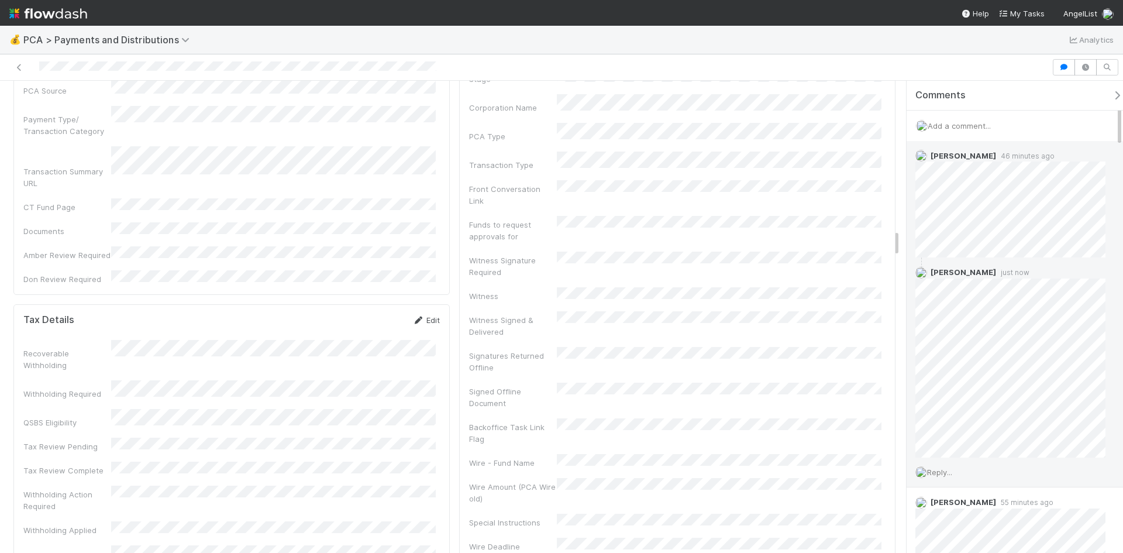
click at [415, 316] on icon at bounding box center [418, 320] width 12 height 8
click at [369, 314] on button "Save" at bounding box center [377, 324] width 33 height 20
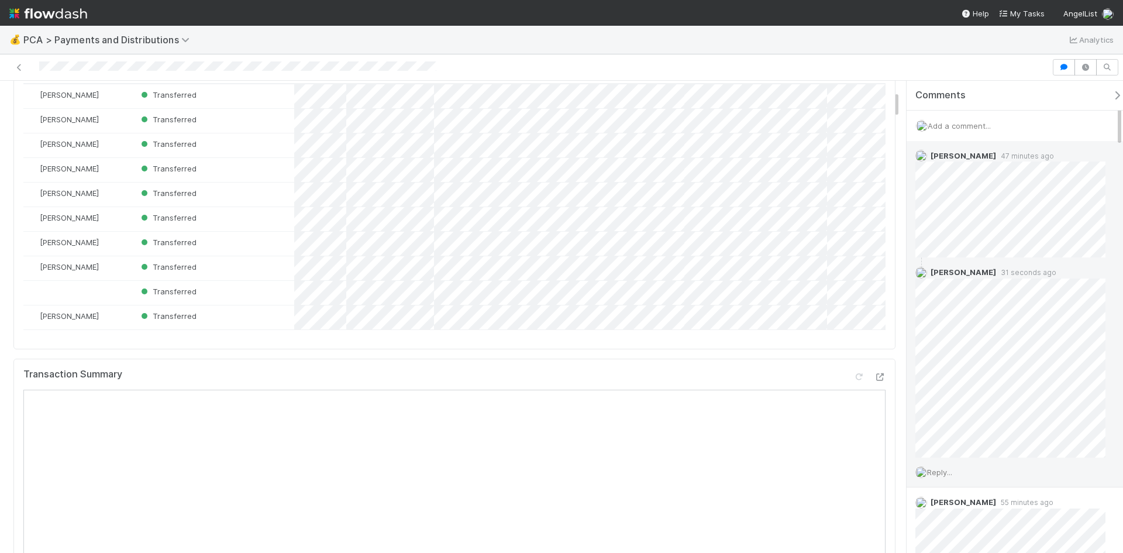
scroll to position [0, 0]
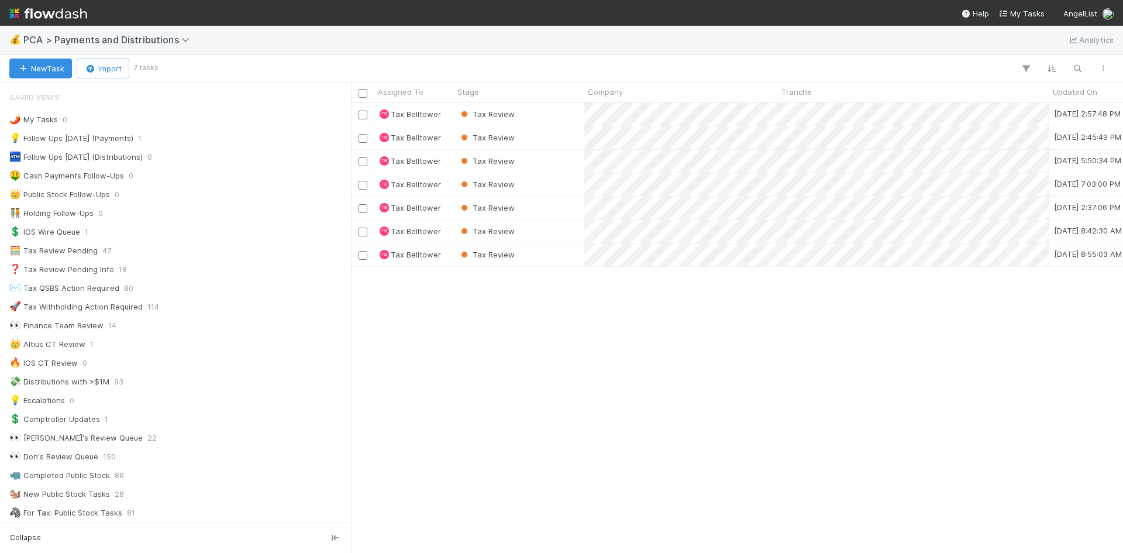
scroll to position [468, 0]
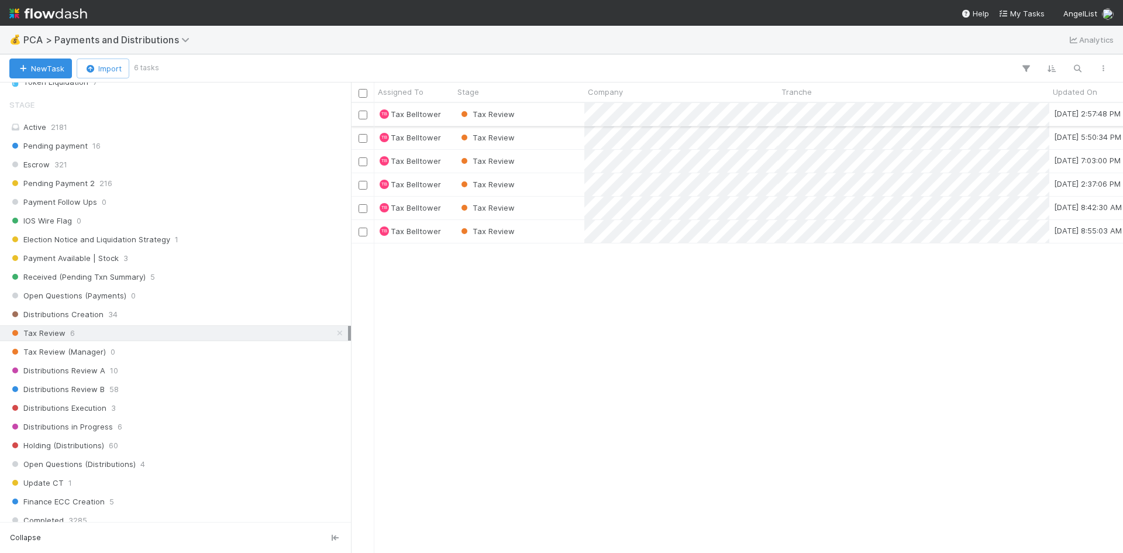
click at [567, 112] on div "Tax Review" at bounding box center [519, 114] width 130 height 23
click at [530, 159] on div "Tax Review" at bounding box center [519, 161] width 130 height 23
click at [548, 208] on div "Tax Review" at bounding box center [519, 207] width 130 height 23
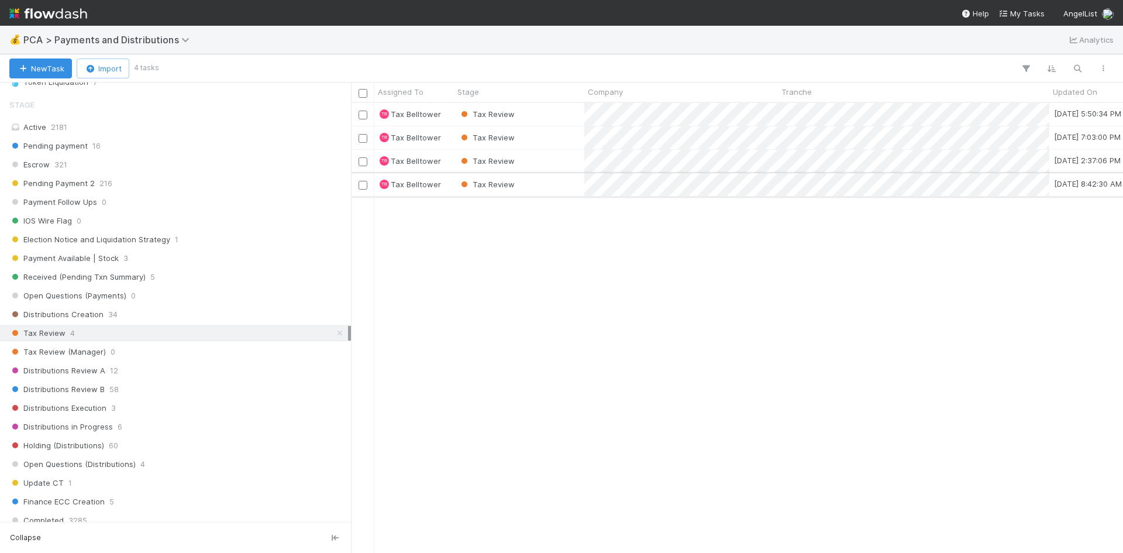
click at [526, 184] on div "Tax Review" at bounding box center [519, 184] width 130 height 23
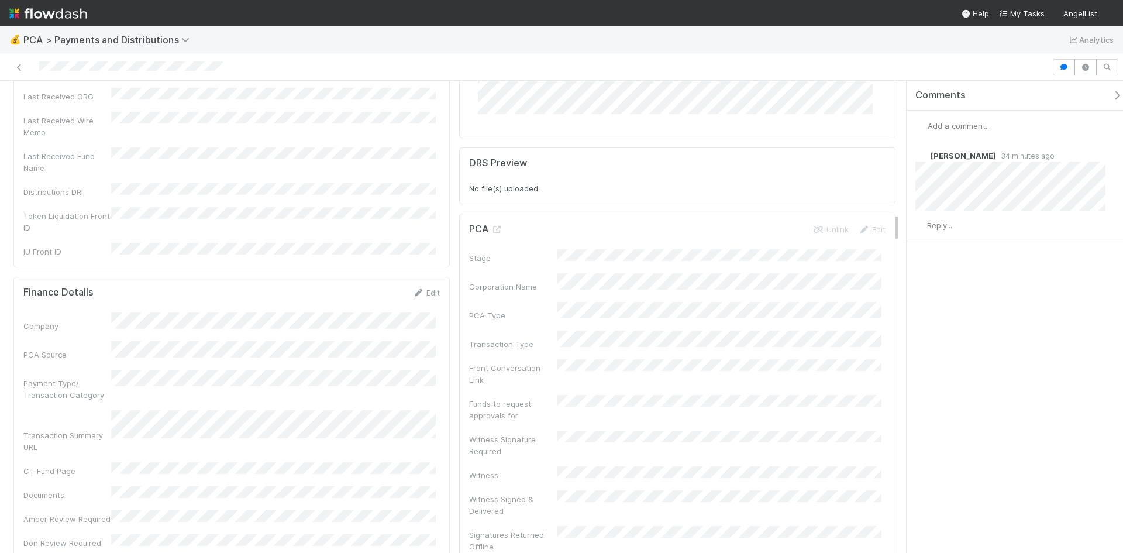
scroll to position [2105, 0]
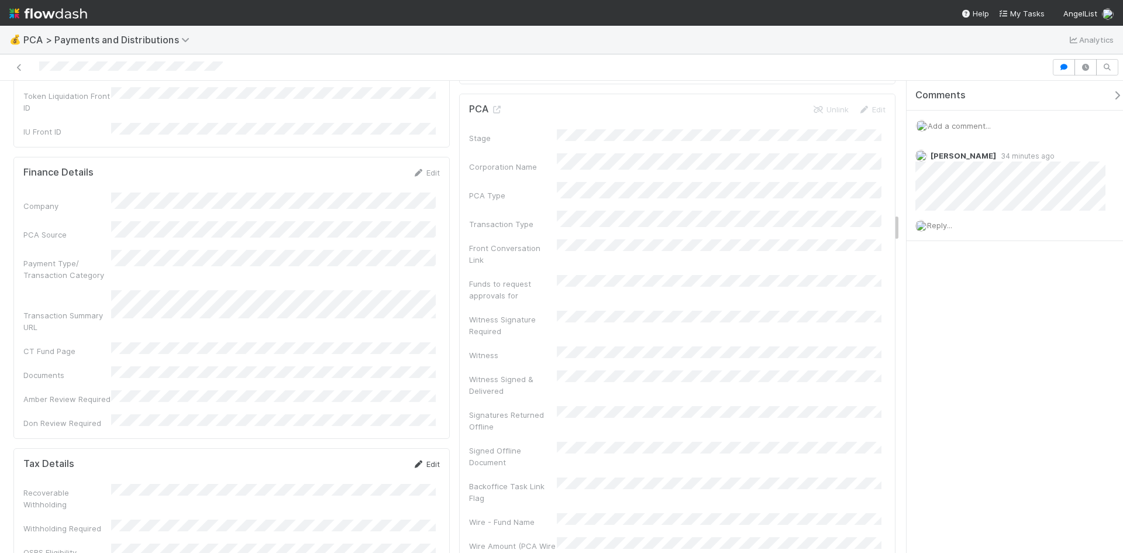
click at [432, 459] on link "Edit" at bounding box center [425, 463] width 27 height 9
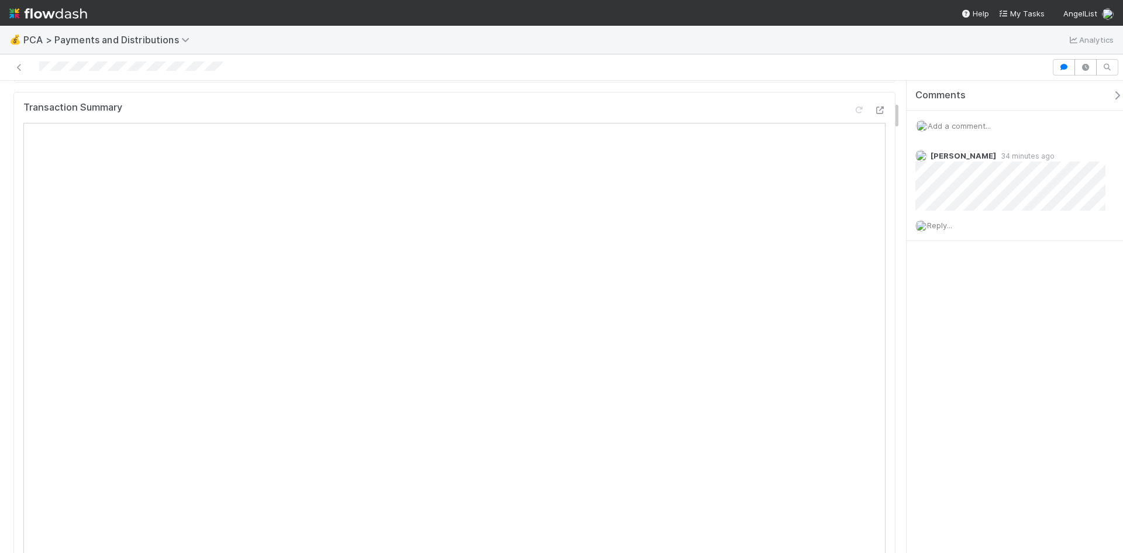
scroll to position [117, 0]
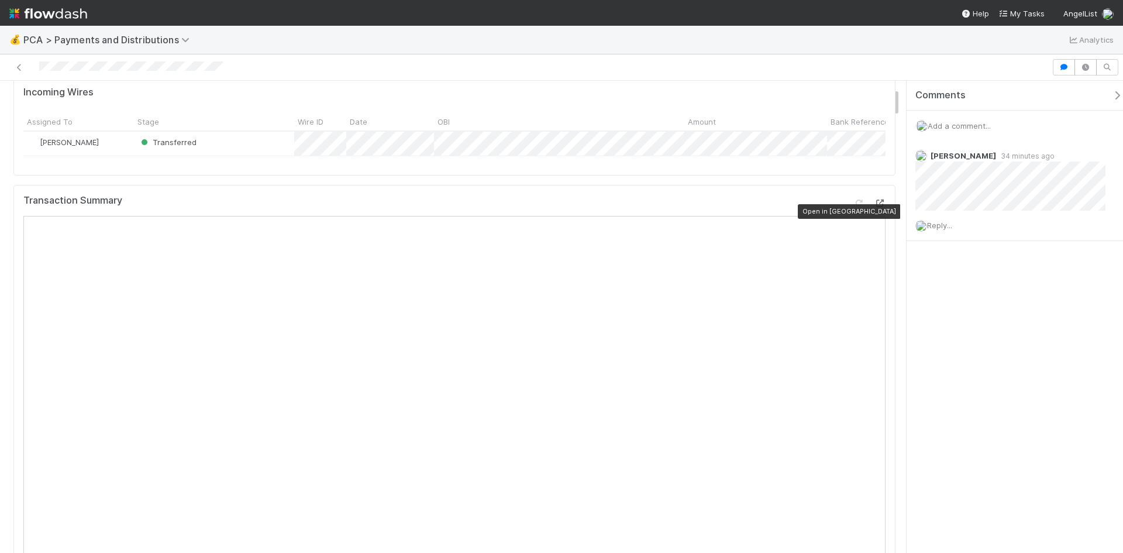
click at [874, 207] on icon at bounding box center [880, 203] width 12 height 8
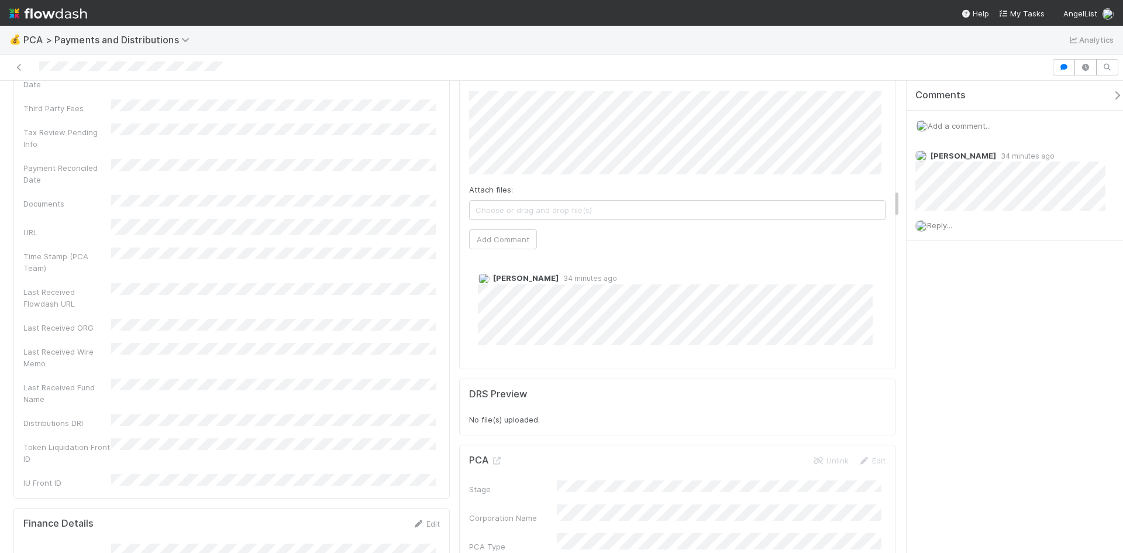
scroll to position [2163, 0]
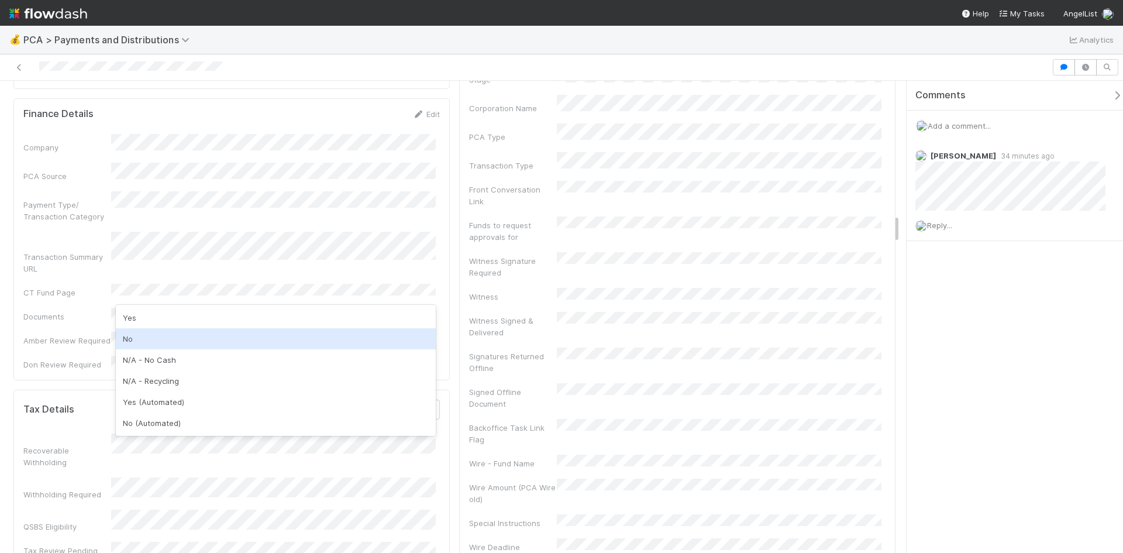
click at [154, 336] on div "No" at bounding box center [276, 338] width 320 height 21
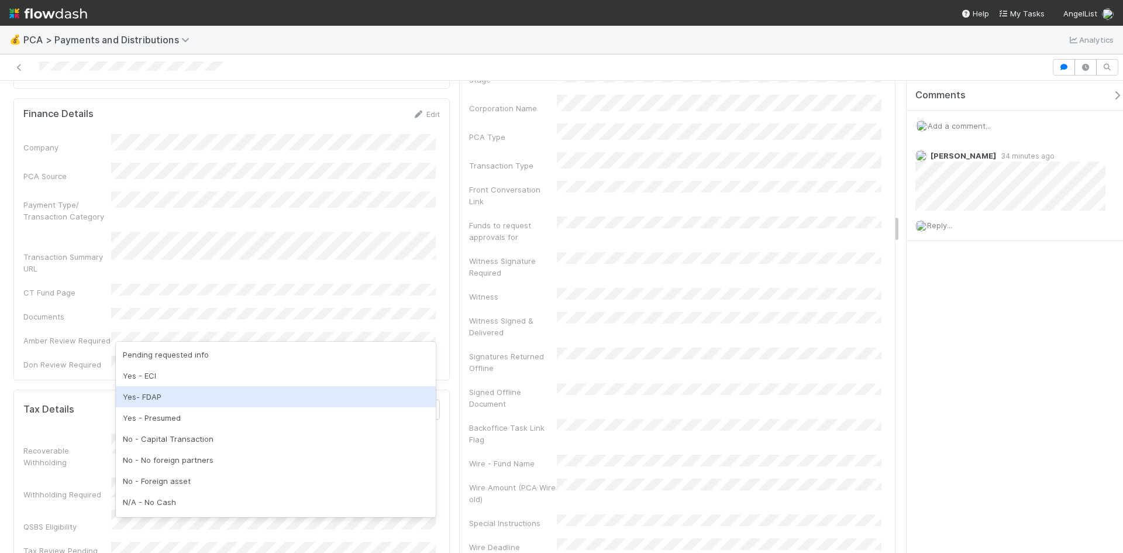
scroll to position [58, 0]
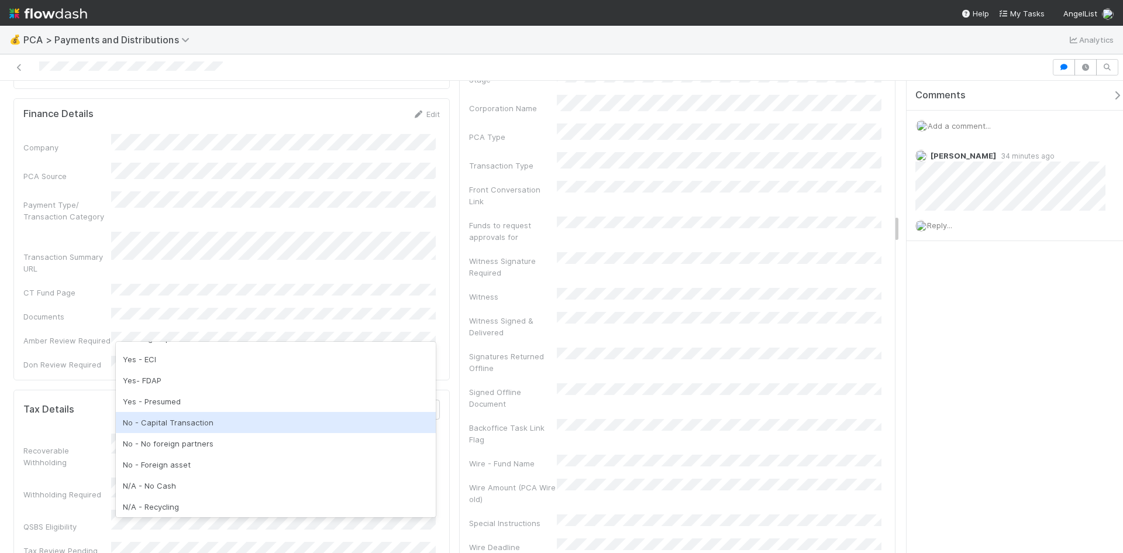
click at [158, 419] on div "No - Capital Transaction" at bounding box center [276, 422] width 320 height 21
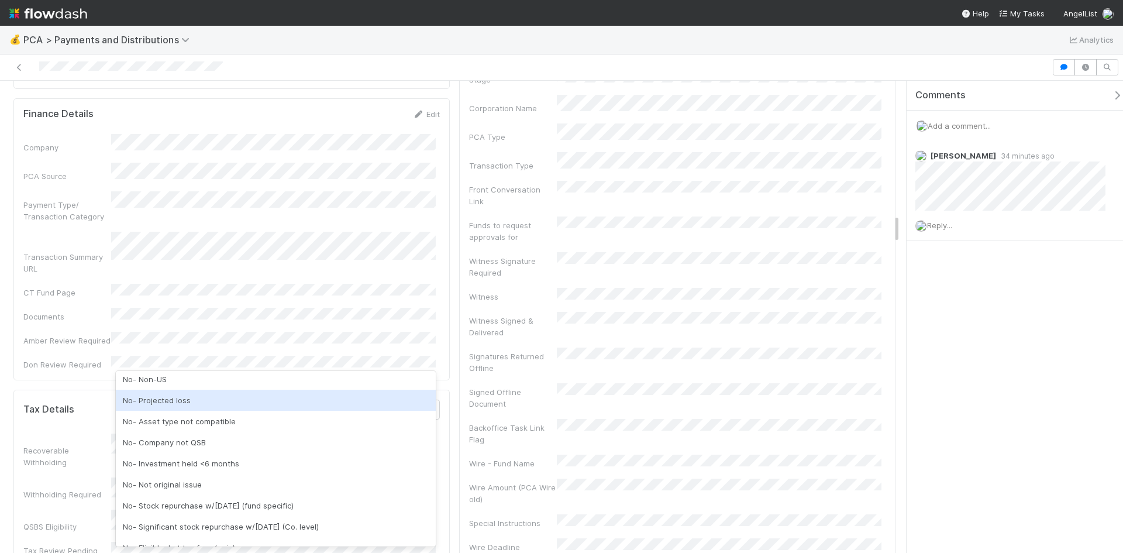
scroll to position [0, 0]
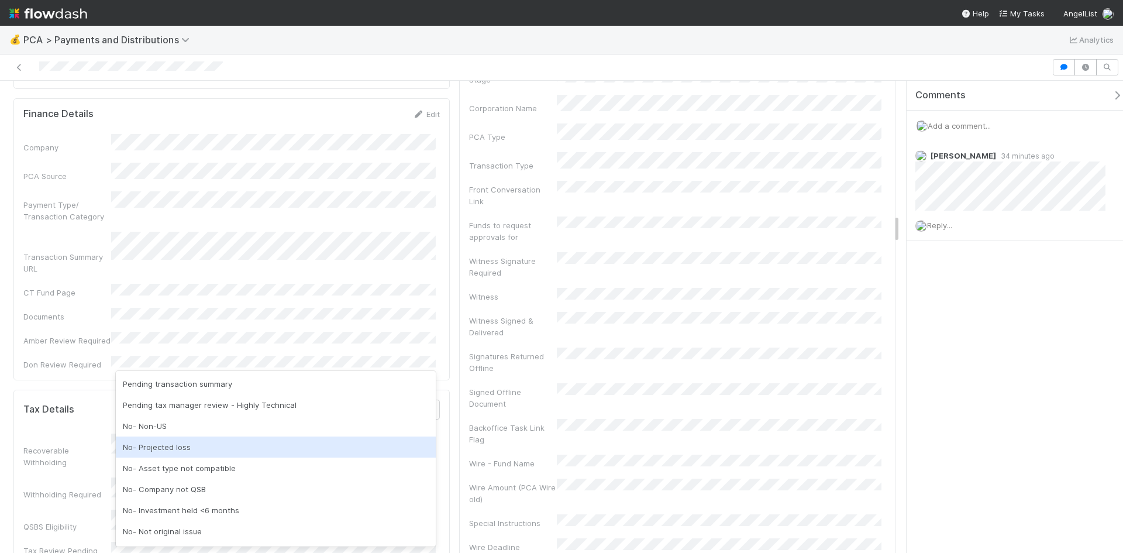
click at [166, 447] on div "No- Projected loss" at bounding box center [276, 446] width 320 height 21
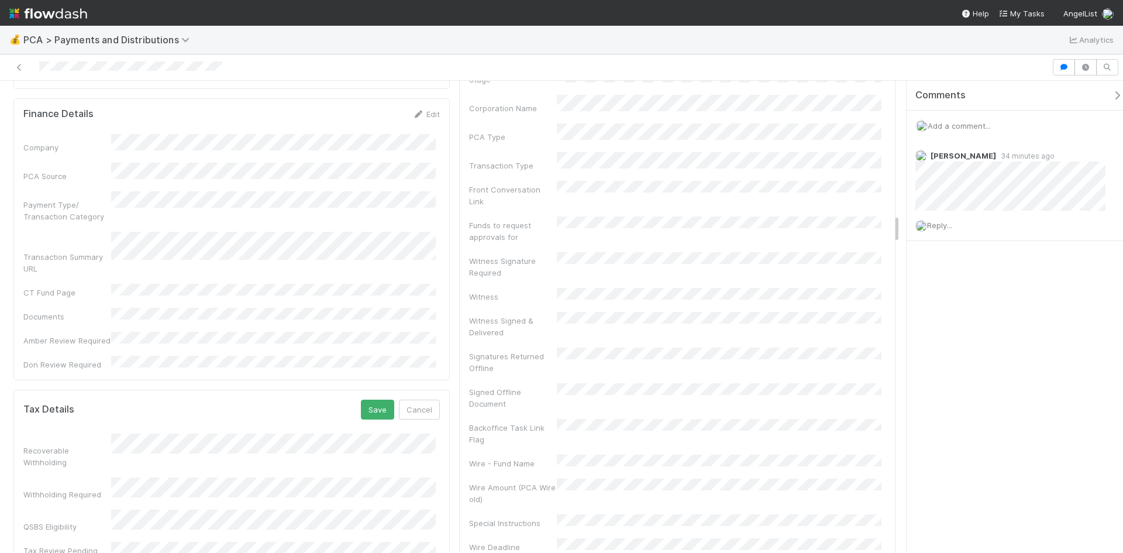
click at [375, 399] on button "Save" at bounding box center [377, 409] width 33 height 20
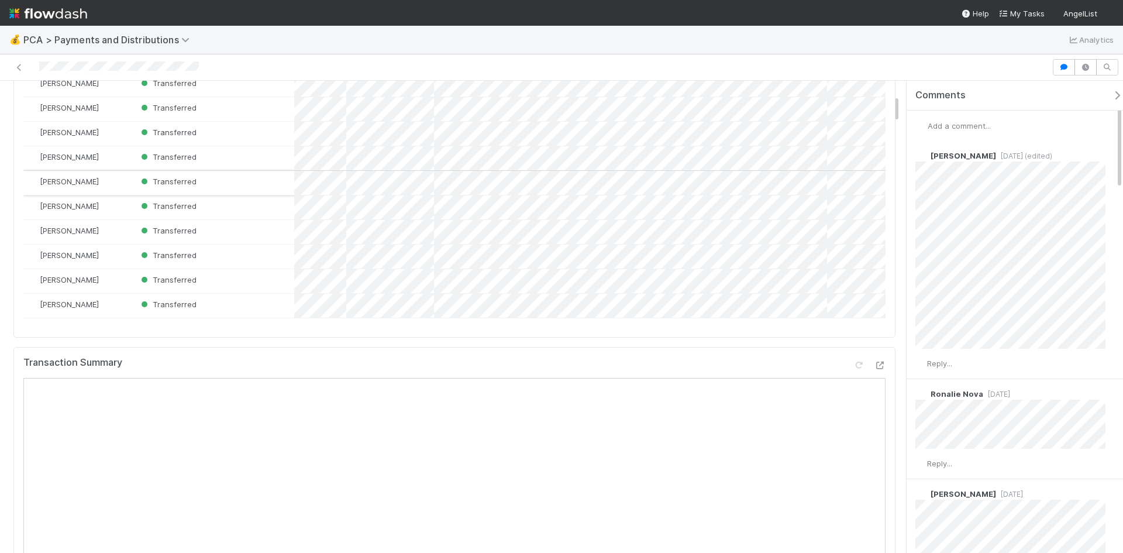
scroll to position [234, 0]
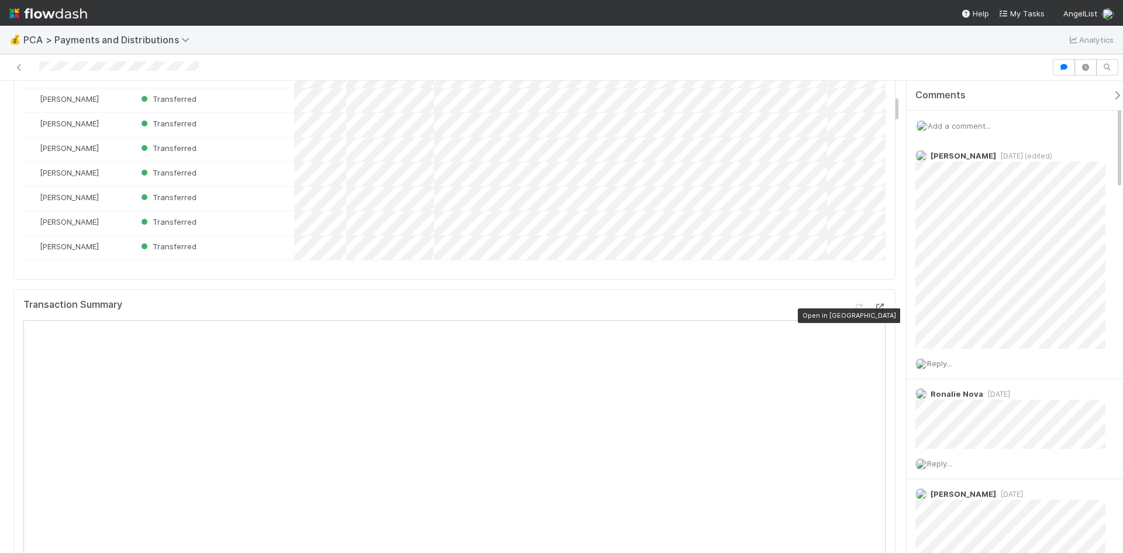
click at [874, 311] on icon at bounding box center [880, 307] width 12 height 8
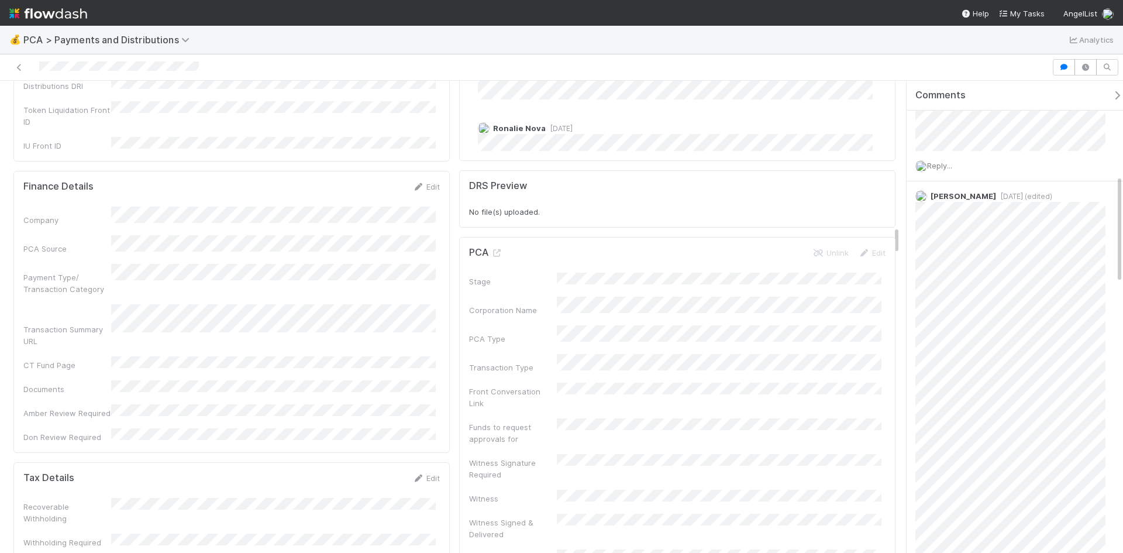
scroll to position [2456, 0]
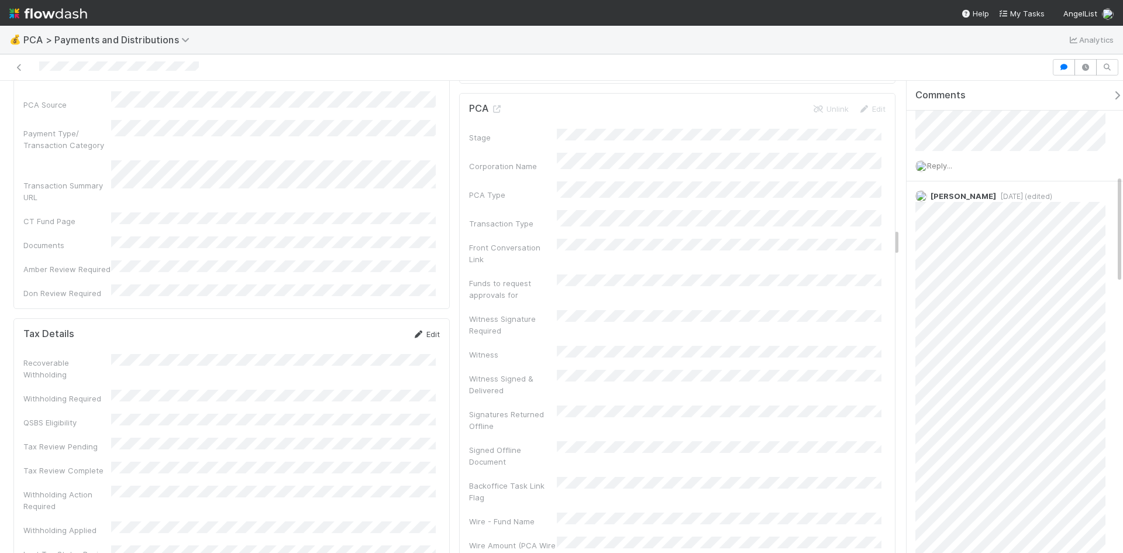
click at [418, 330] on icon at bounding box center [418, 334] width 12 height 8
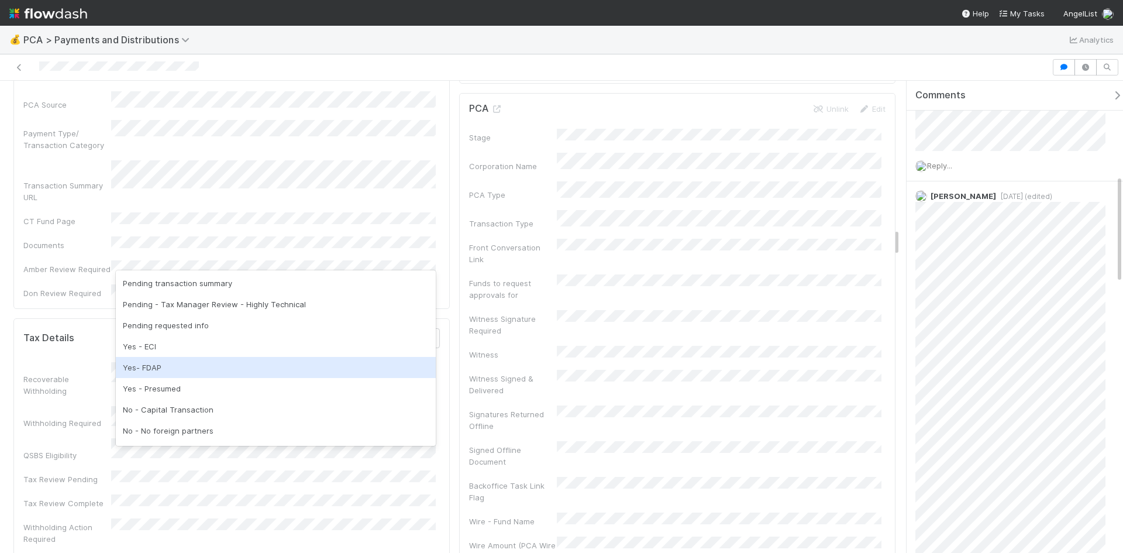
scroll to position [58, 0]
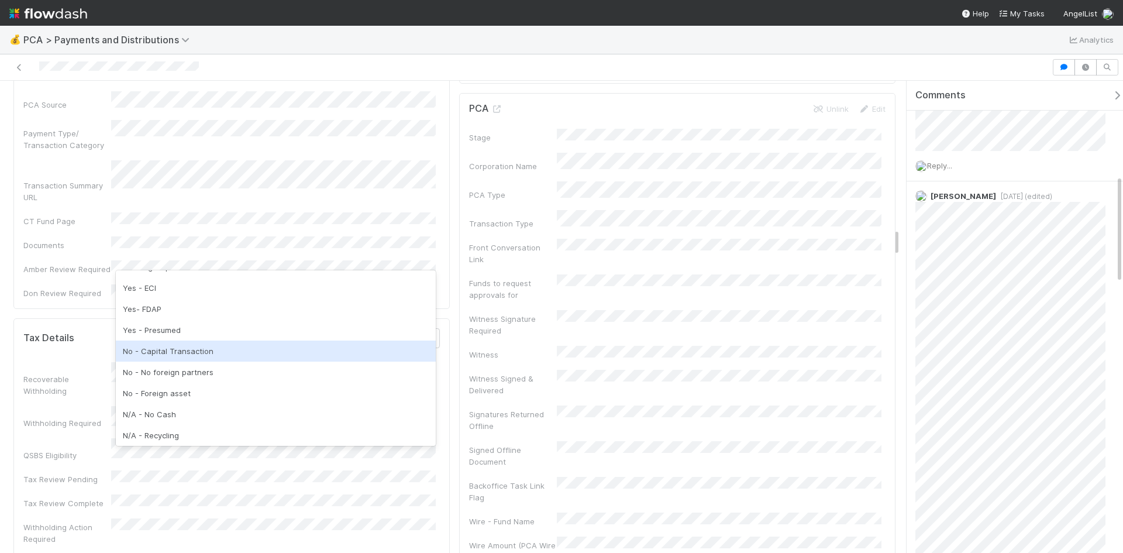
click at [170, 353] on div "No - Capital Transaction" at bounding box center [276, 350] width 320 height 21
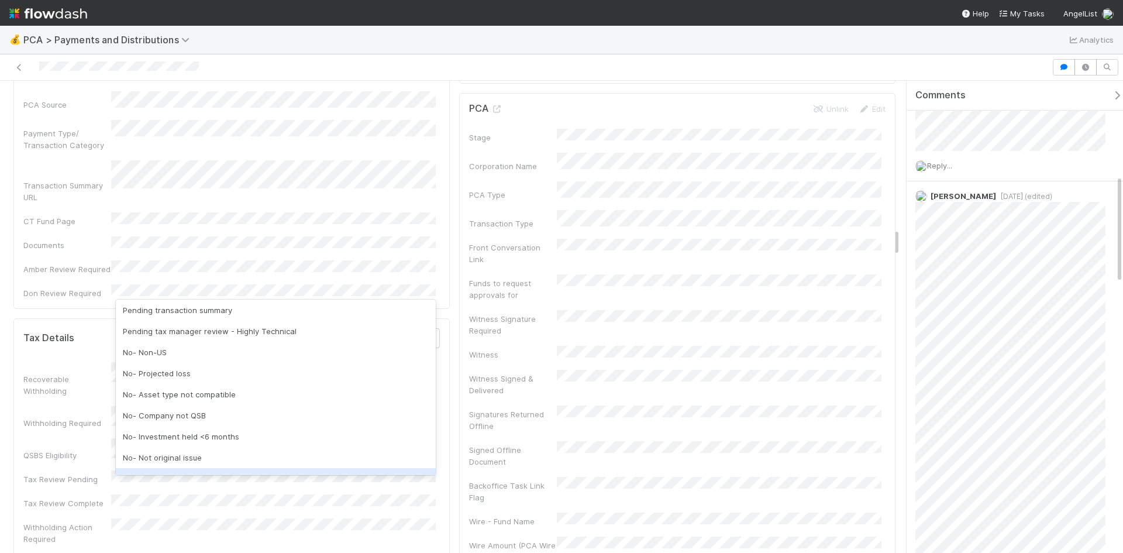
scroll to position [0, 0]
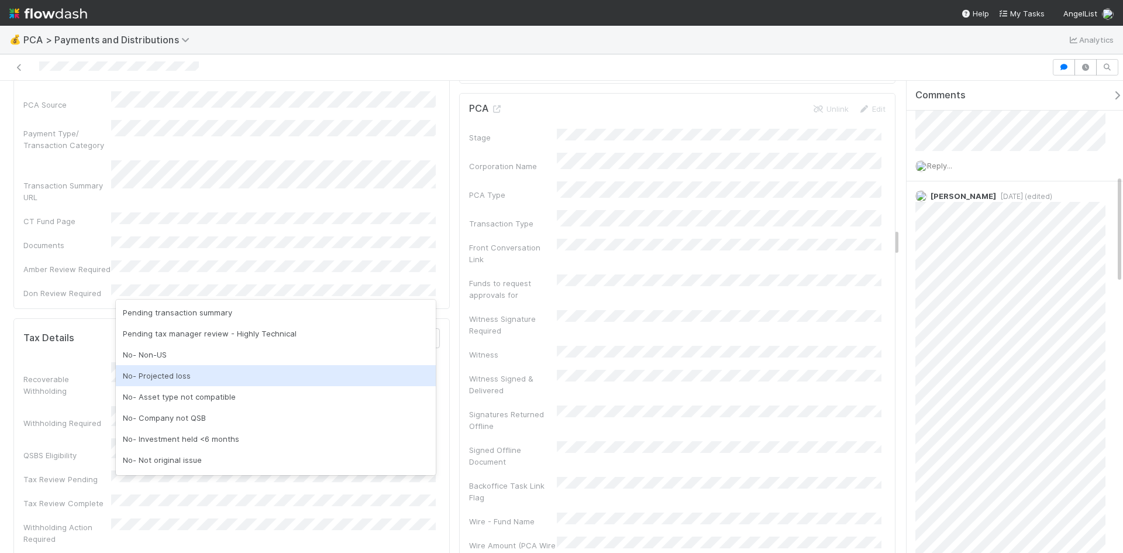
click at [168, 378] on div "No- Projected loss" at bounding box center [276, 375] width 320 height 21
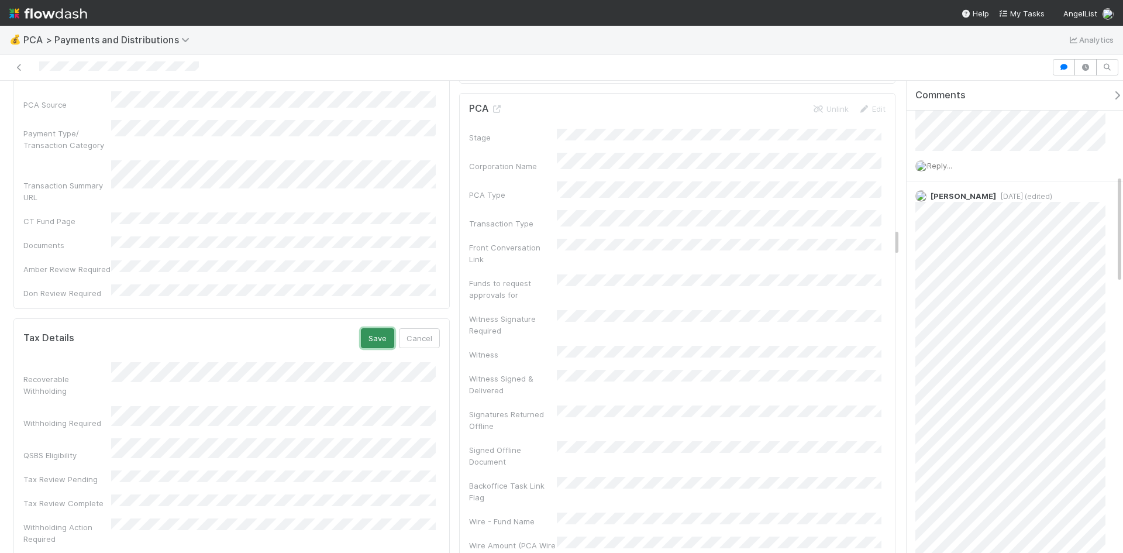
click at [379, 328] on button "Save" at bounding box center [377, 338] width 33 height 20
click at [405, 328] on div "Tax Details Edit" at bounding box center [231, 334] width 416 height 12
click at [406, 328] on div "Tax Details Edit" at bounding box center [231, 334] width 416 height 12
click at [415, 329] on link "Edit" at bounding box center [425, 333] width 27 height 9
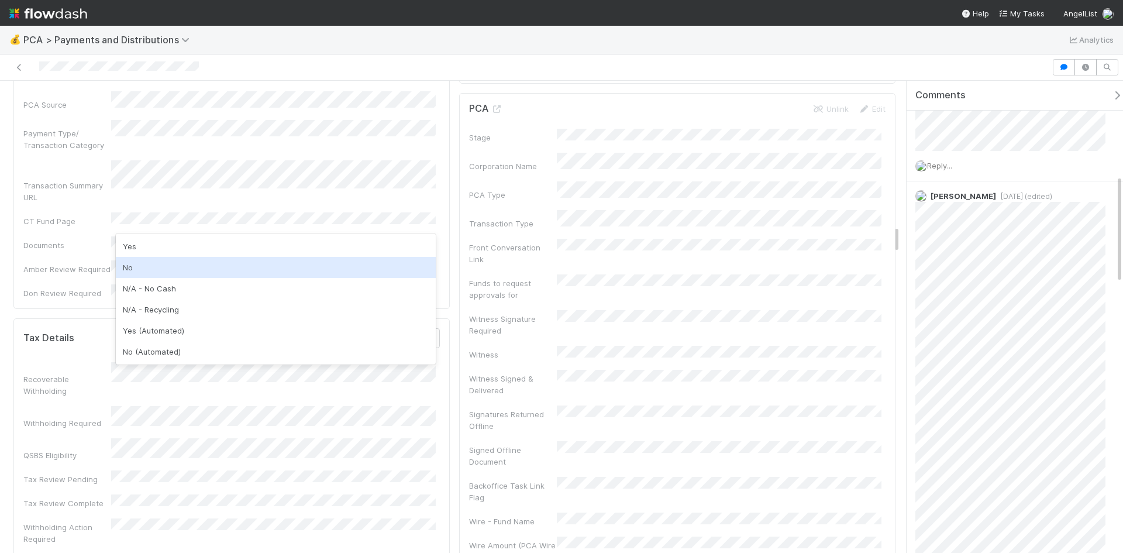
click at [165, 268] on div "No" at bounding box center [276, 267] width 320 height 21
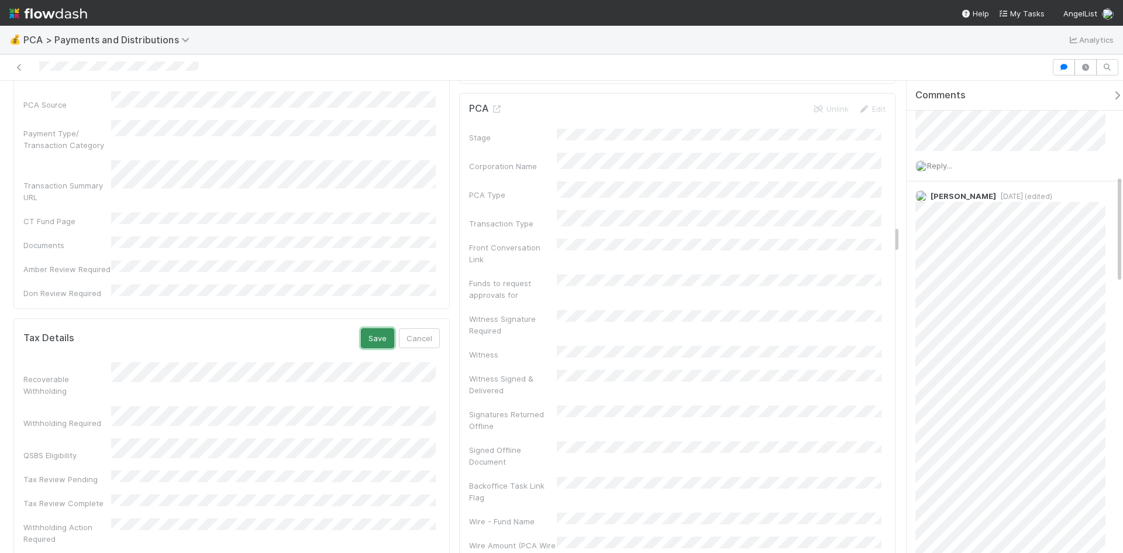
click at [373, 328] on button "Save" at bounding box center [377, 338] width 33 height 20
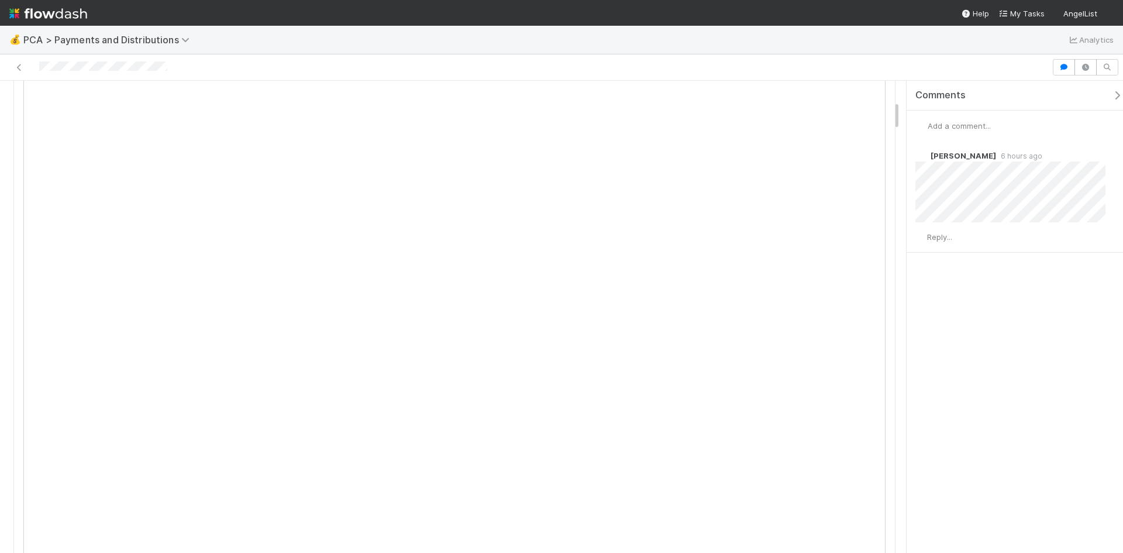
scroll to position [175, 0]
click at [874, 149] on icon at bounding box center [880, 145] width 12 height 8
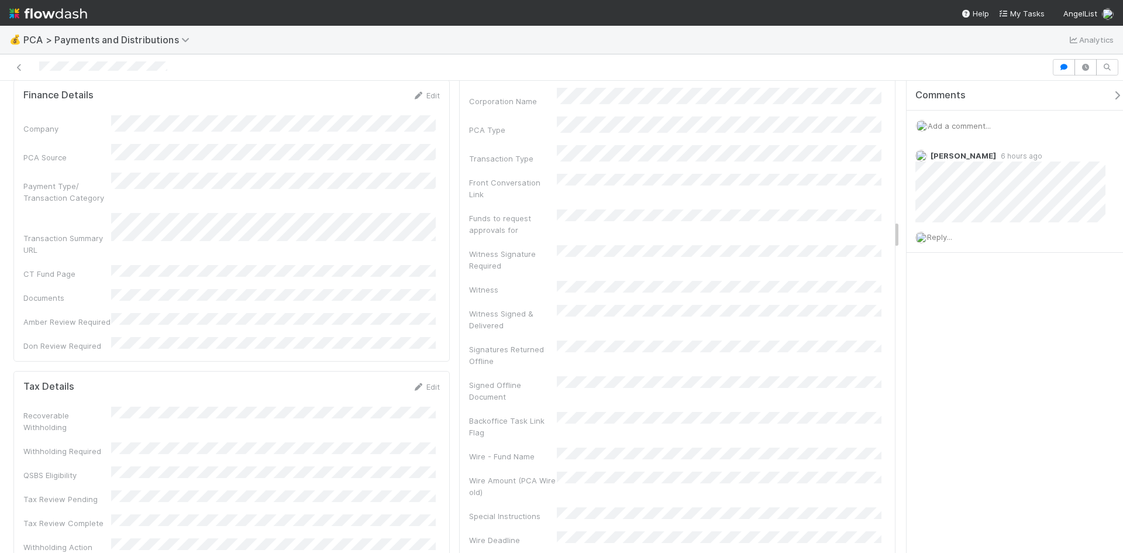
scroll to position [2222, 0]
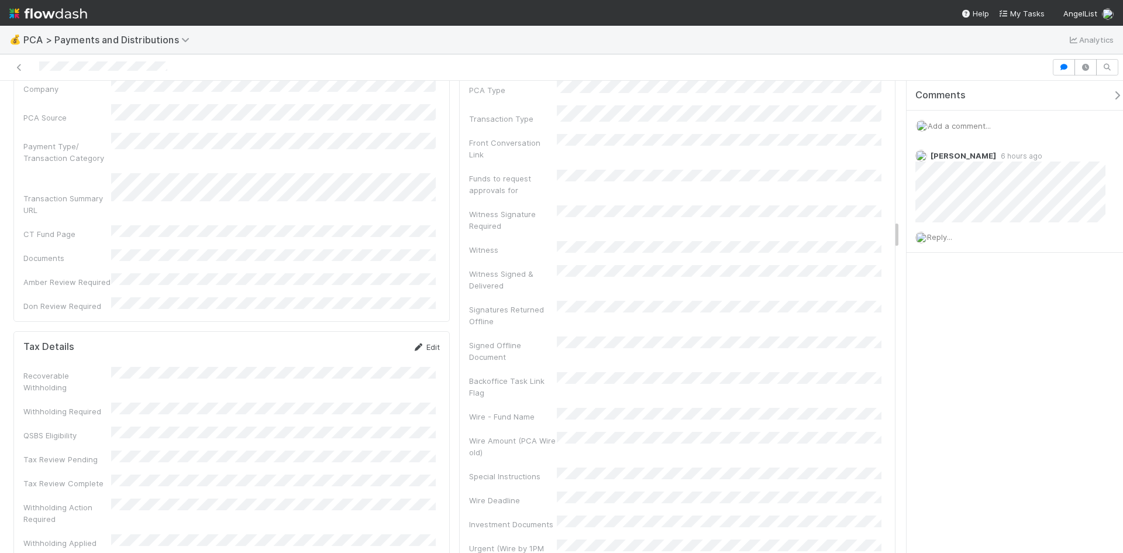
click at [425, 342] on link "Edit" at bounding box center [425, 346] width 27 height 9
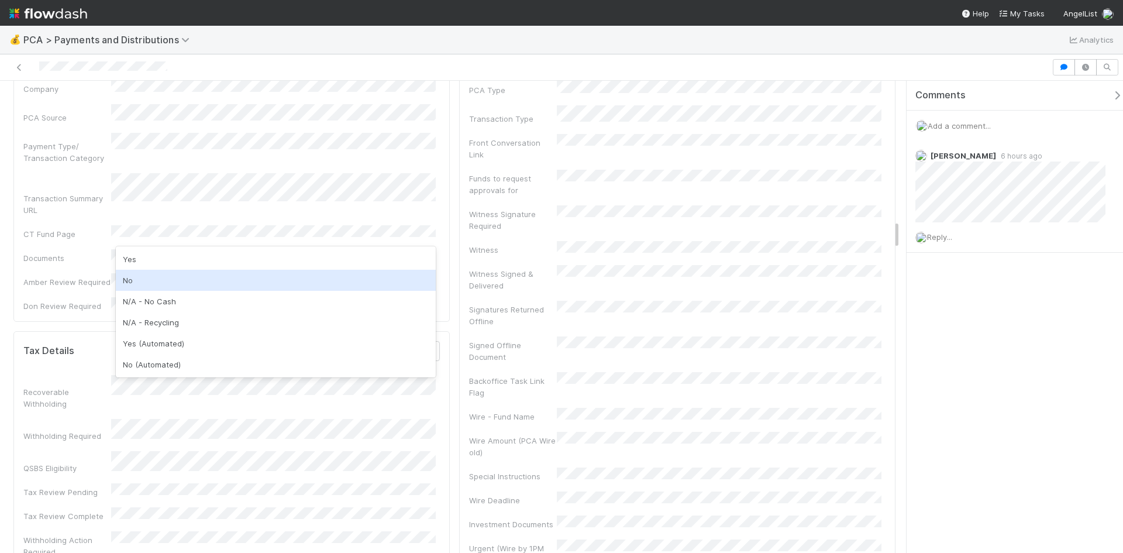
click at [134, 285] on div "No" at bounding box center [276, 280] width 320 height 21
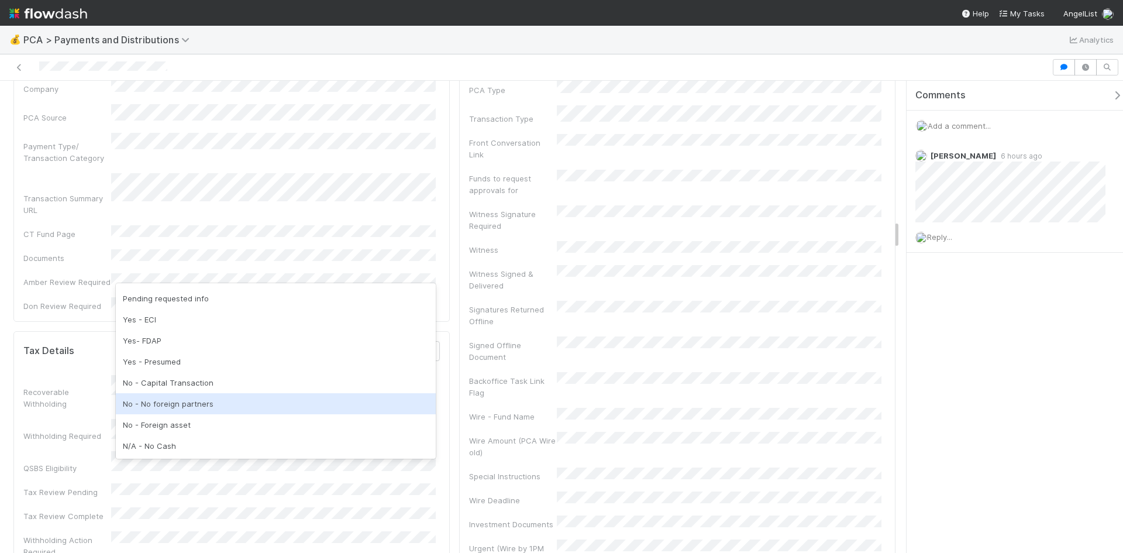
scroll to position [58, 0]
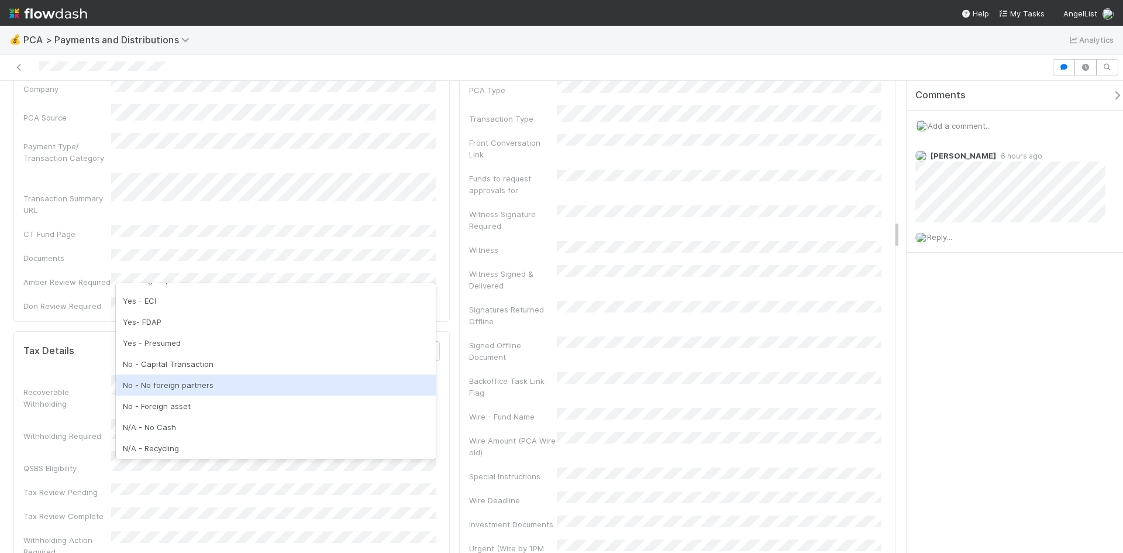
click at [164, 376] on div "No - No foreign partners" at bounding box center [276, 384] width 320 height 21
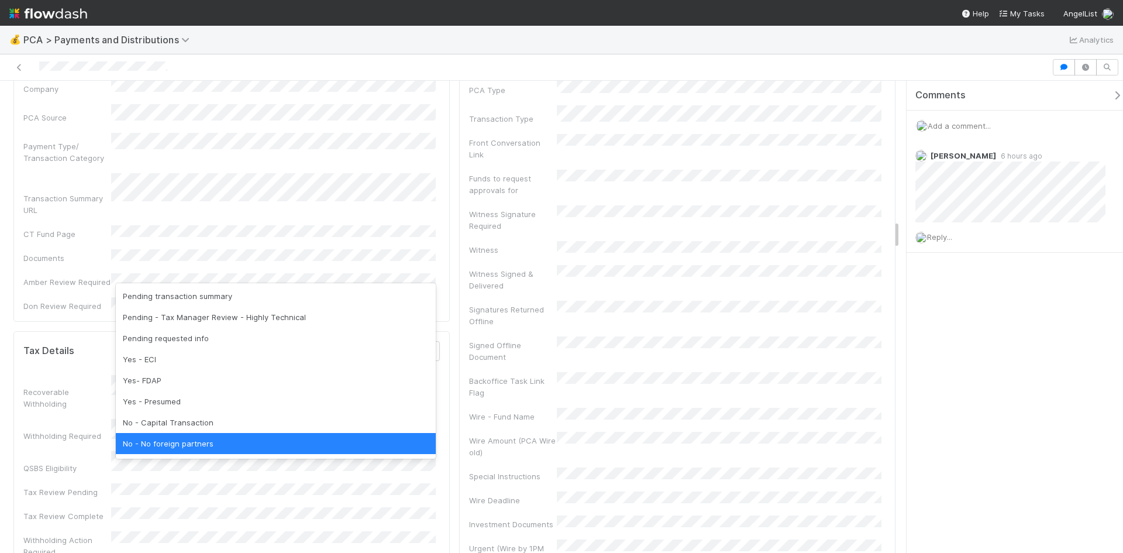
scroll to position [2, 0]
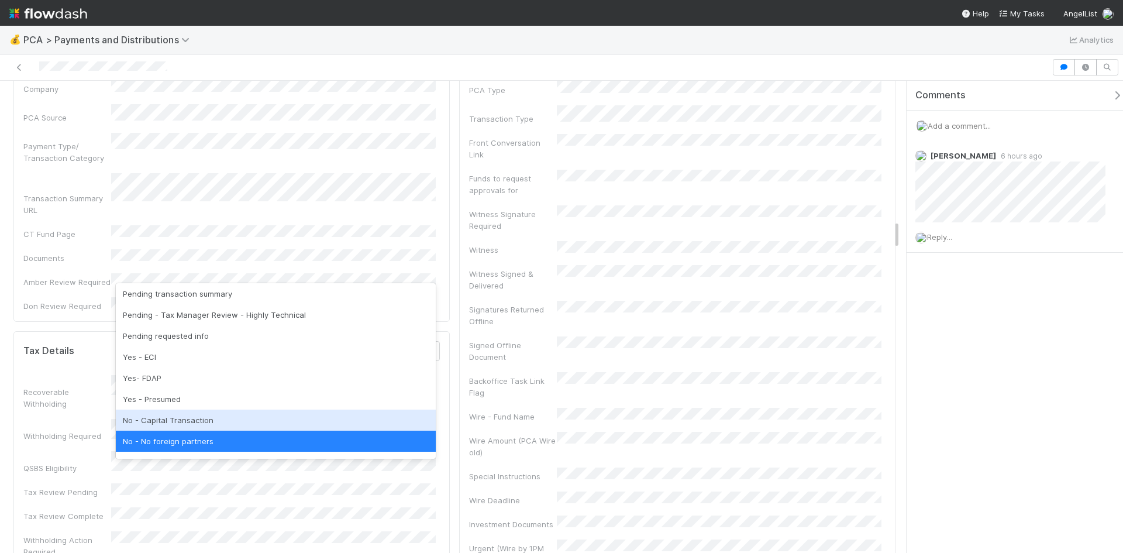
drag, startPoint x: 162, startPoint y: 417, endPoint x: 174, endPoint y: 379, distance: 39.4
click at [161, 417] on div "No - Capital Transaction" at bounding box center [276, 419] width 320 height 21
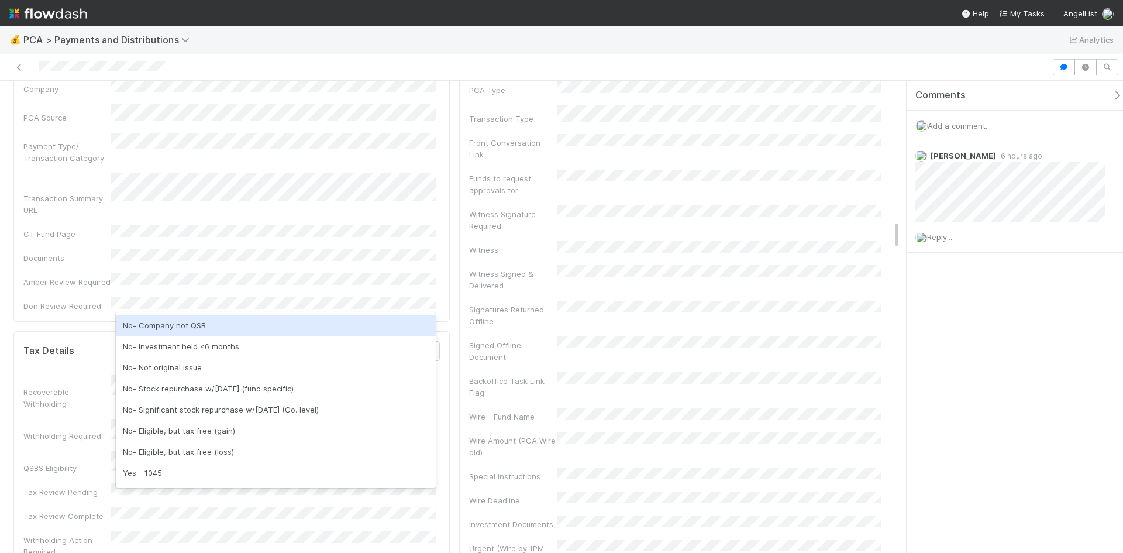
scroll to position [58, 0]
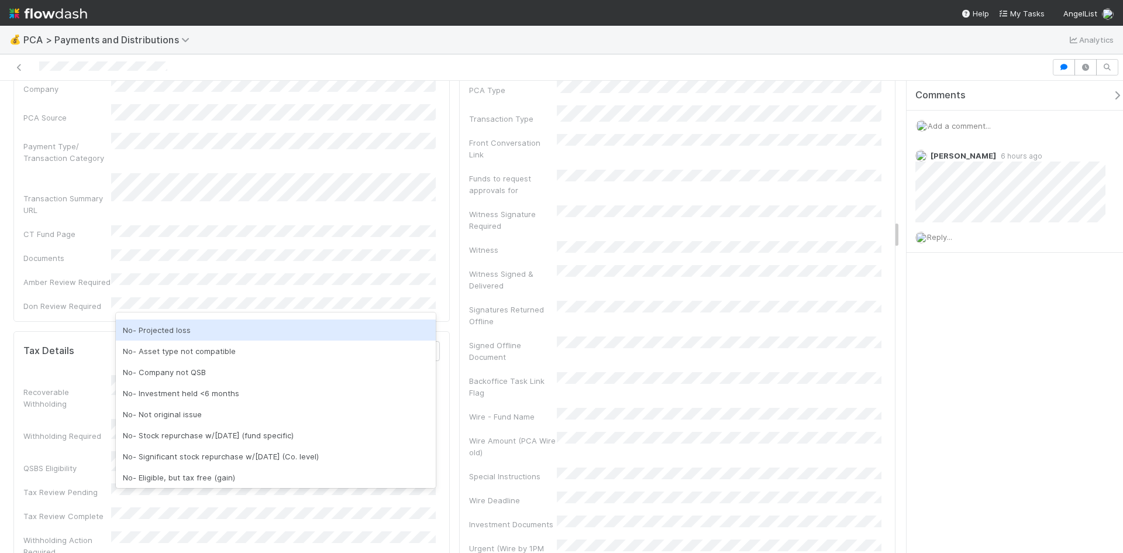
click at [172, 333] on div "No- Projected loss" at bounding box center [276, 329] width 320 height 21
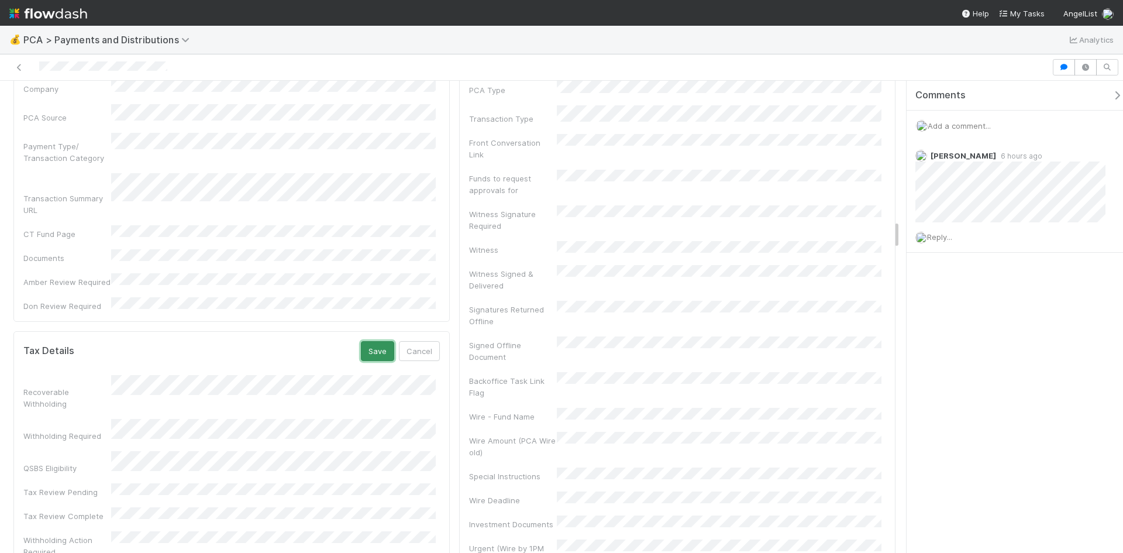
click at [382, 341] on button "Save" at bounding box center [377, 351] width 33 height 20
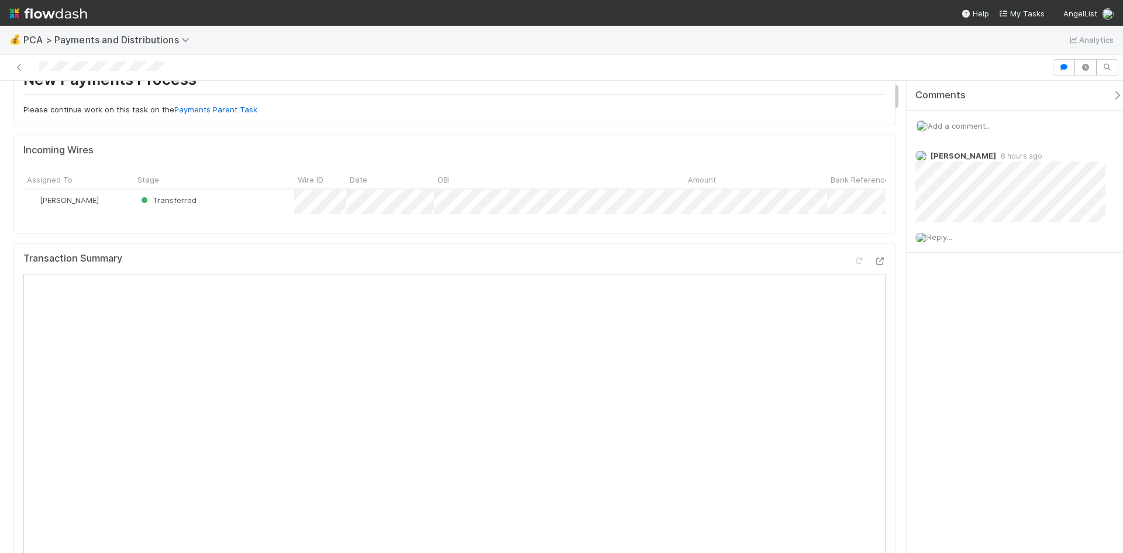
scroll to position [0, 0]
